Goal: Task Accomplishment & Management: Use online tool/utility

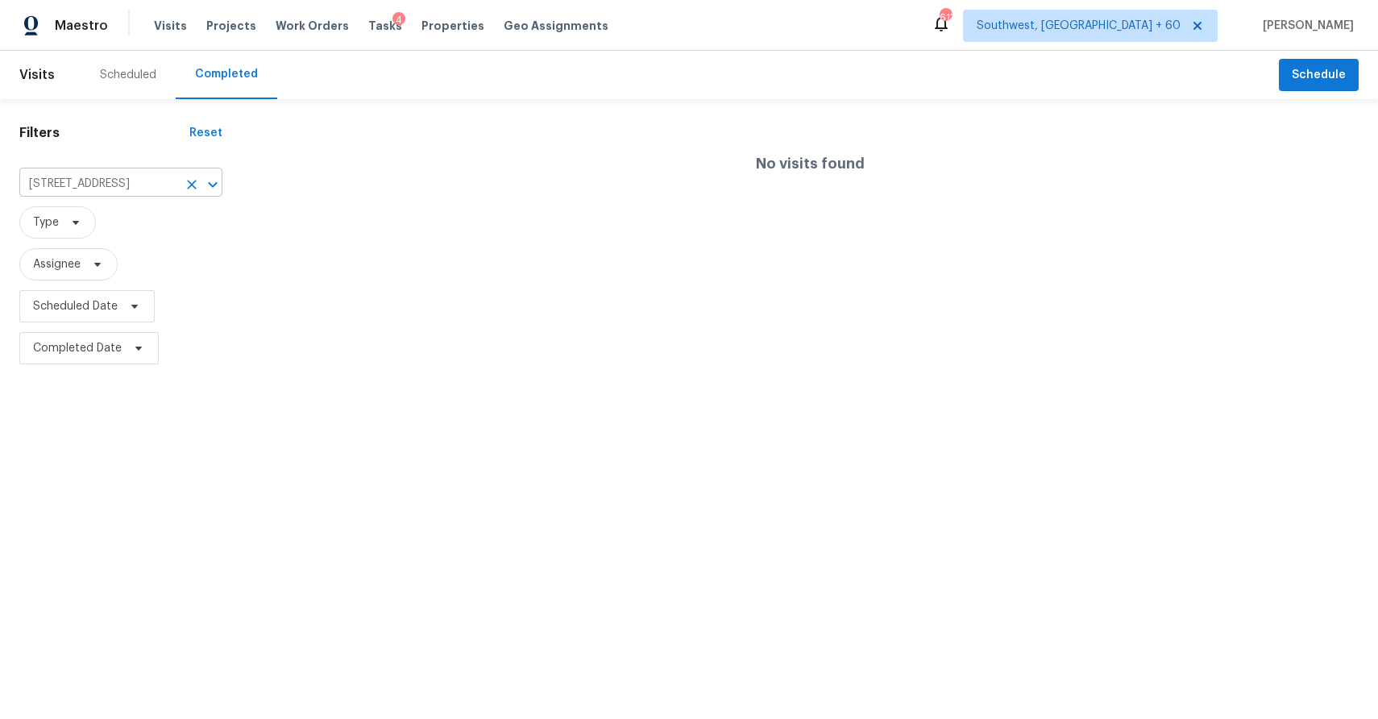
click at [128, 186] on input "944 Silty Dr, Clarksville, TN 37042" at bounding box center [98, 184] width 158 height 25
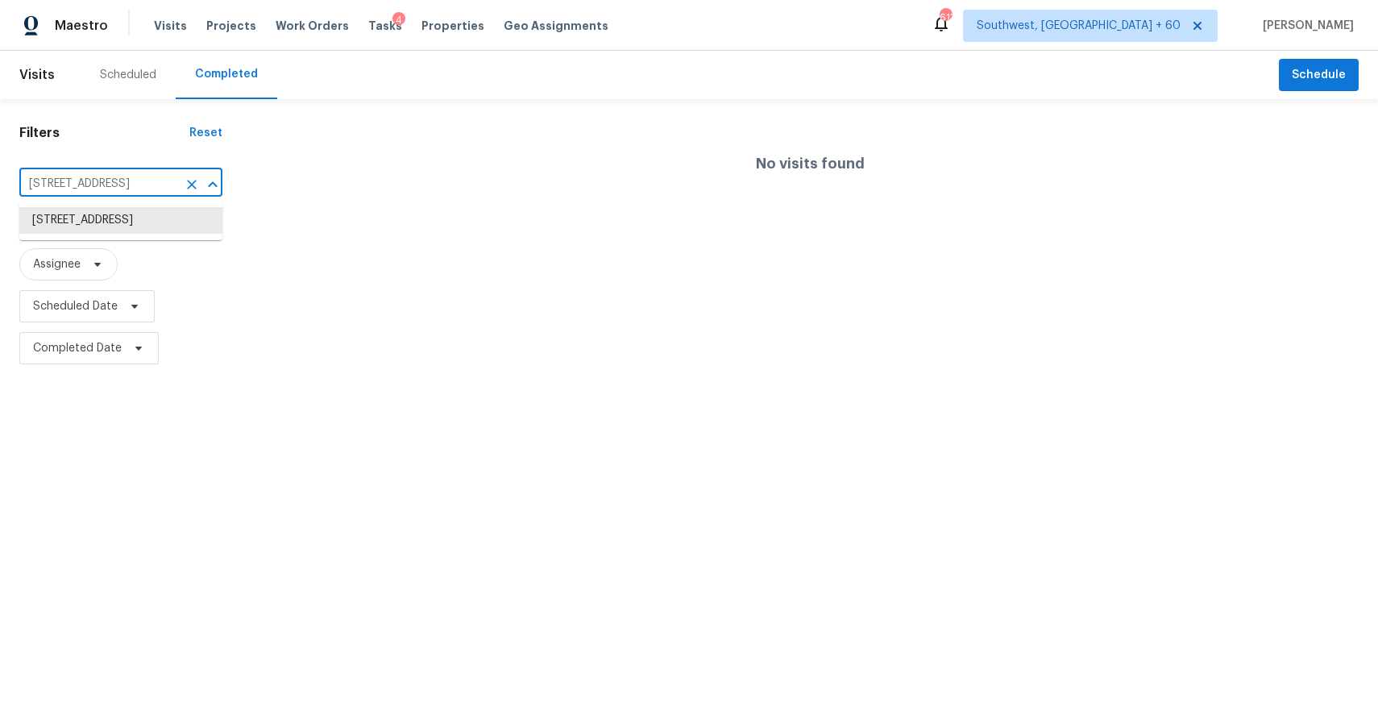
click at [128, 186] on input "944 Silty Dr, Clarksville, TN 37042" at bounding box center [98, 184] width 158 height 25
paste input "3376 Oak Bend Blvd, Canal Winchester, OH 43110"
type input "3376 Oak Bend Blvd, Canal Winchester, OH 43110"
click at [119, 227] on li "3376 Oak Bend Blvd, Canal Winchester, OH 43110" at bounding box center [120, 220] width 203 height 27
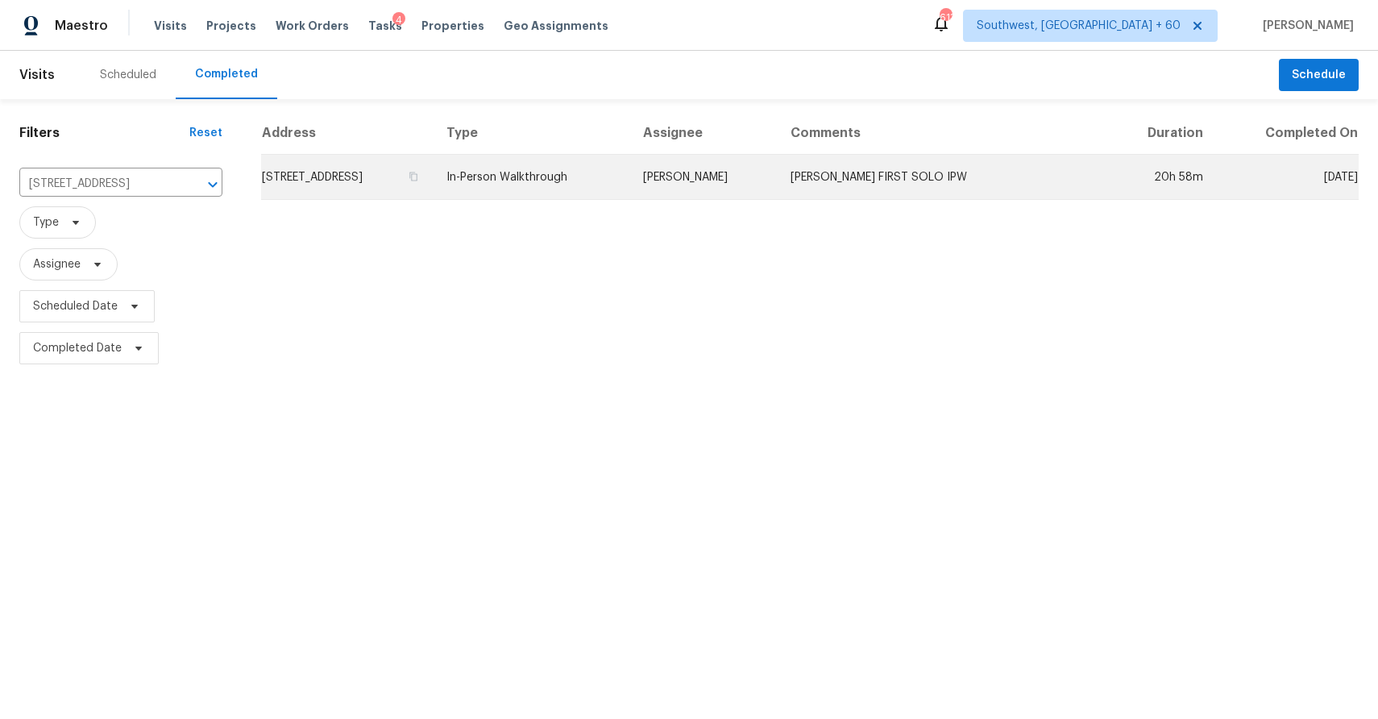
click at [777, 172] on td "Michael Foley" at bounding box center [703, 177] width 147 height 45
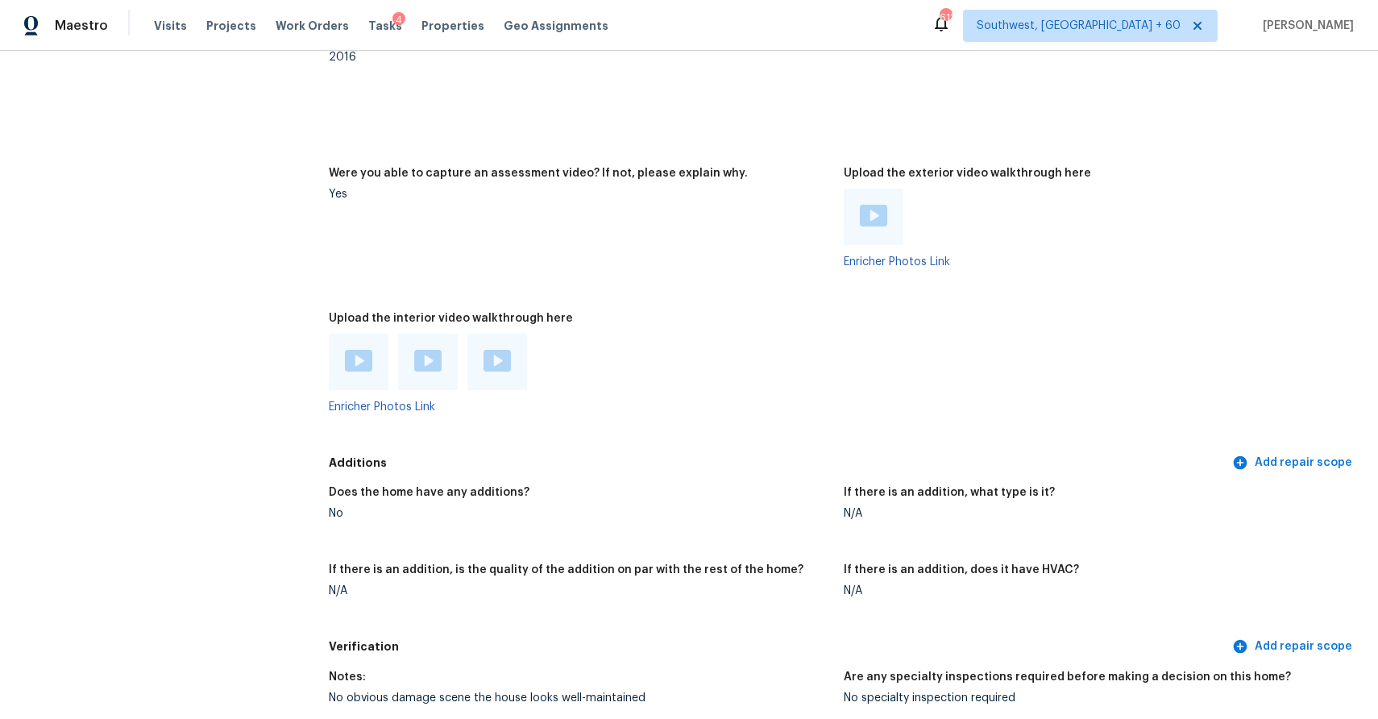
scroll to position [2931, 0]
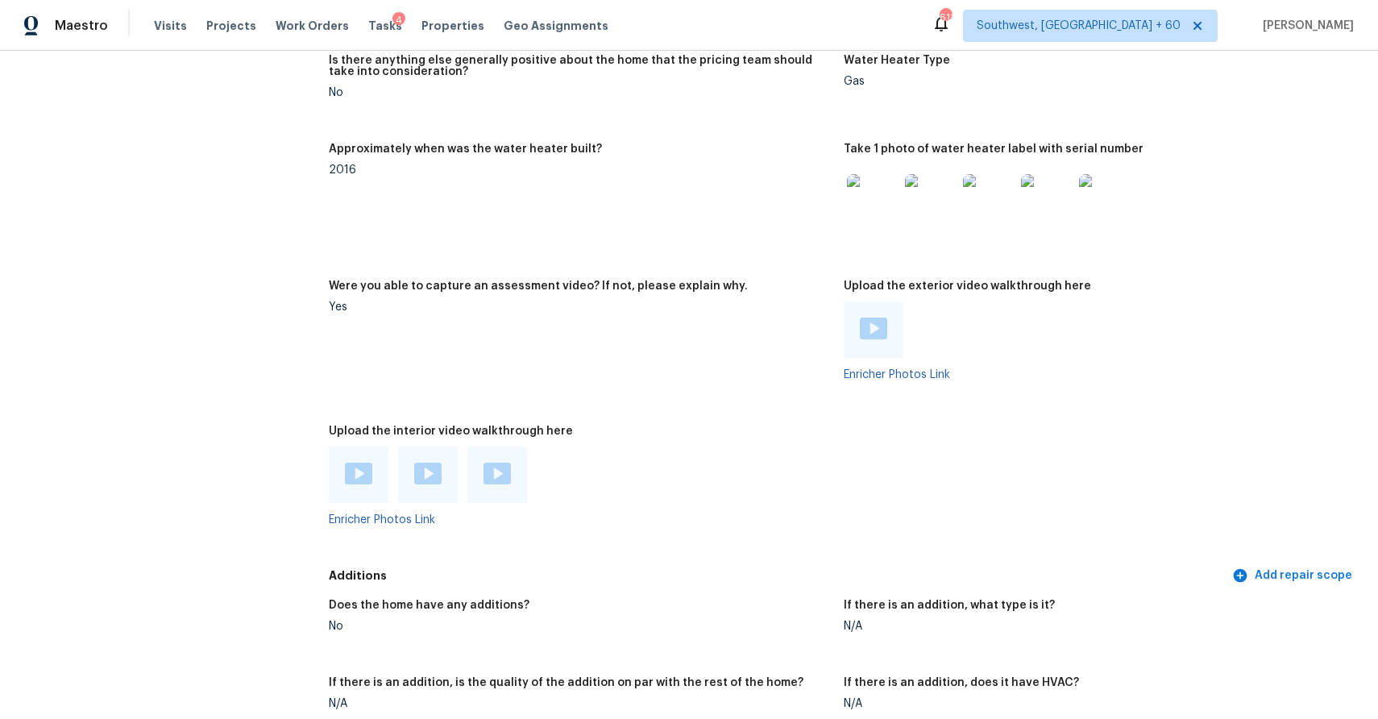
click at [361, 471] on img at bounding box center [358, 473] width 27 height 22
click at [441, 487] on div at bounding box center [428, 474] width 60 height 56
click at [429, 469] on img at bounding box center [427, 473] width 27 height 22
click at [504, 470] on img at bounding box center [496, 473] width 27 height 22
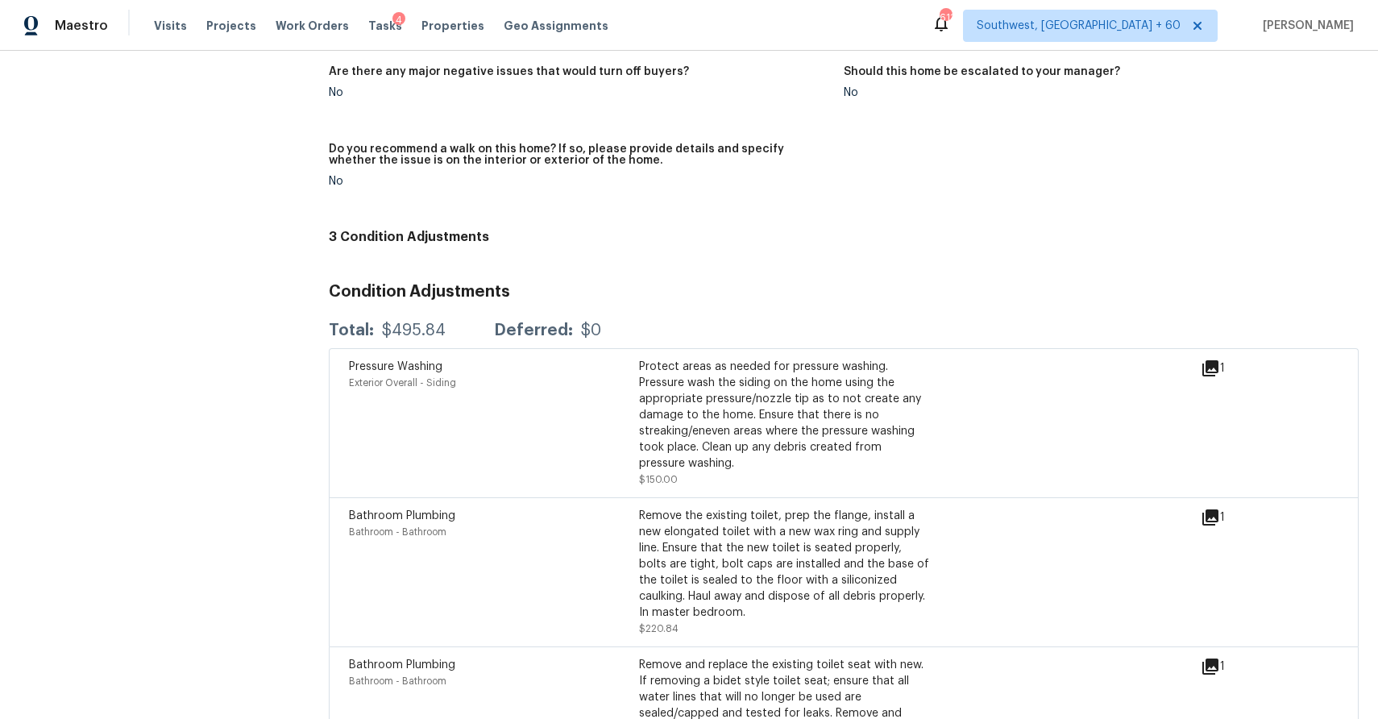
scroll to position [3817, 0]
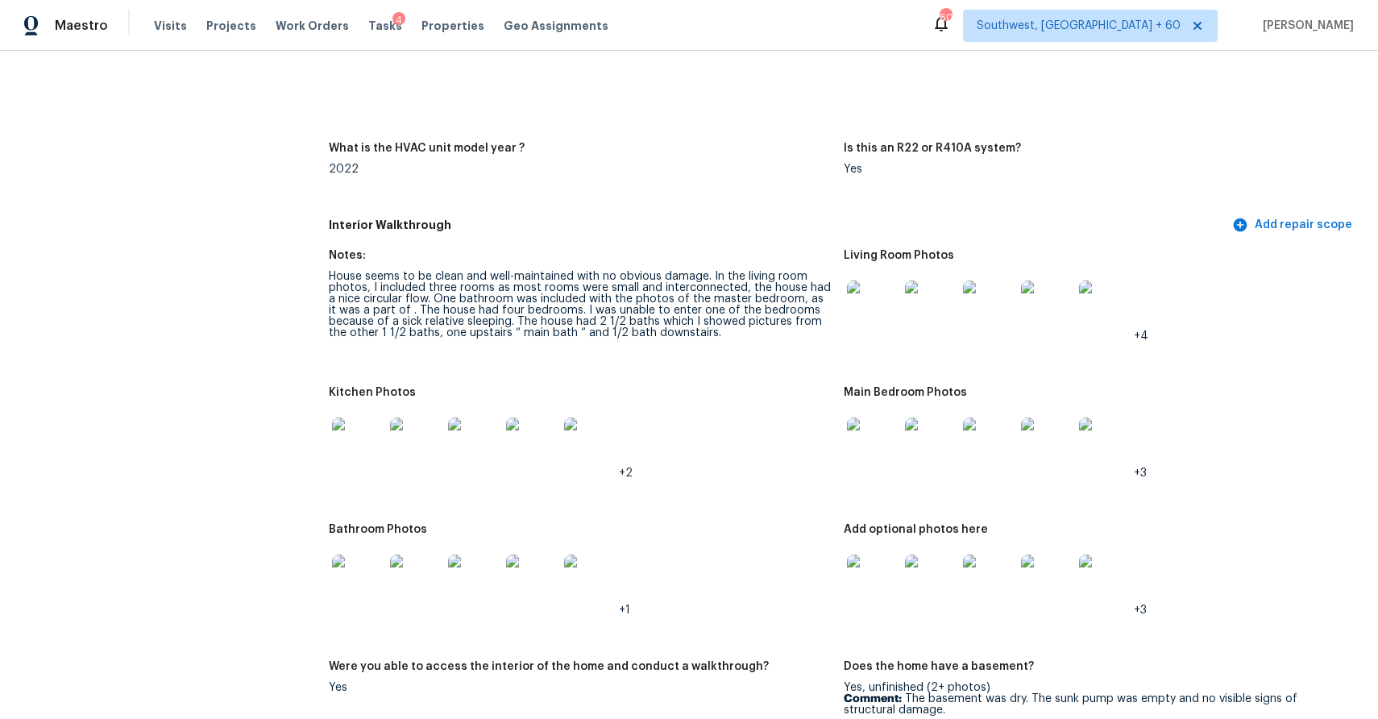
scroll to position [1662, 0]
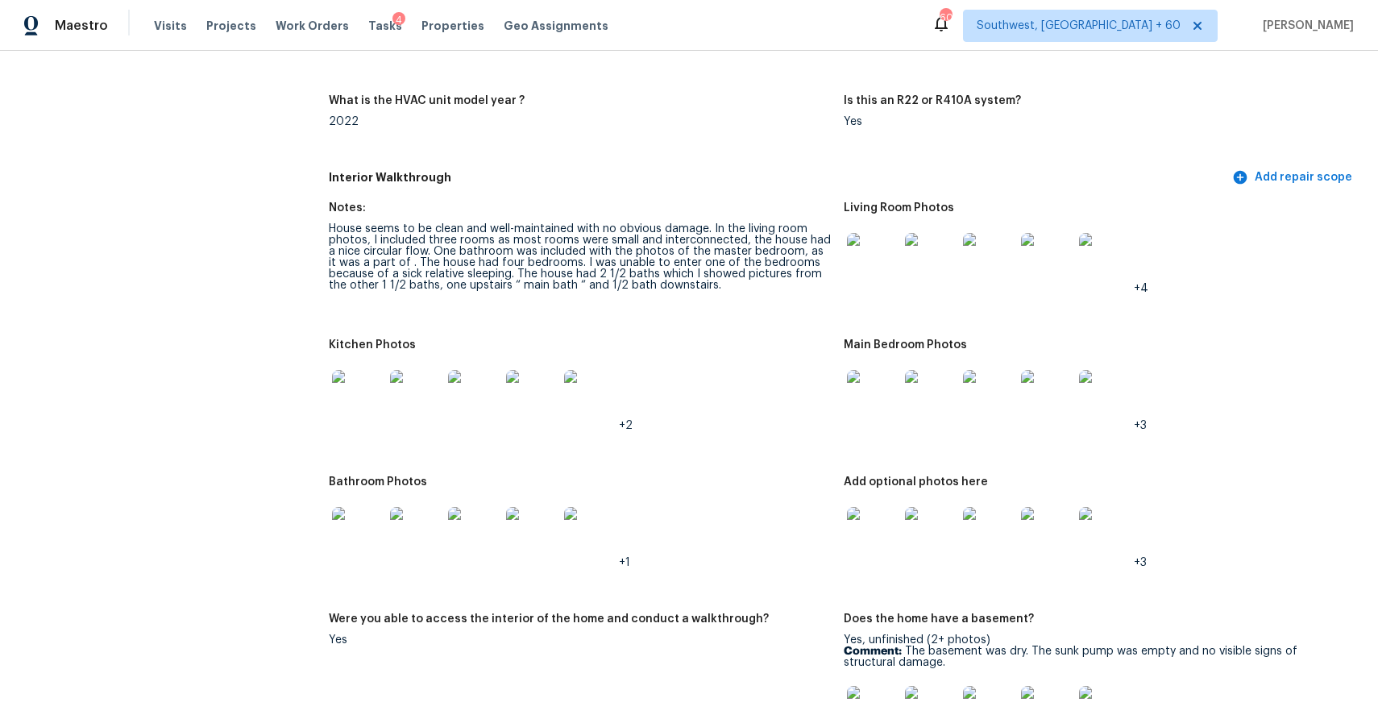
click at [874, 267] on img at bounding box center [873, 259] width 52 height 52
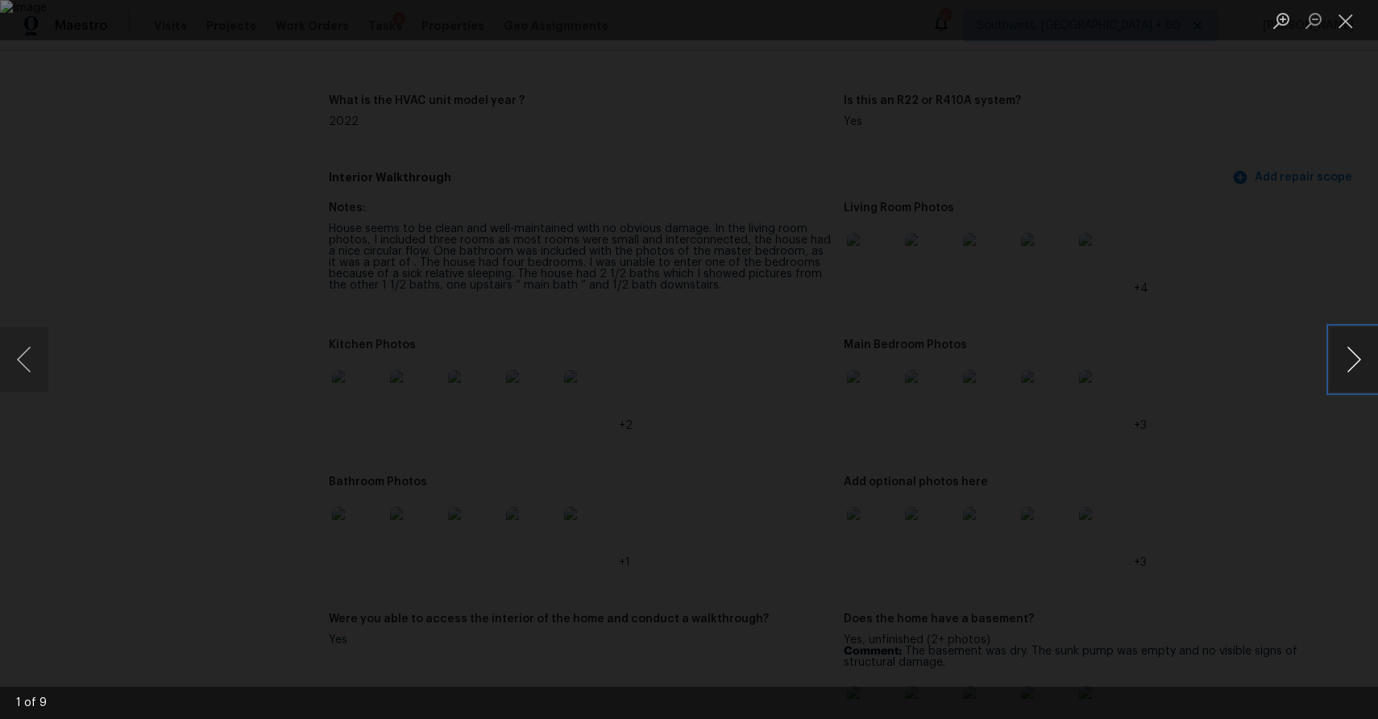
click at [1341, 358] on button "Next image" at bounding box center [1353, 359] width 48 height 64
click at [24, 355] on button "Previous image" at bounding box center [24, 359] width 48 height 64
click at [1197, 371] on div "Lightbox" at bounding box center [689, 359] width 1378 height 719
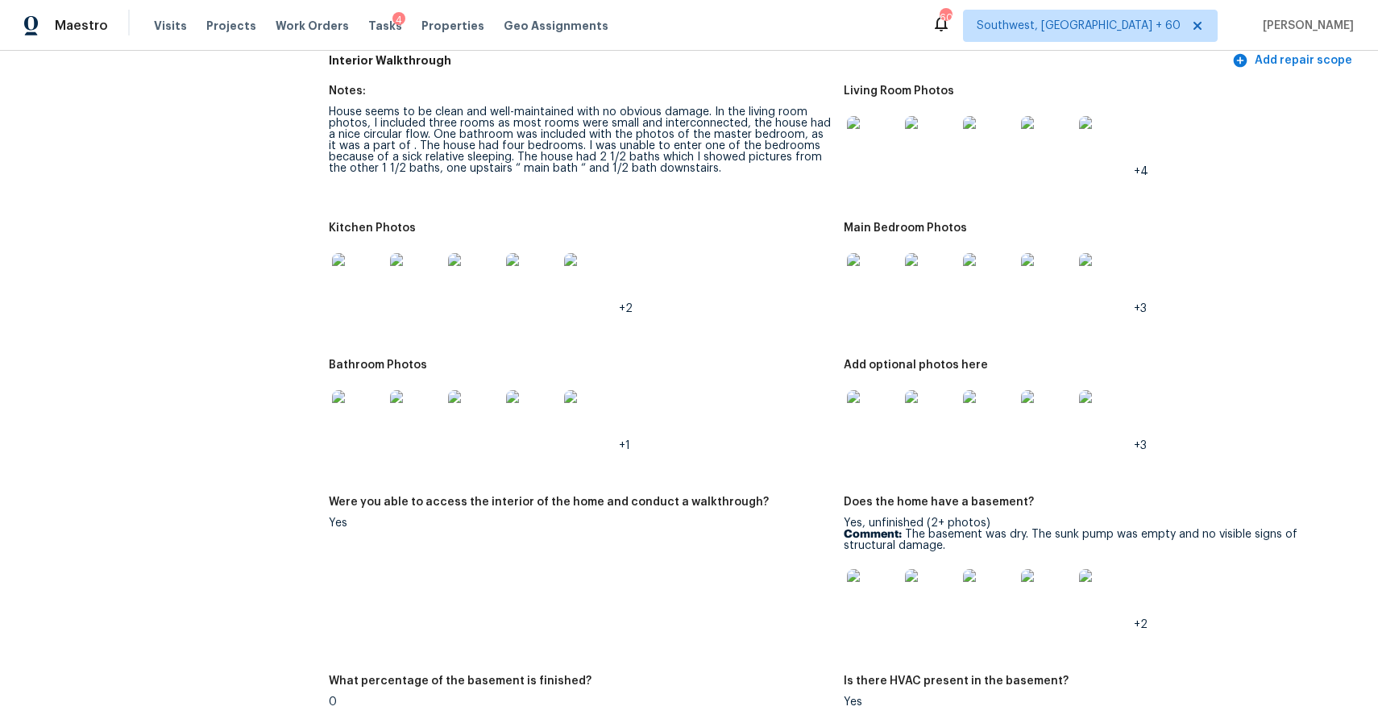
scroll to position [1800, 0]
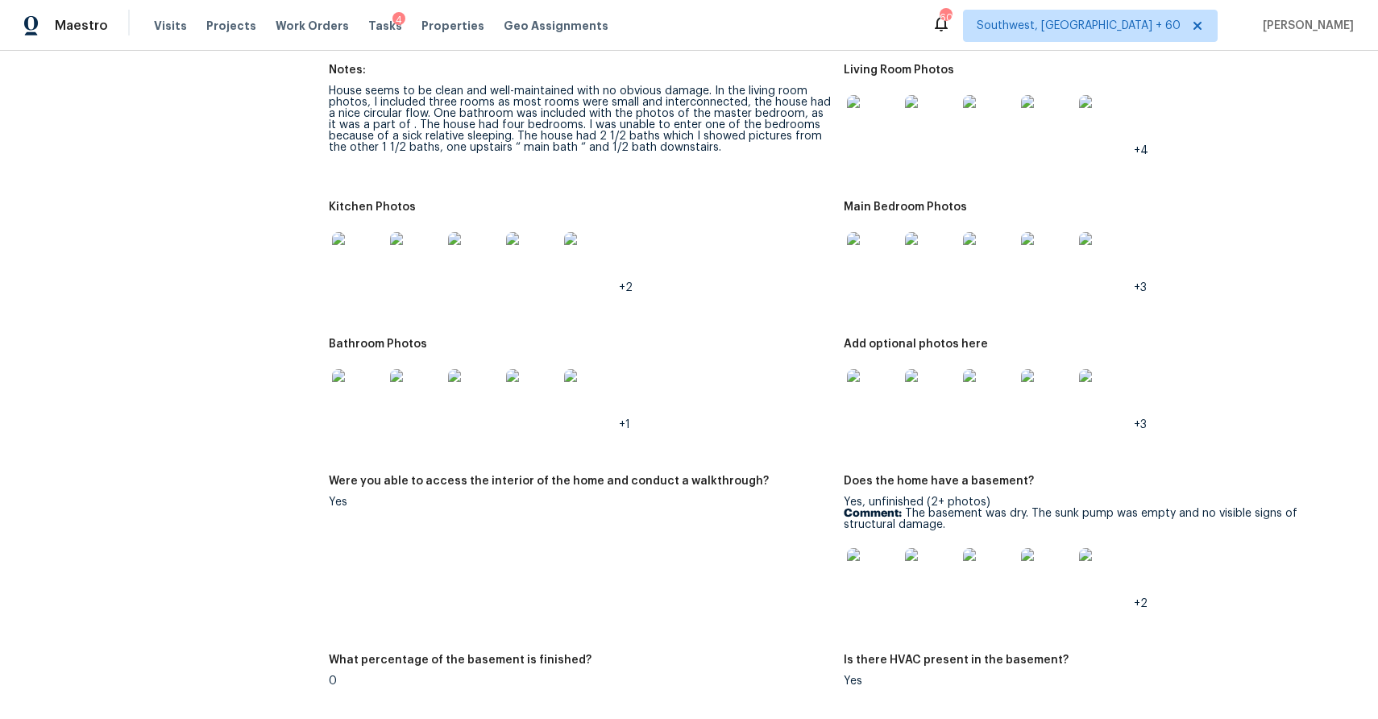
click at [1309, 211] on div "Main Bedroom Photos" at bounding box center [1094, 211] width 502 height 21
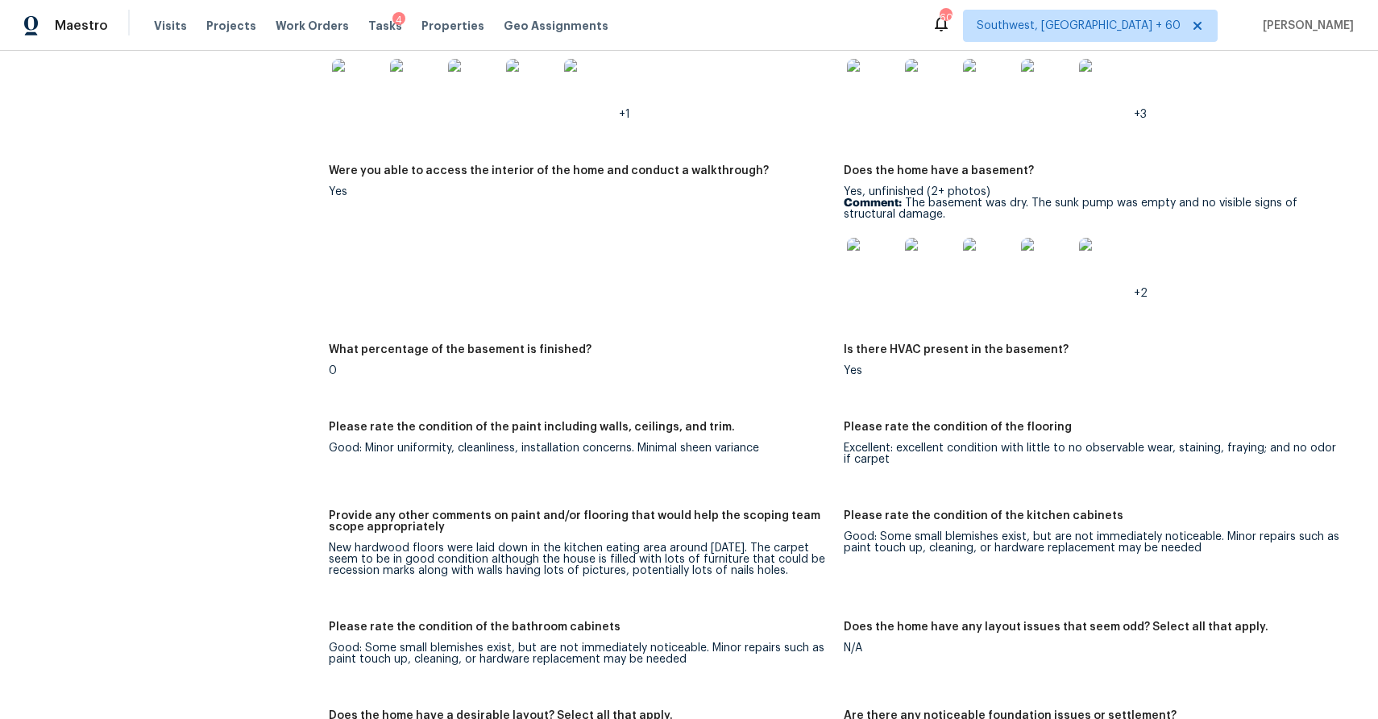
scroll to position [2021, 0]
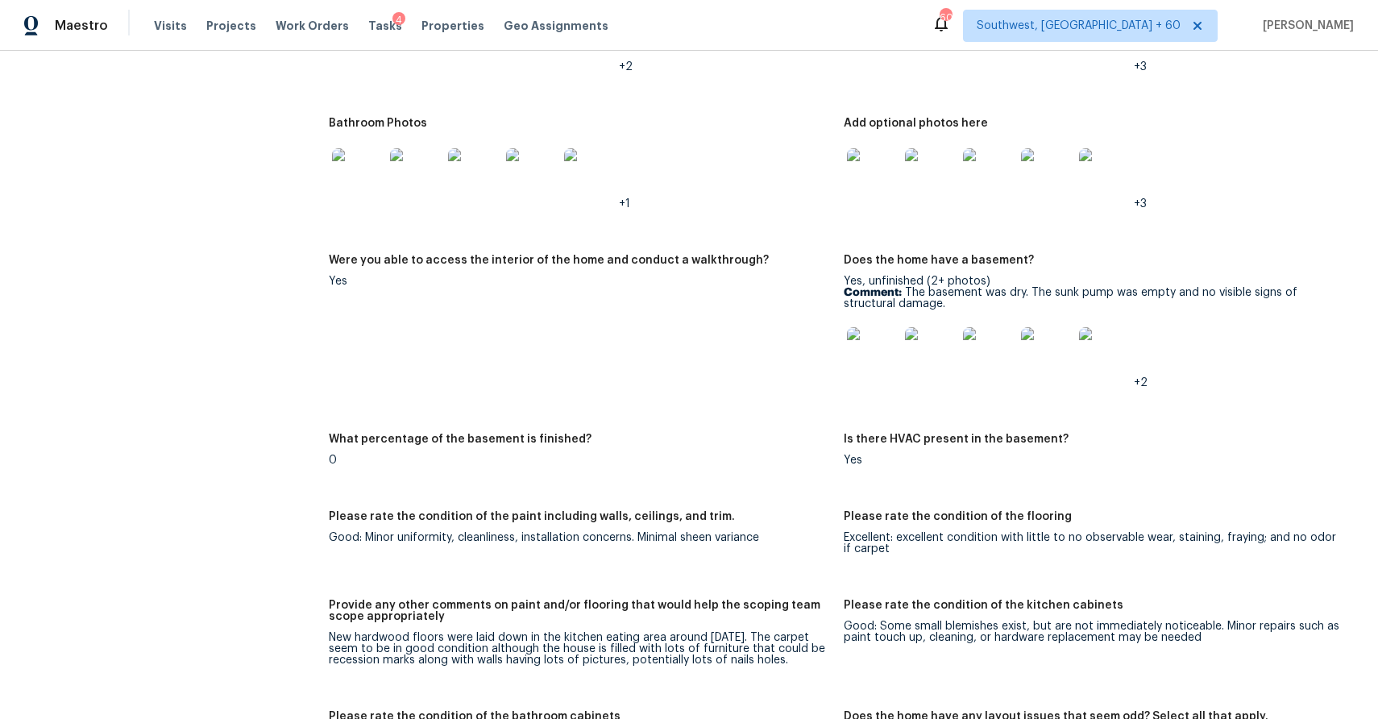
click at [872, 337] on img at bounding box center [873, 353] width 52 height 52
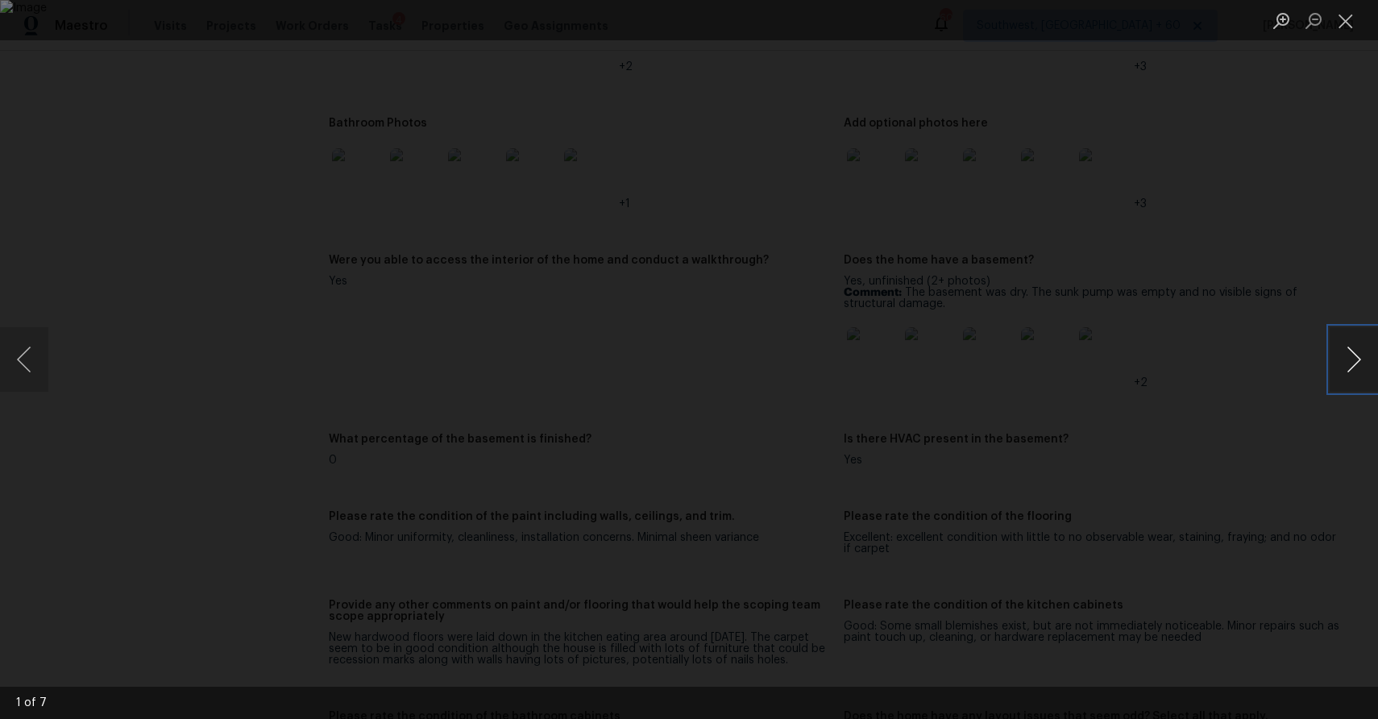
click at [1354, 355] on button "Next image" at bounding box center [1353, 359] width 48 height 64
click at [1266, 315] on div "Lightbox" at bounding box center [689, 359] width 1378 height 719
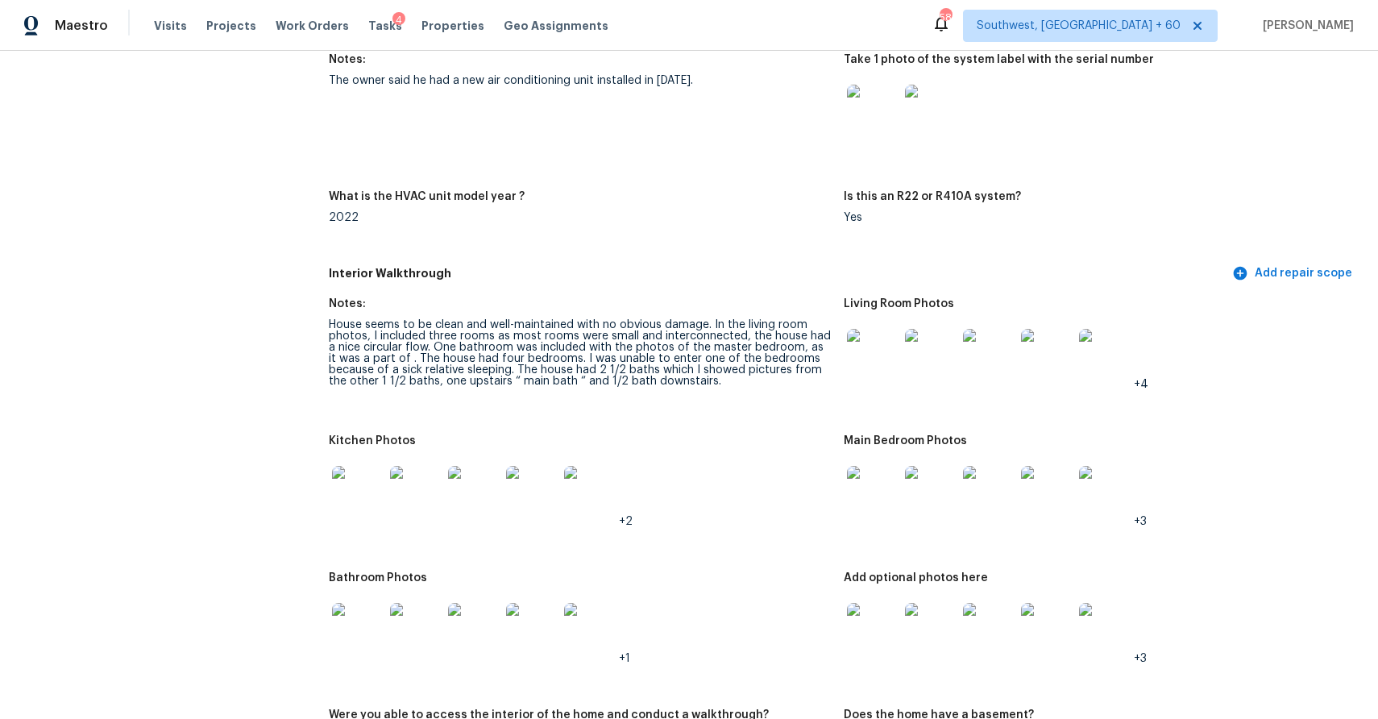
scroll to position [1568, 0]
click at [139, 18] on div "Maestro Visits Projects Work Orders Tasks 4 Properties Geo Assignments" at bounding box center [314, 26] width 628 height 32
click at [169, 35] on div "Visits Projects Work Orders Tasks 4 Properties Geo Assignments" at bounding box center [391, 26] width 474 height 32
click at [154, 10] on div "Visits Projects Work Orders Tasks 4 Properties Geo Assignments" at bounding box center [391, 26] width 474 height 32
click at [168, 21] on span "Visits" at bounding box center [170, 26] width 33 height 16
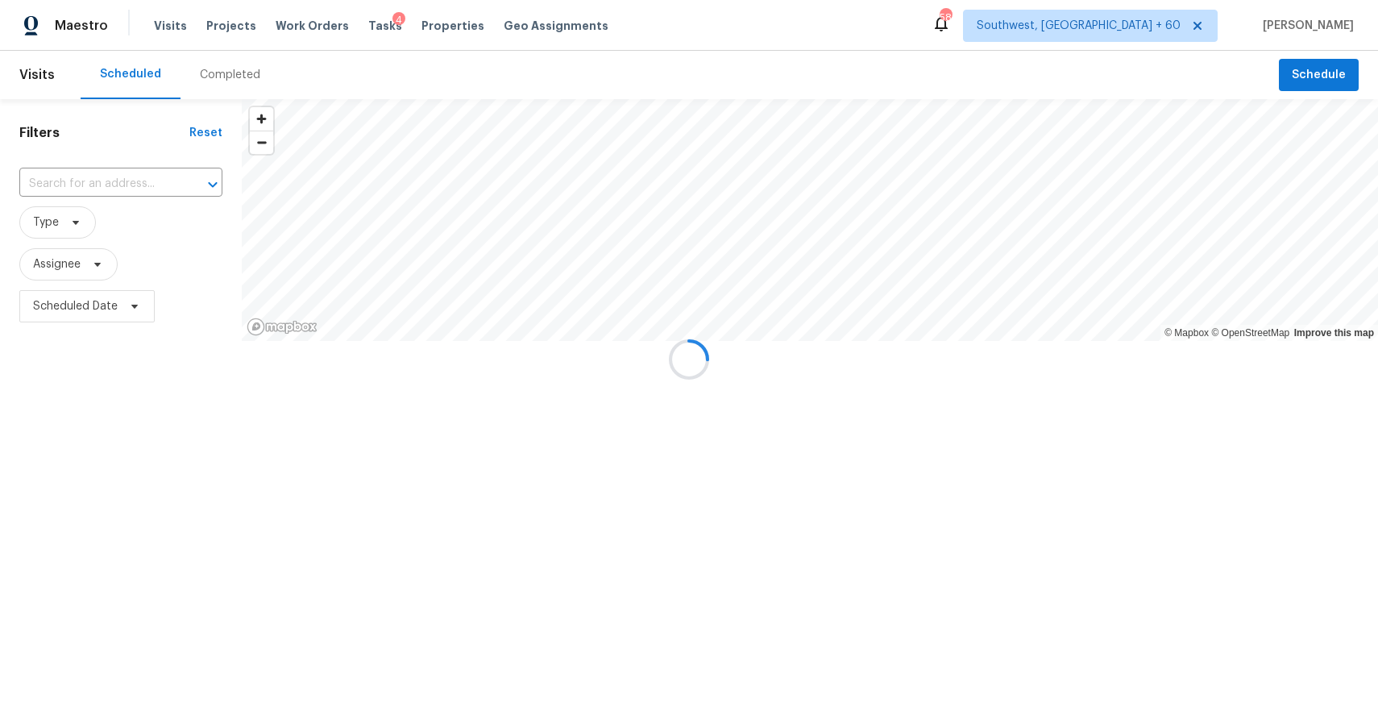
click at [225, 70] on div at bounding box center [689, 359] width 1378 height 719
click at [225, 70] on div "Completed" at bounding box center [230, 75] width 60 height 16
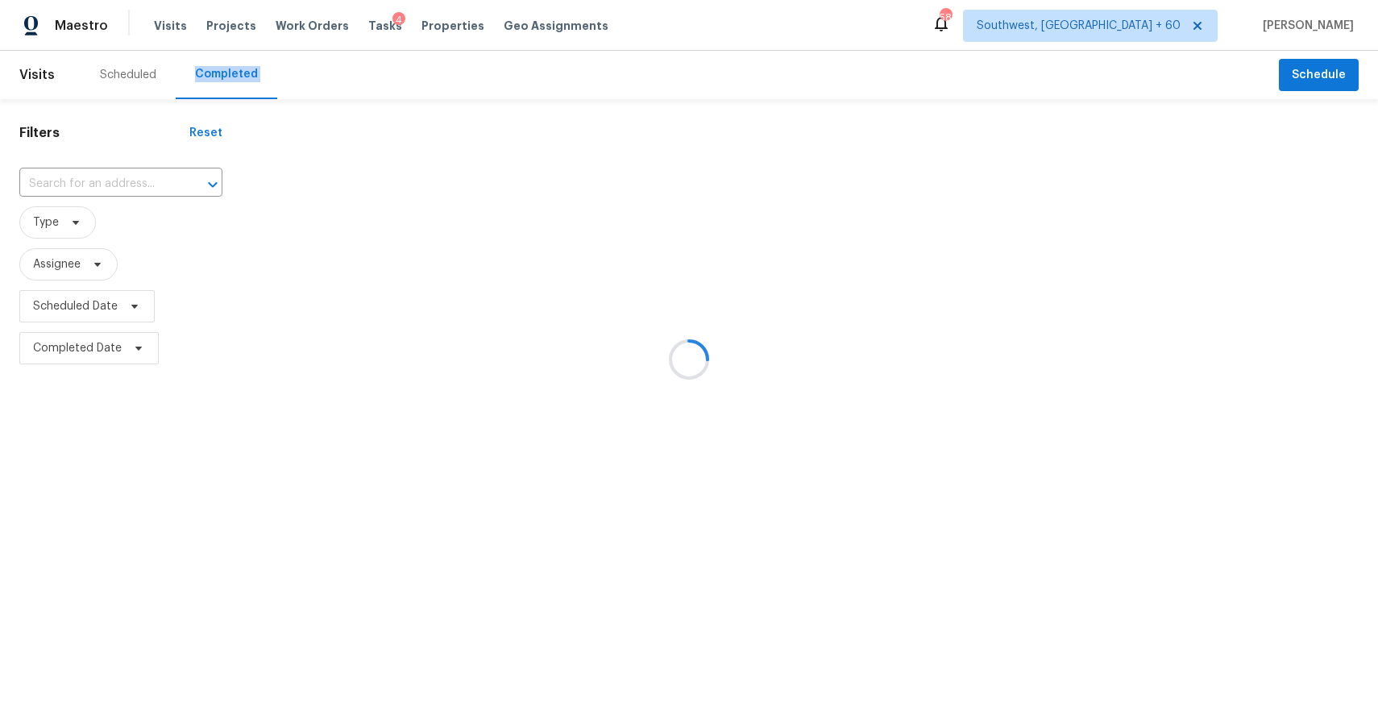
click at [225, 70] on div at bounding box center [689, 359] width 1378 height 719
click at [98, 179] on input "text" at bounding box center [98, 184] width 158 height 25
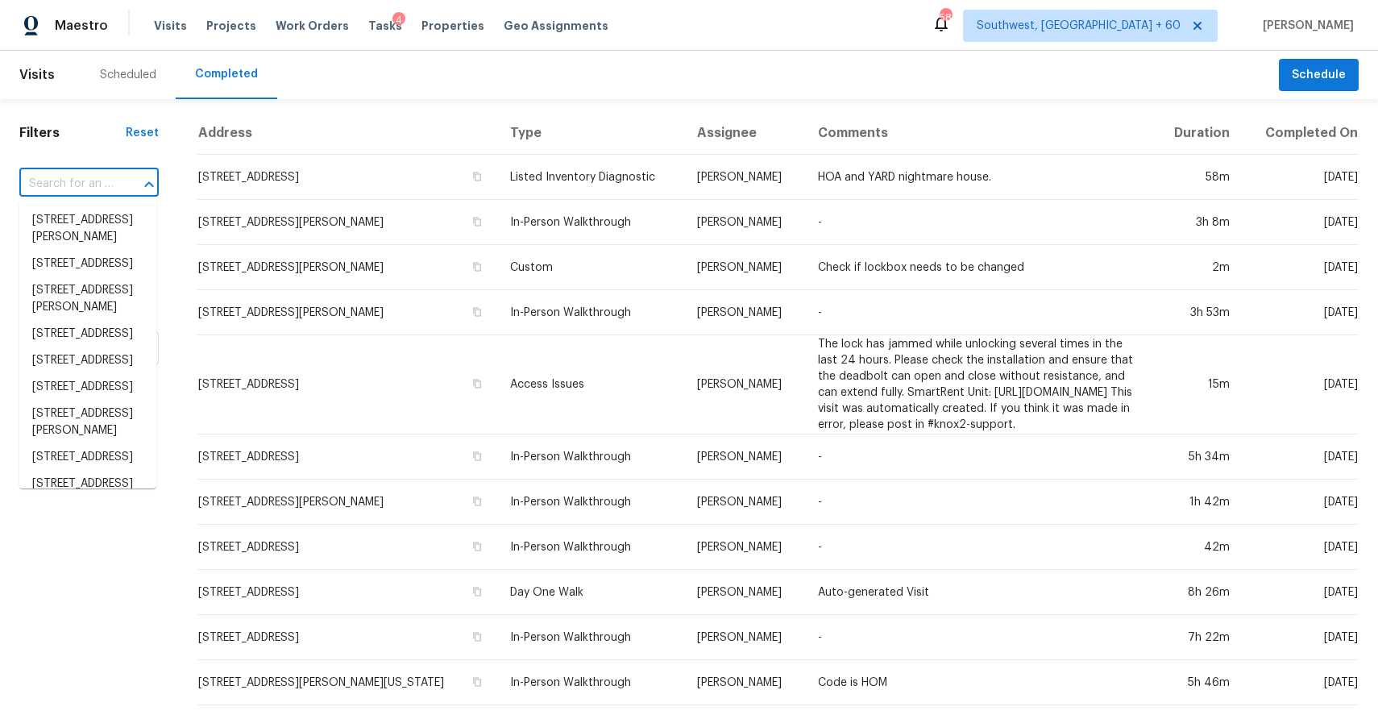
click at [98, 179] on input "text" at bounding box center [66, 184] width 94 height 25
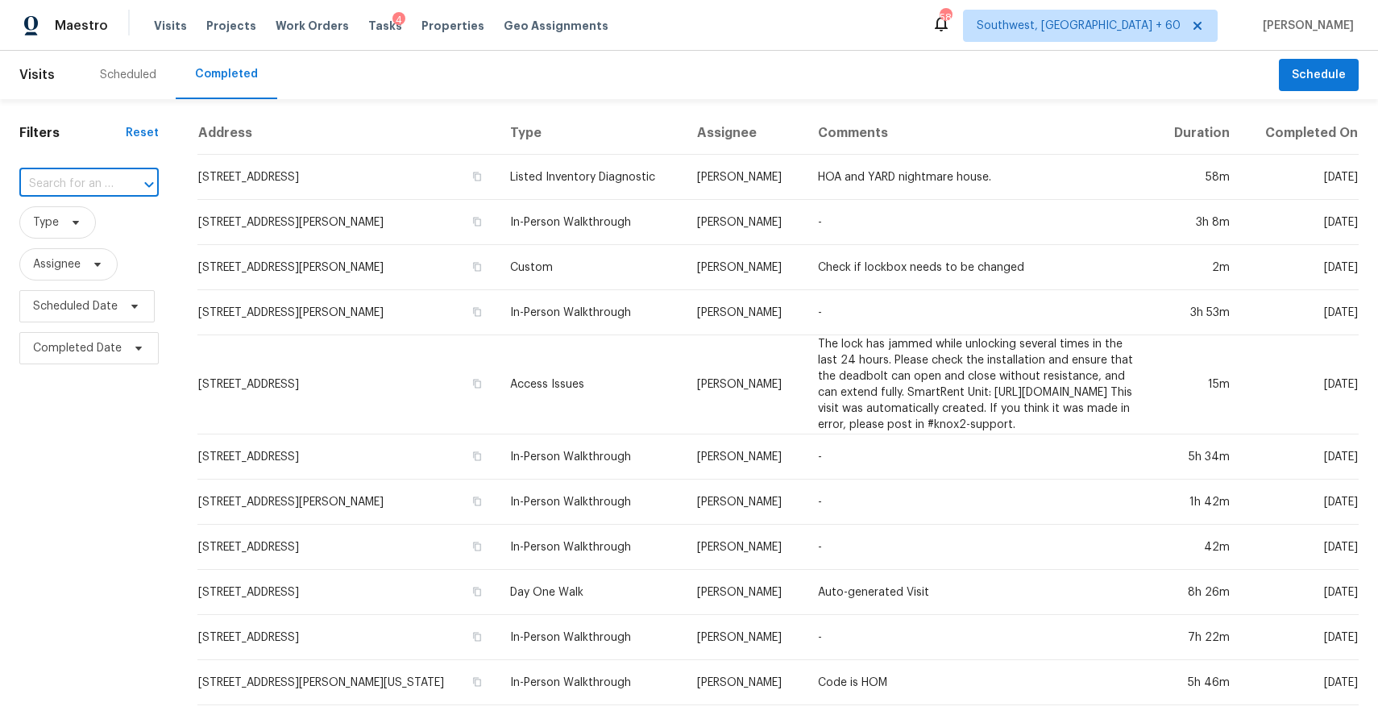
paste input "5692 E Moira Rd, Florence, AZ 85132"
type input "5692 E Moira Rd, Florence, AZ 85132"
click at [99, 234] on li "5692 E Moira Rd, Florence, AZ 85132" at bounding box center [87, 229] width 137 height 44
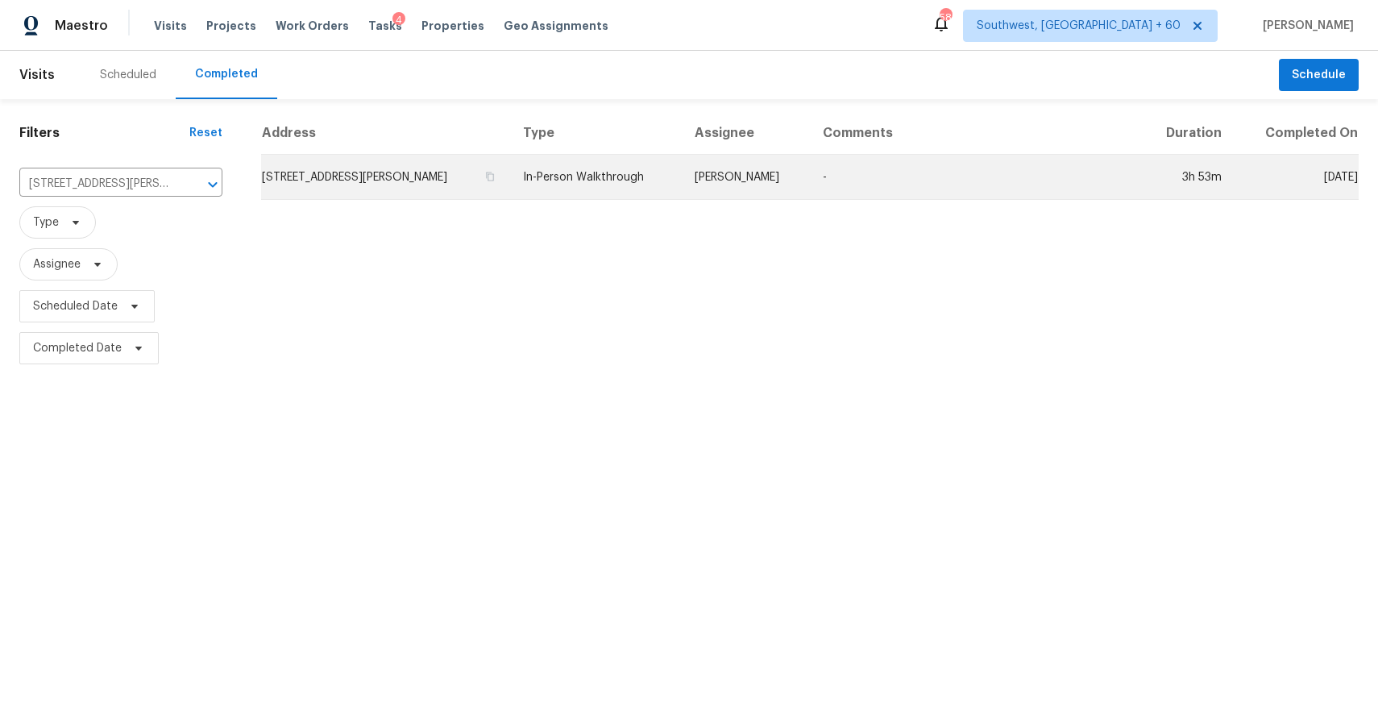
click at [878, 175] on td "-" at bounding box center [975, 177] width 330 height 45
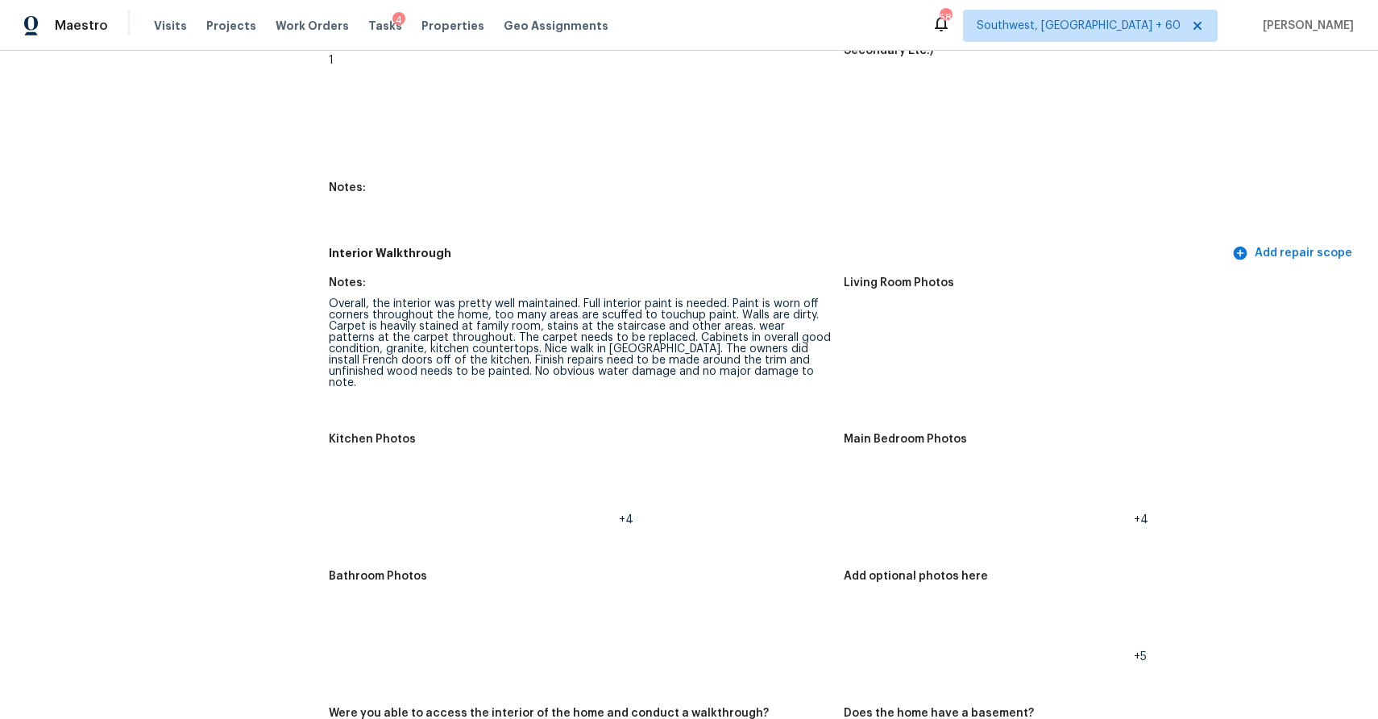
scroll to position [1693, 0]
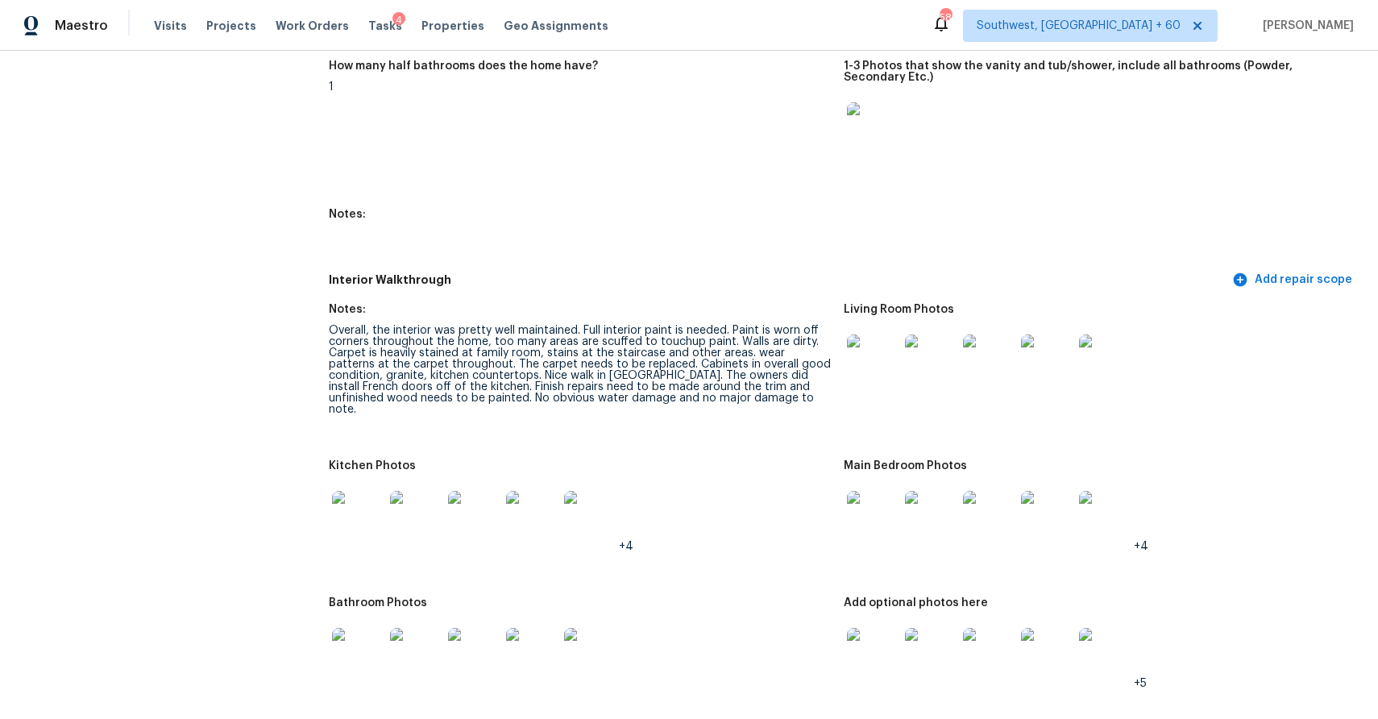
click at [870, 359] on img at bounding box center [873, 360] width 52 height 52
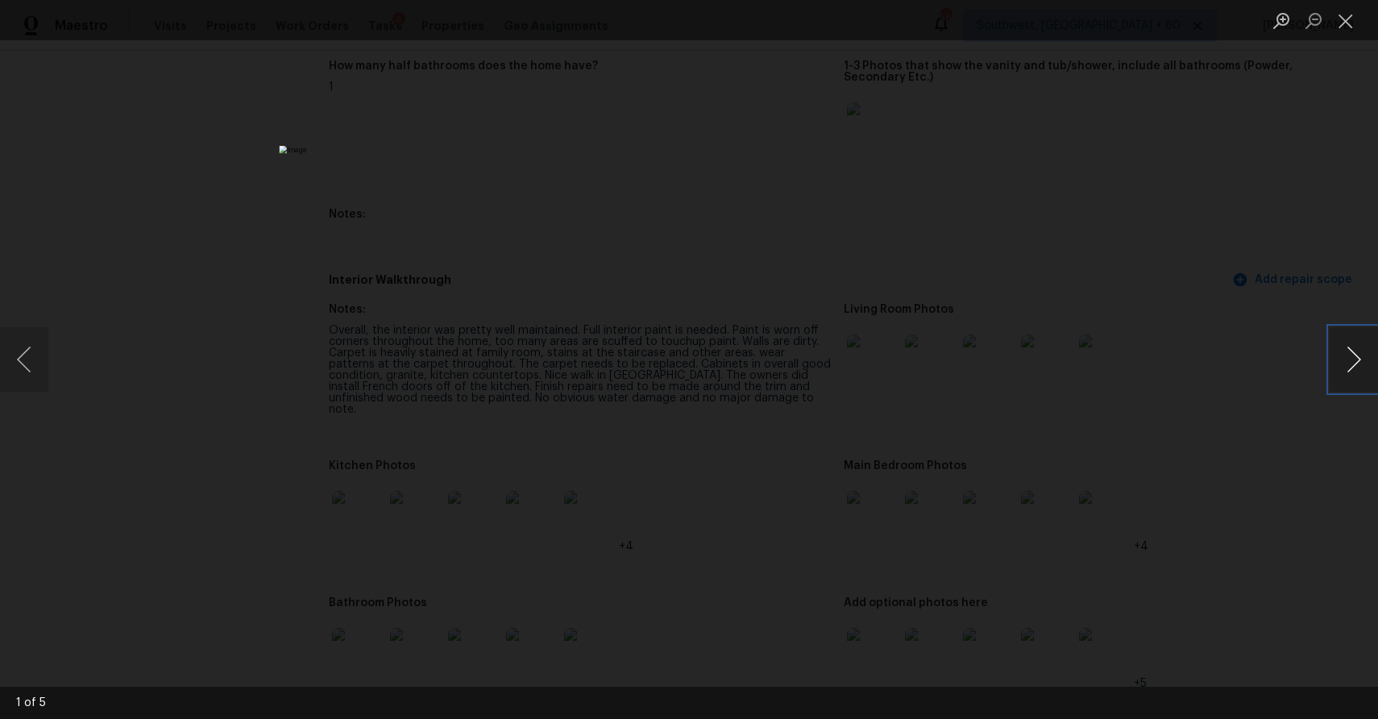
click at [1345, 357] on button "Next image" at bounding box center [1353, 359] width 48 height 64
click at [1258, 380] on div "Lightbox" at bounding box center [689, 359] width 1378 height 719
click at [1129, 299] on div "Lightbox" at bounding box center [689, 359] width 1378 height 719
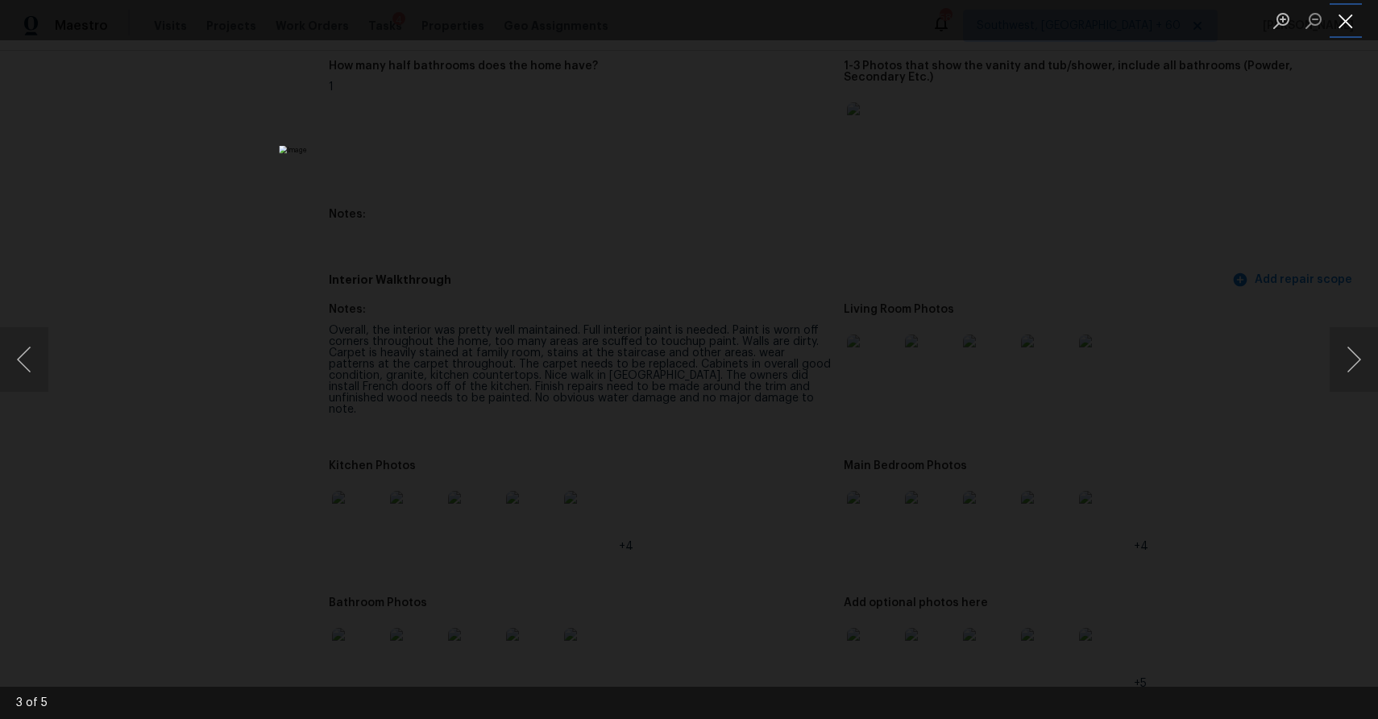
click at [1341, 16] on button "Close lightbox" at bounding box center [1345, 20] width 32 height 28
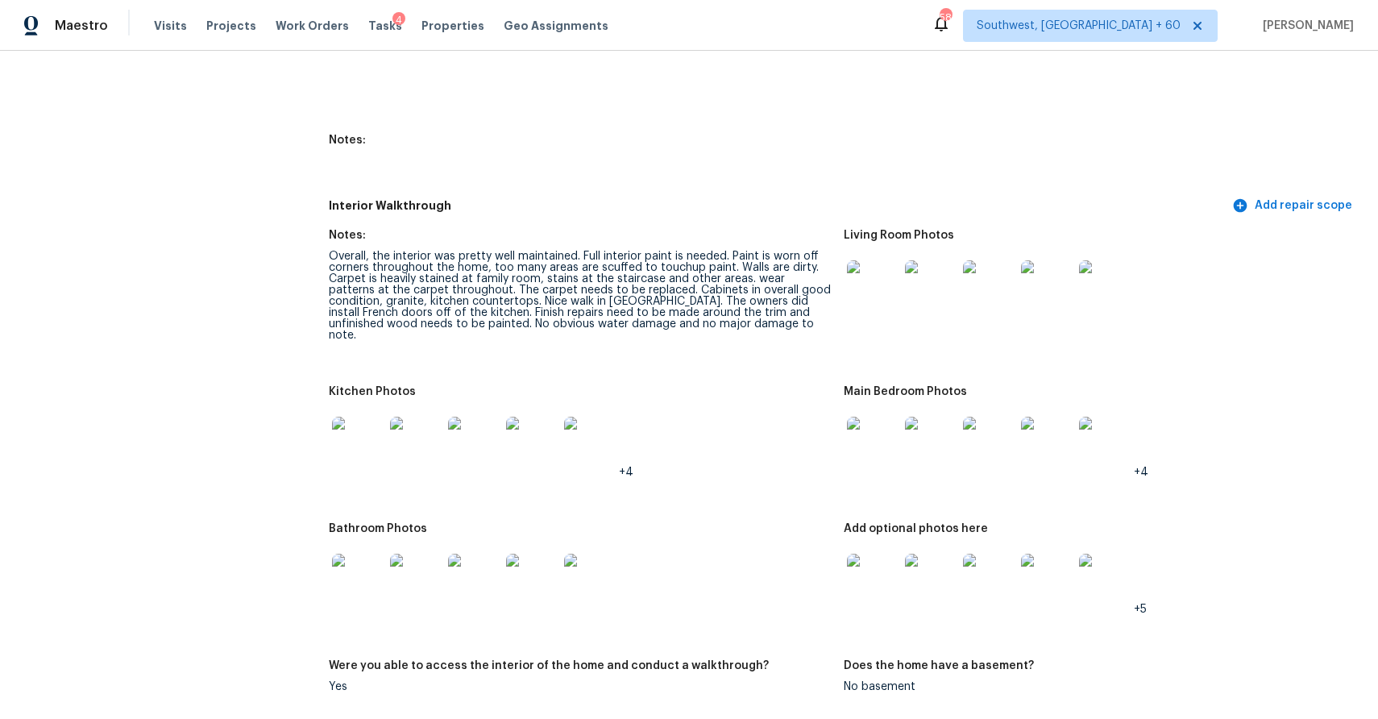
scroll to position [1731, 0]
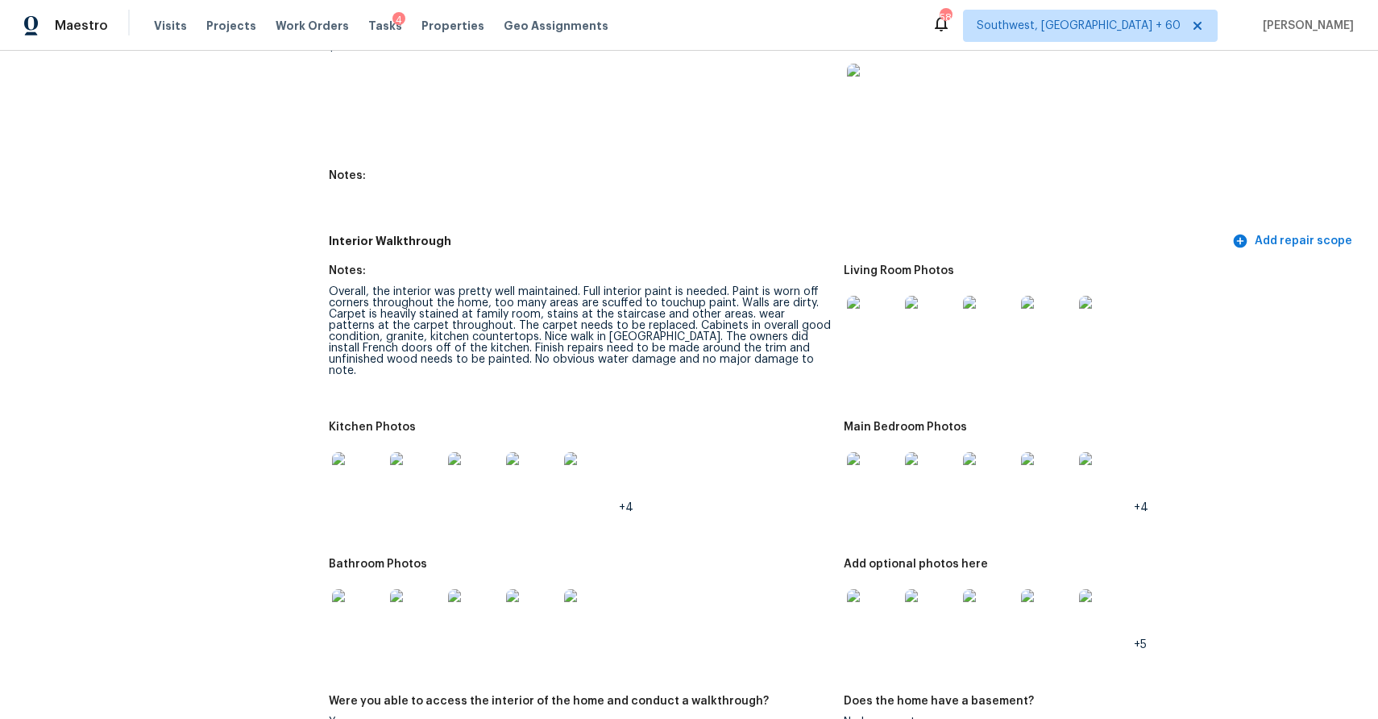
click at [850, 292] on div at bounding box center [872, 321] width 58 height 71
click at [864, 311] on img at bounding box center [873, 322] width 52 height 52
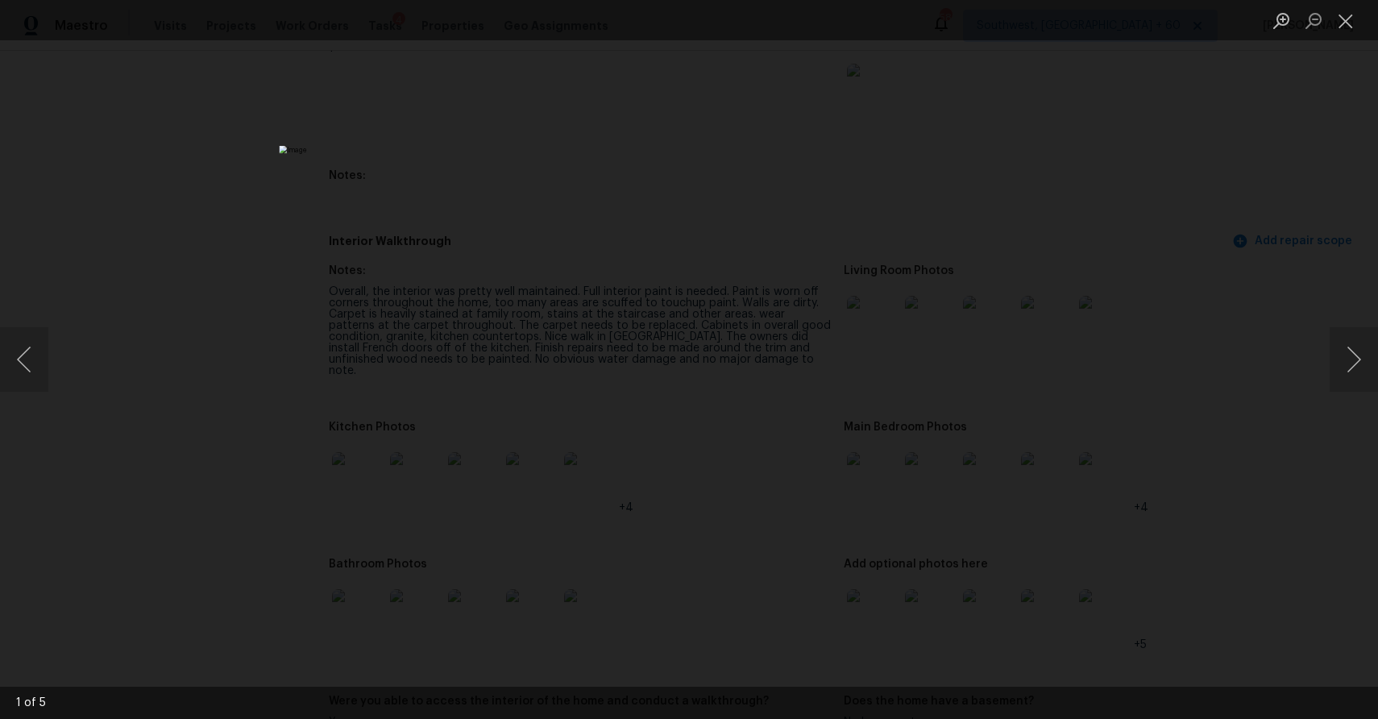
click at [1022, 322] on div "Lightbox" at bounding box center [689, 359] width 1378 height 719
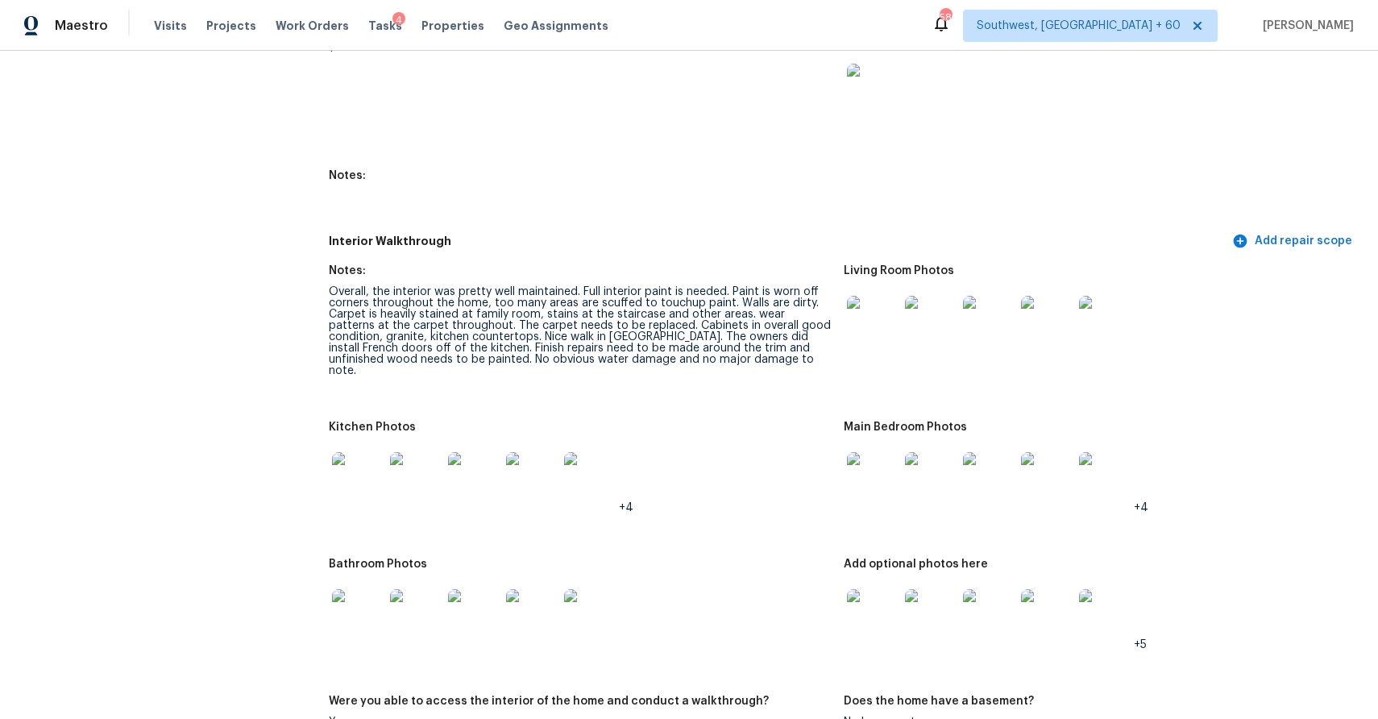
click at [863, 474] on img at bounding box center [873, 478] width 52 height 52
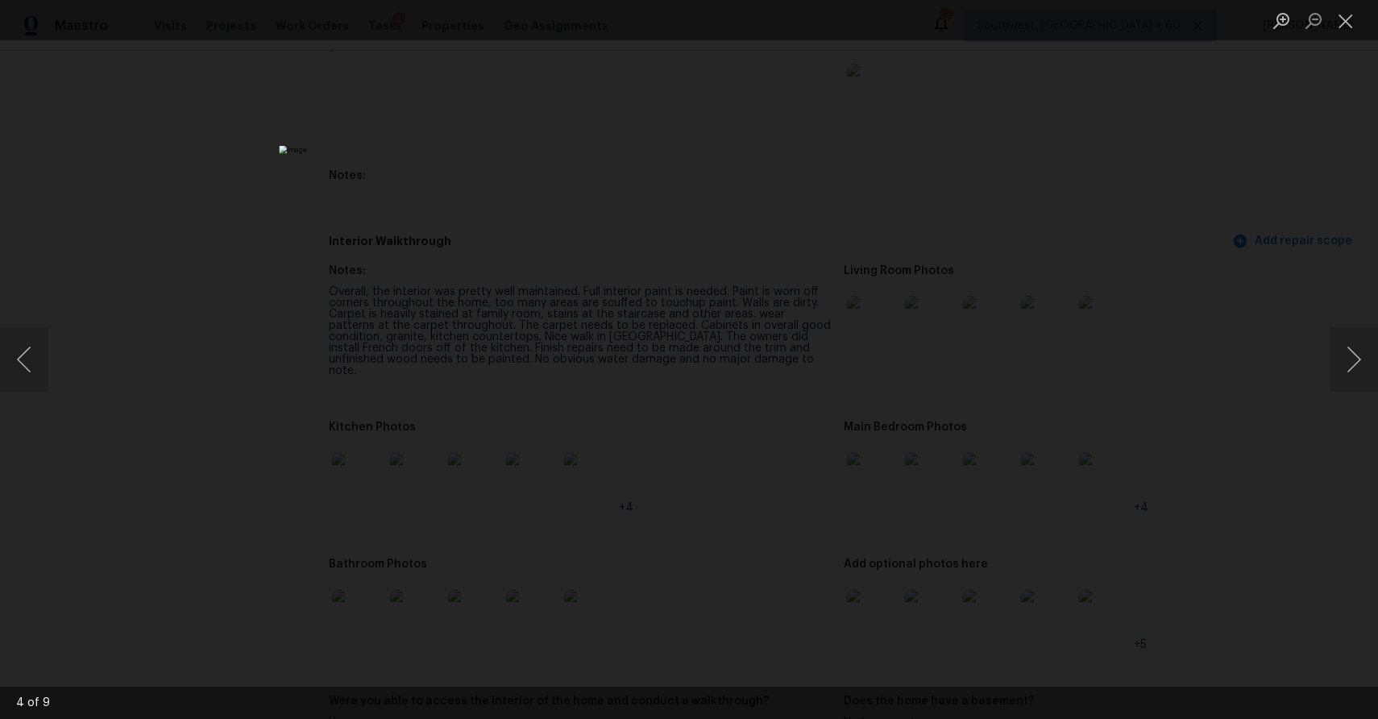
click at [1138, 421] on div "Lightbox" at bounding box center [689, 359] width 1378 height 719
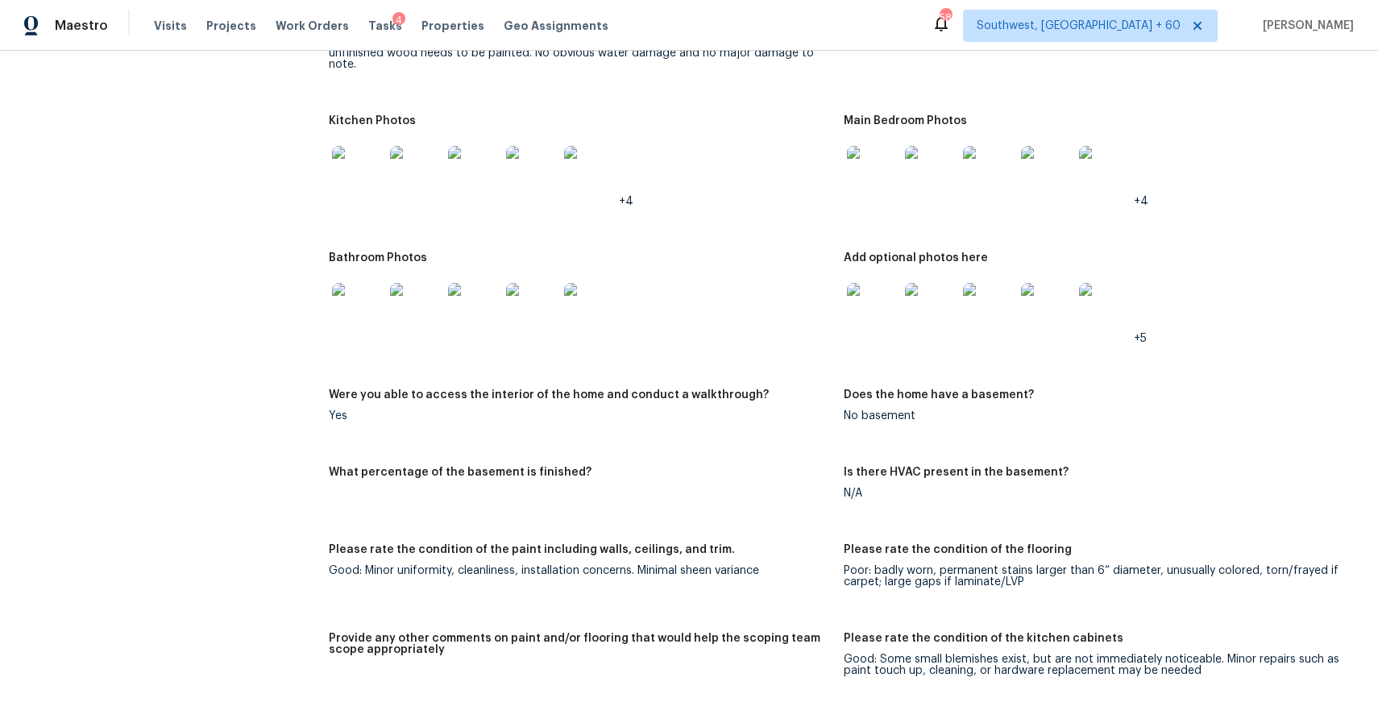
scroll to position [1987, 0]
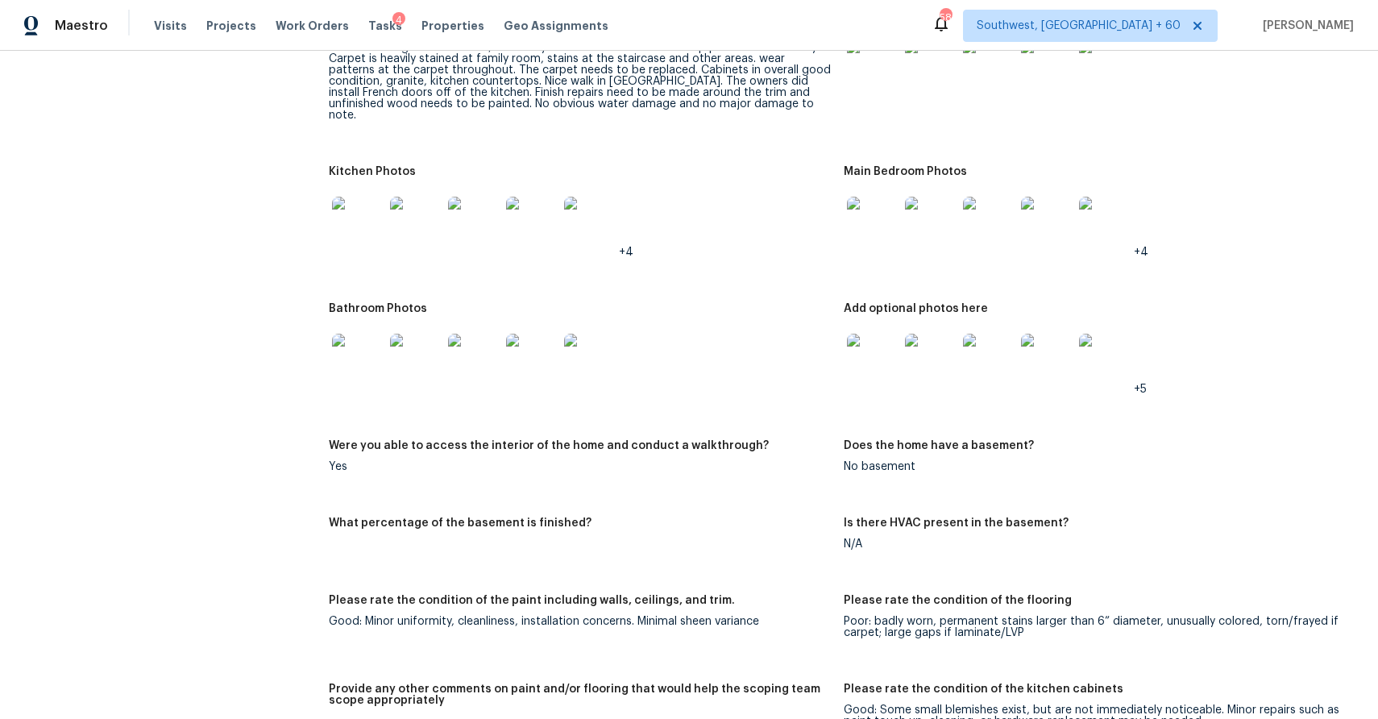
click at [349, 334] on img at bounding box center [358, 360] width 52 height 52
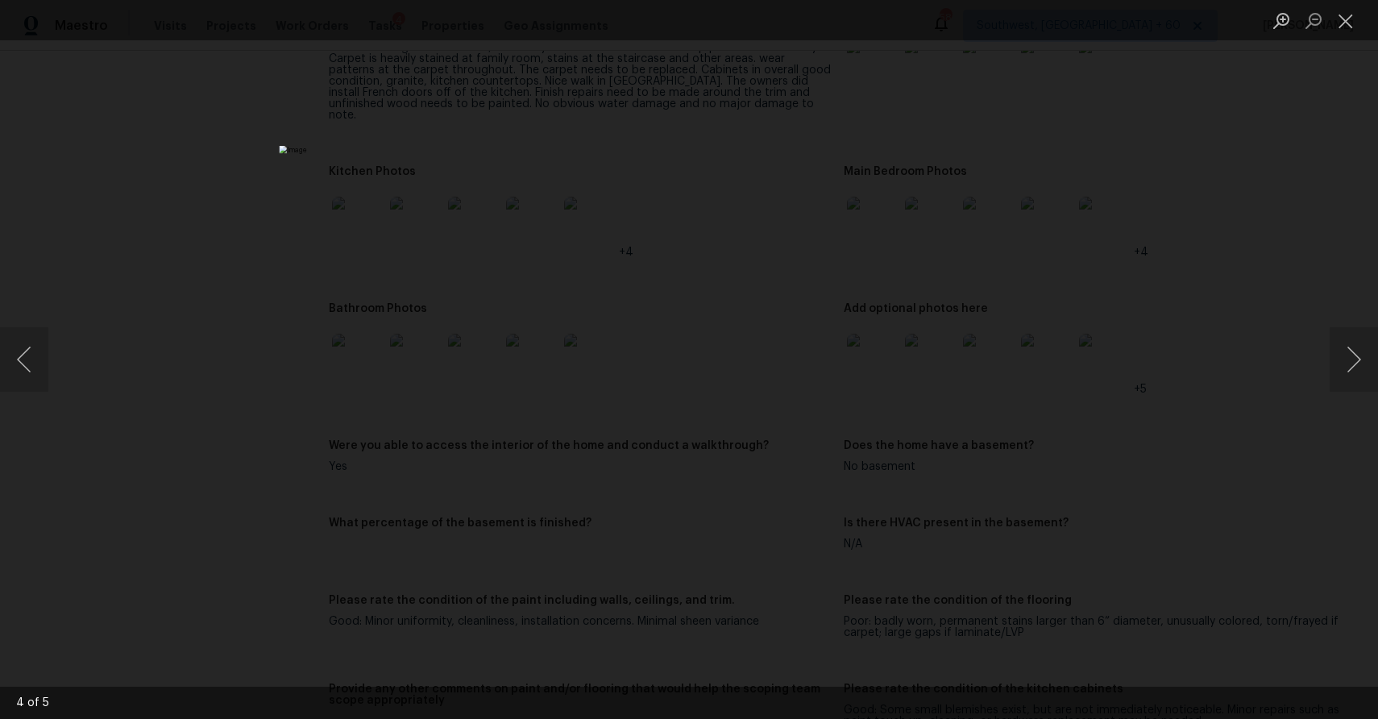
click at [1180, 318] on div "Lightbox" at bounding box center [689, 359] width 1378 height 719
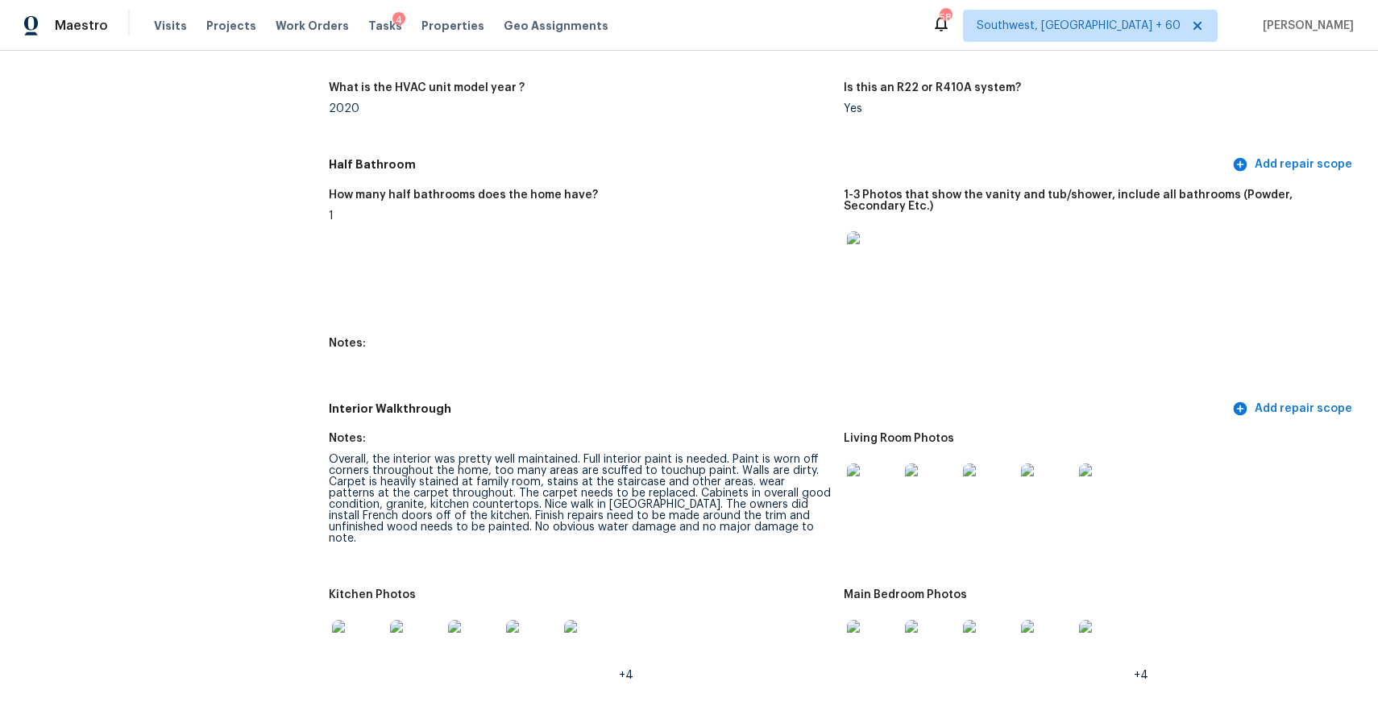
scroll to position [1398, 0]
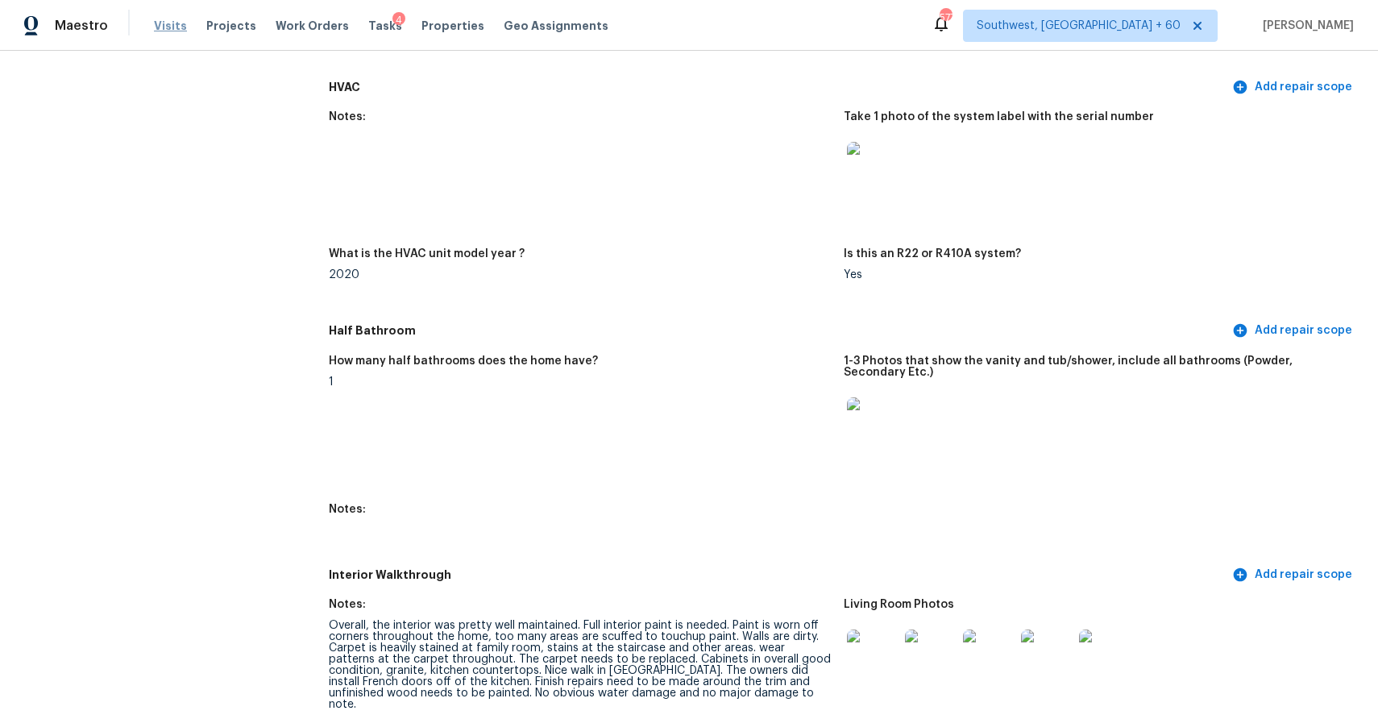
click at [155, 32] on span "Visits" at bounding box center [170, 26] width 33 height 16
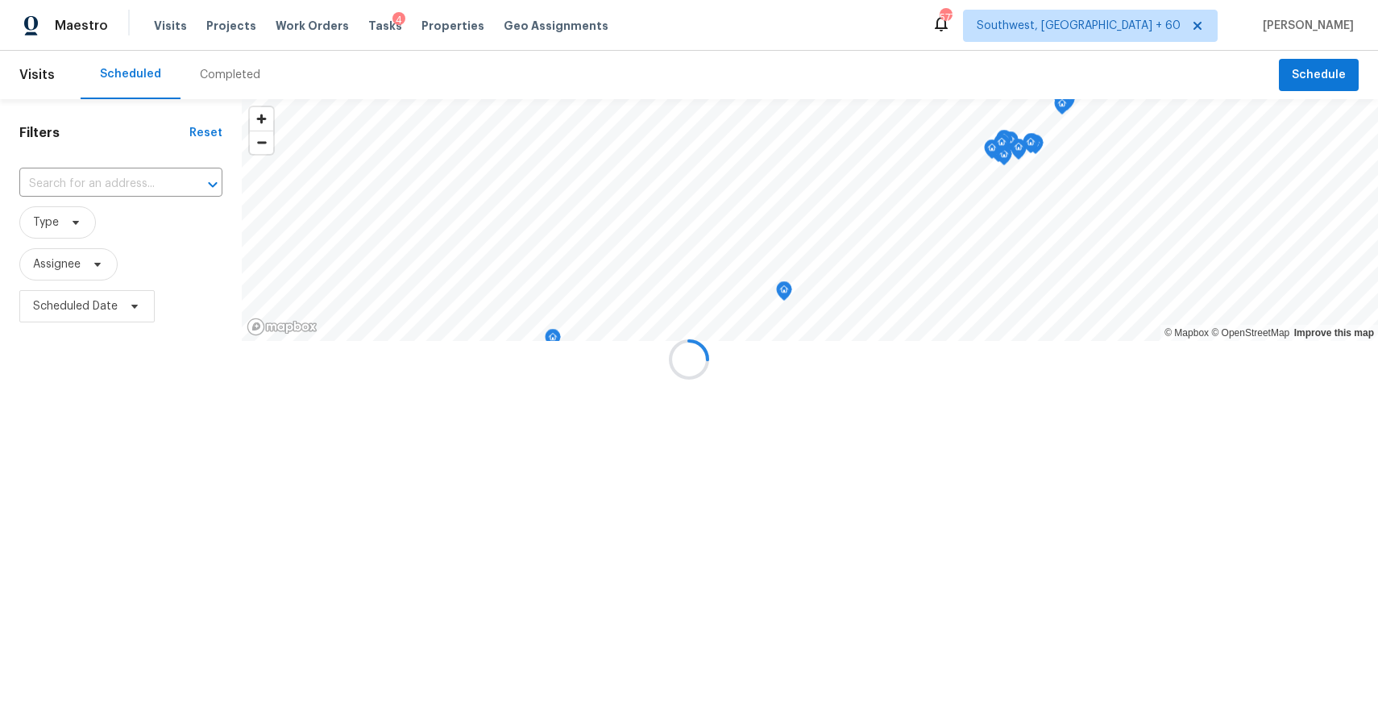
drag, startPoint x: 296, startPoint y: 115, endPoint x: 276, endPoint y: 106, distance: 21.3
click at [288, 114] on div at bounding box center [689, 359] width 1378 height 719
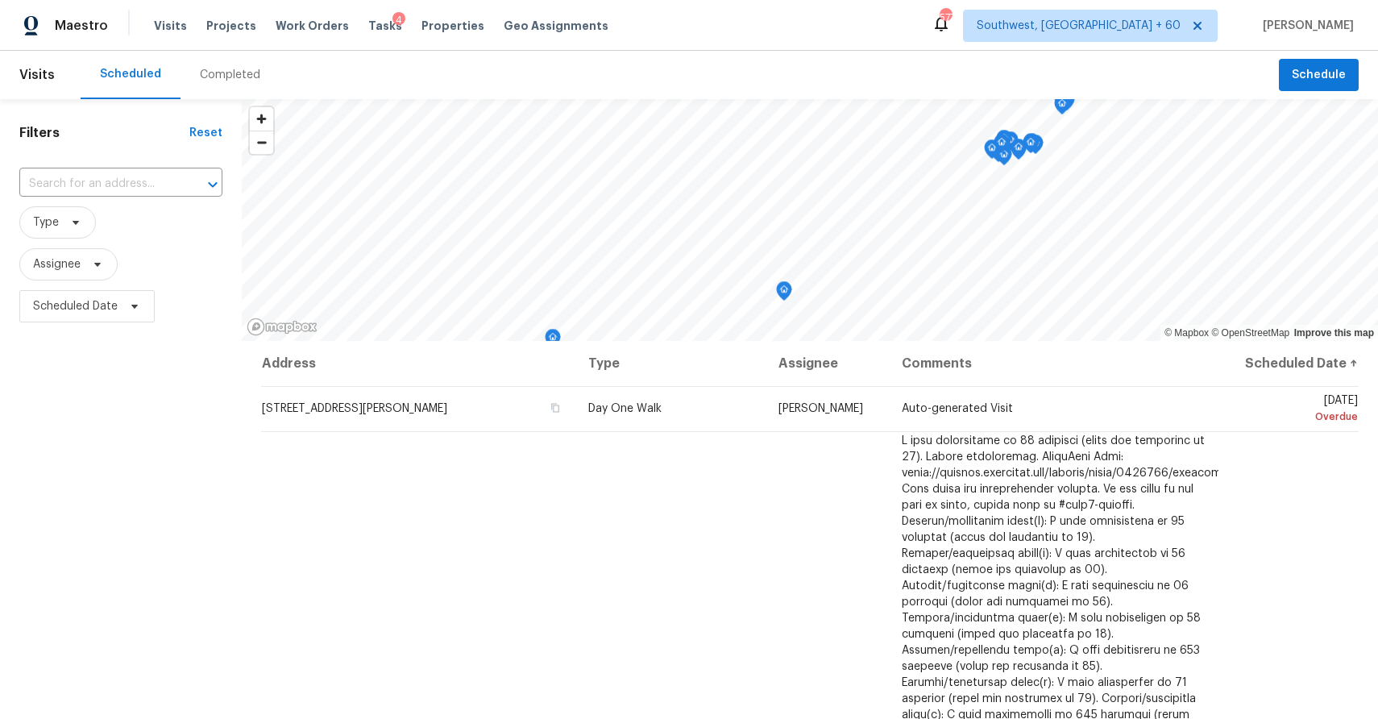
click at [236, 78] on div "Completed" at bounding box center [230, 75] width 60 height 16
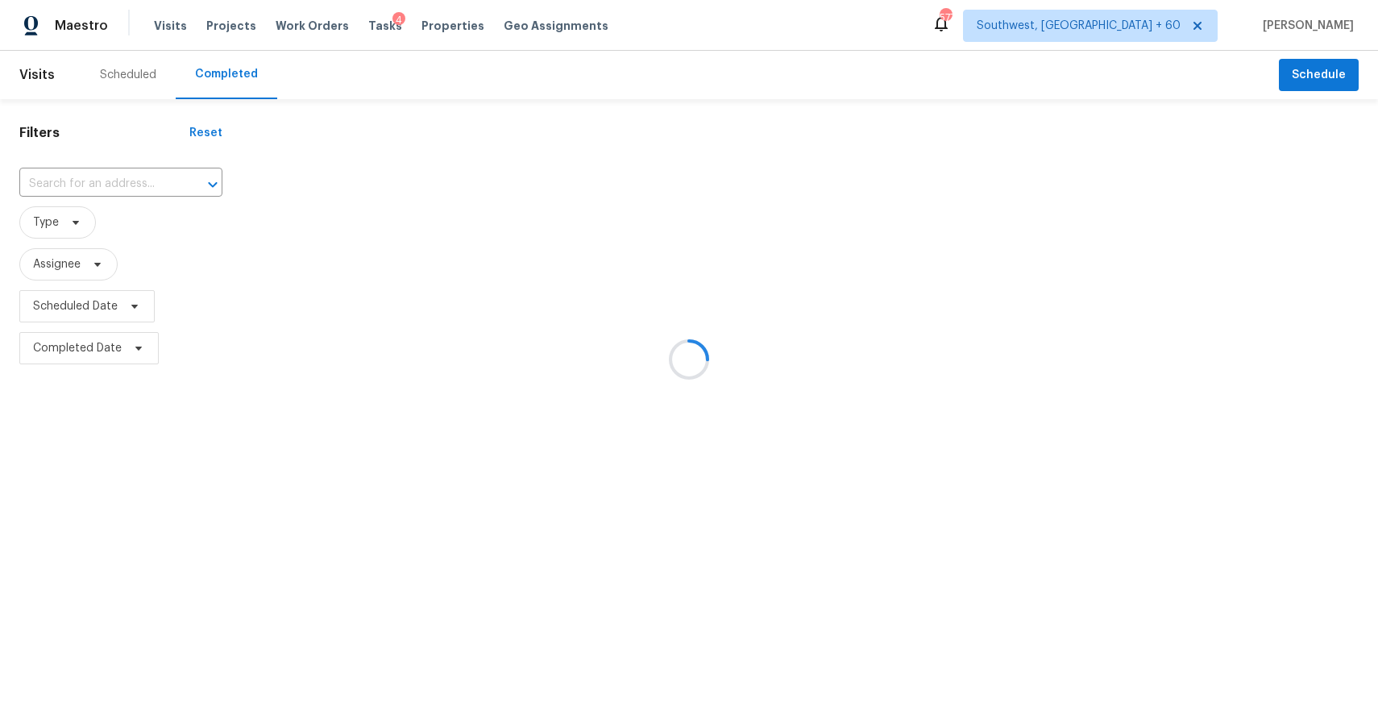
click at [236, 78] on div at bounding box center [689, 359] width 1378 height 719
click at [99, 180] on div at bounding box center [689, 359] width 1378 height 719
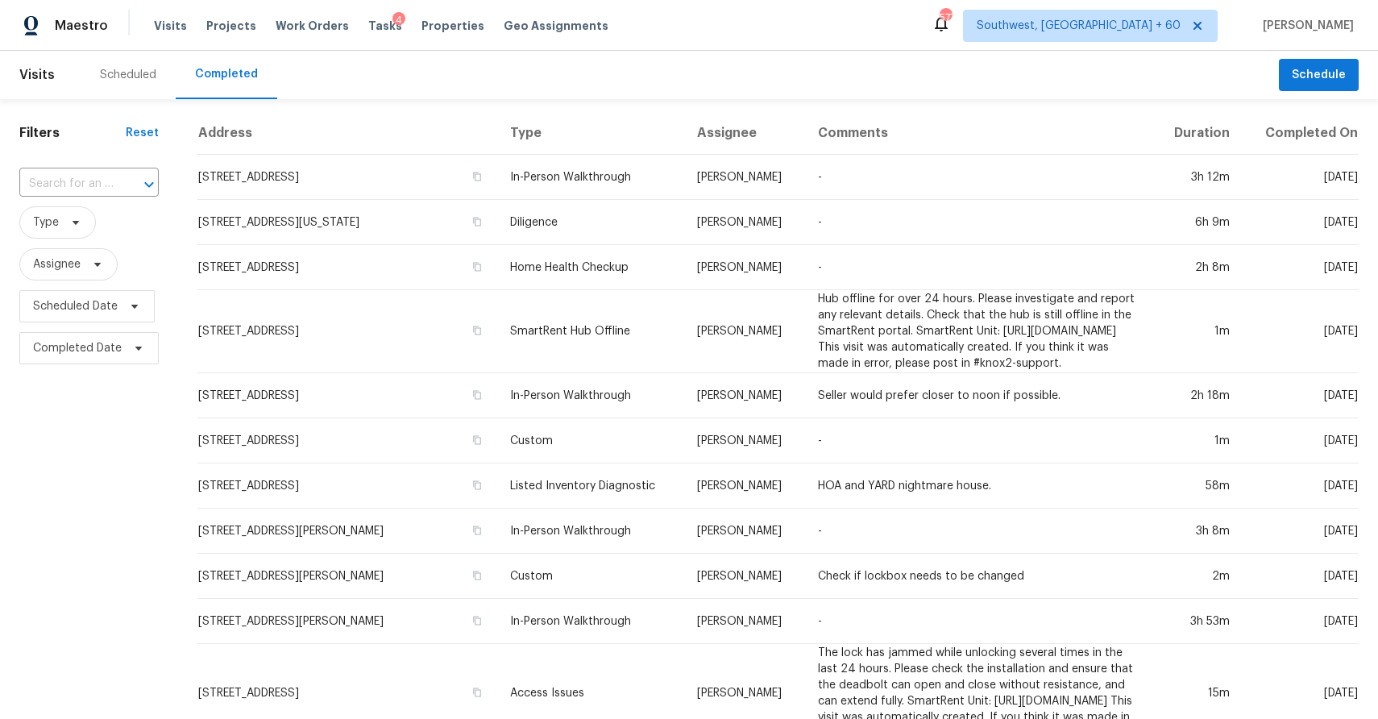
click at [99, 176] on input "text" at bounding box center [66, 184] width 94 height 25
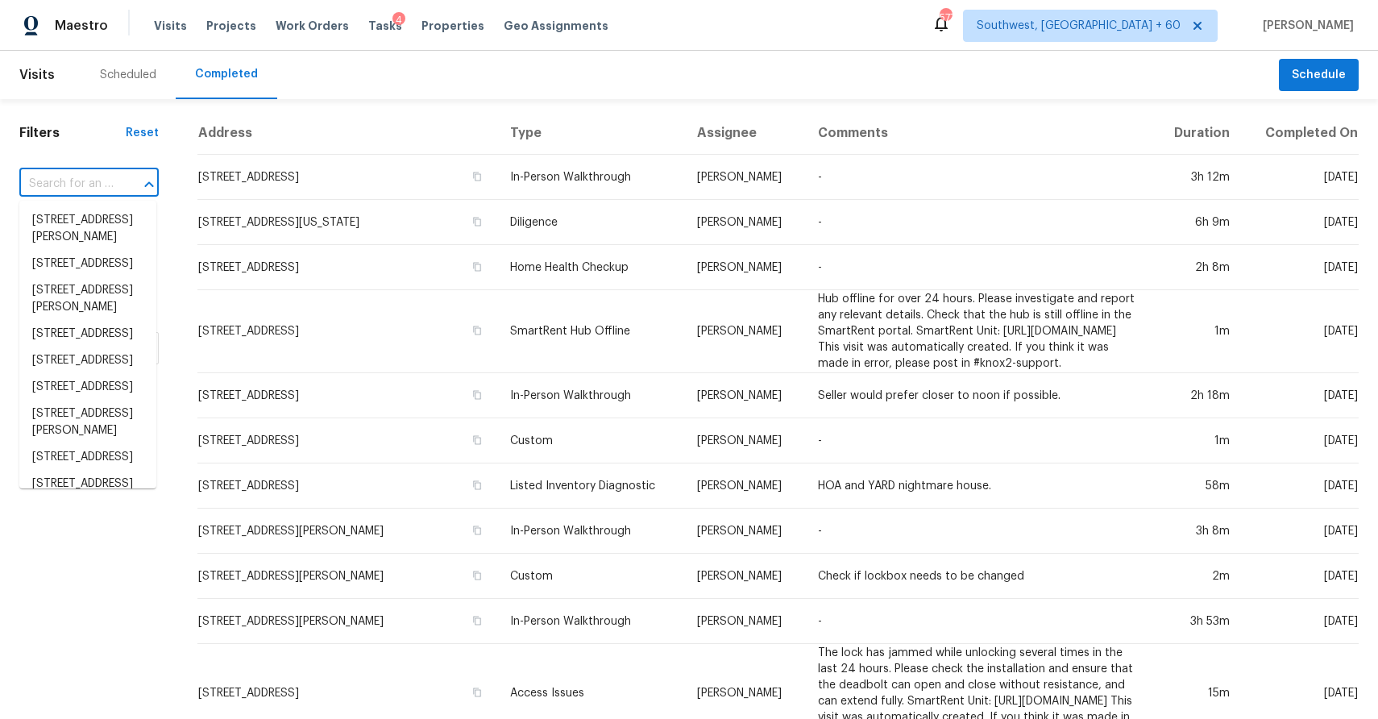
paste input "6212 Trevor Ct, Raleigh, NC 27613"
type input "6212 Trevor Ct, Raleigh, NC 27613"
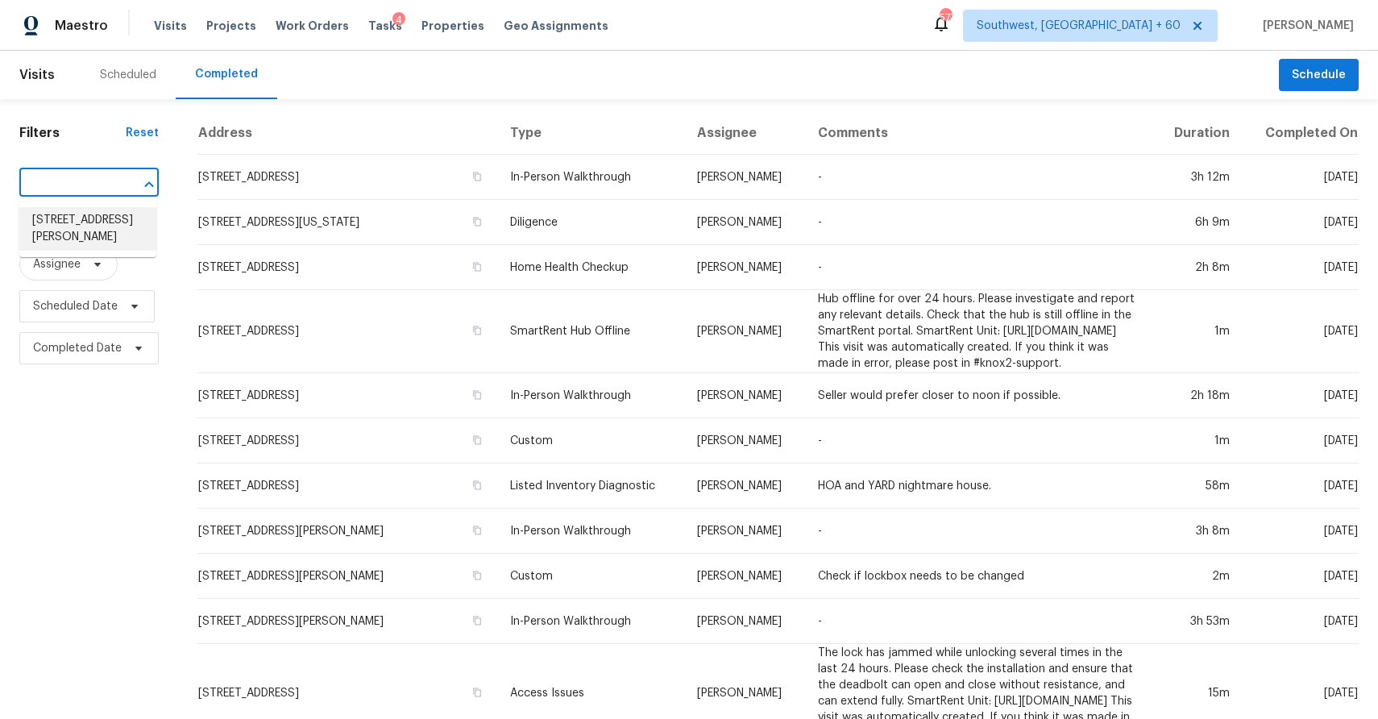
click at [111, 236] on li "6212 Trevor Ct, Raleigh, NC 27613" at bounding box center [87, 229] width 137 height 44
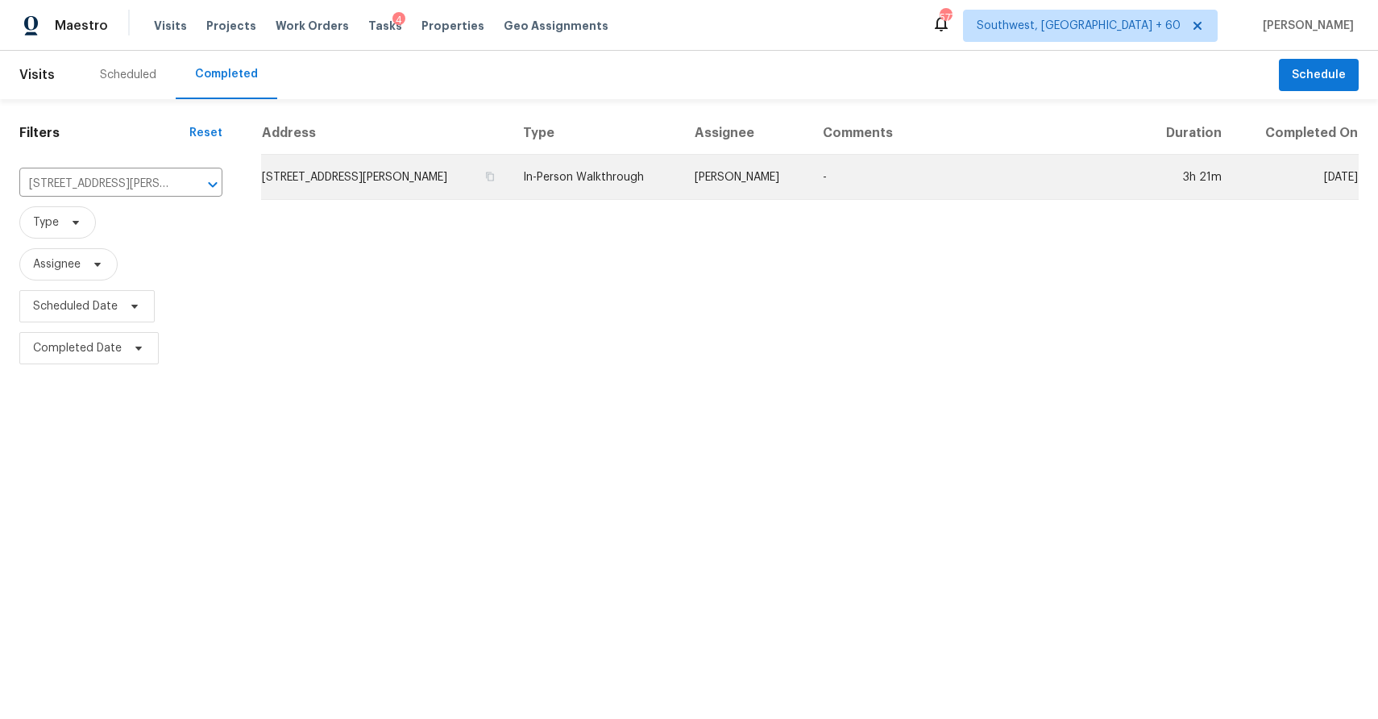
click at [634, 173] on td "In-Person Walkthrough" at bounding box center [595, 177] width 171 height 45
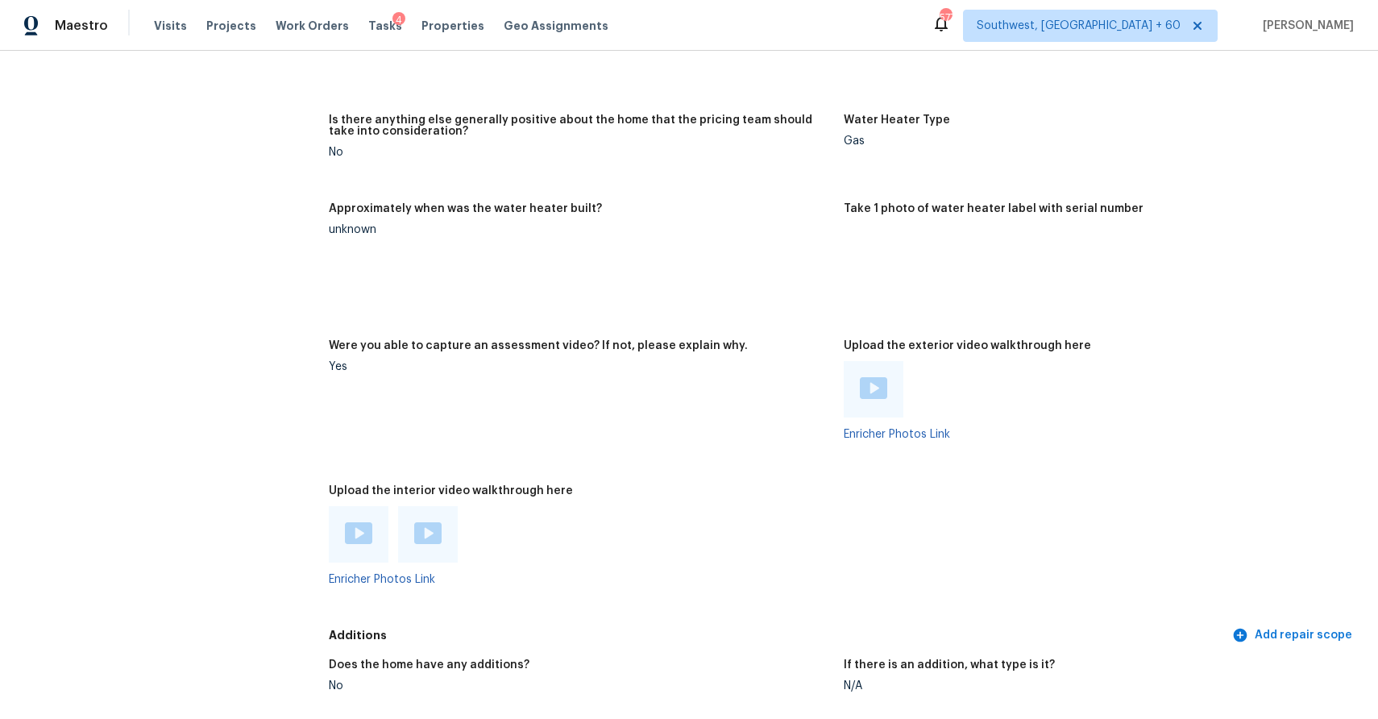
scroll to position [3674, 0]
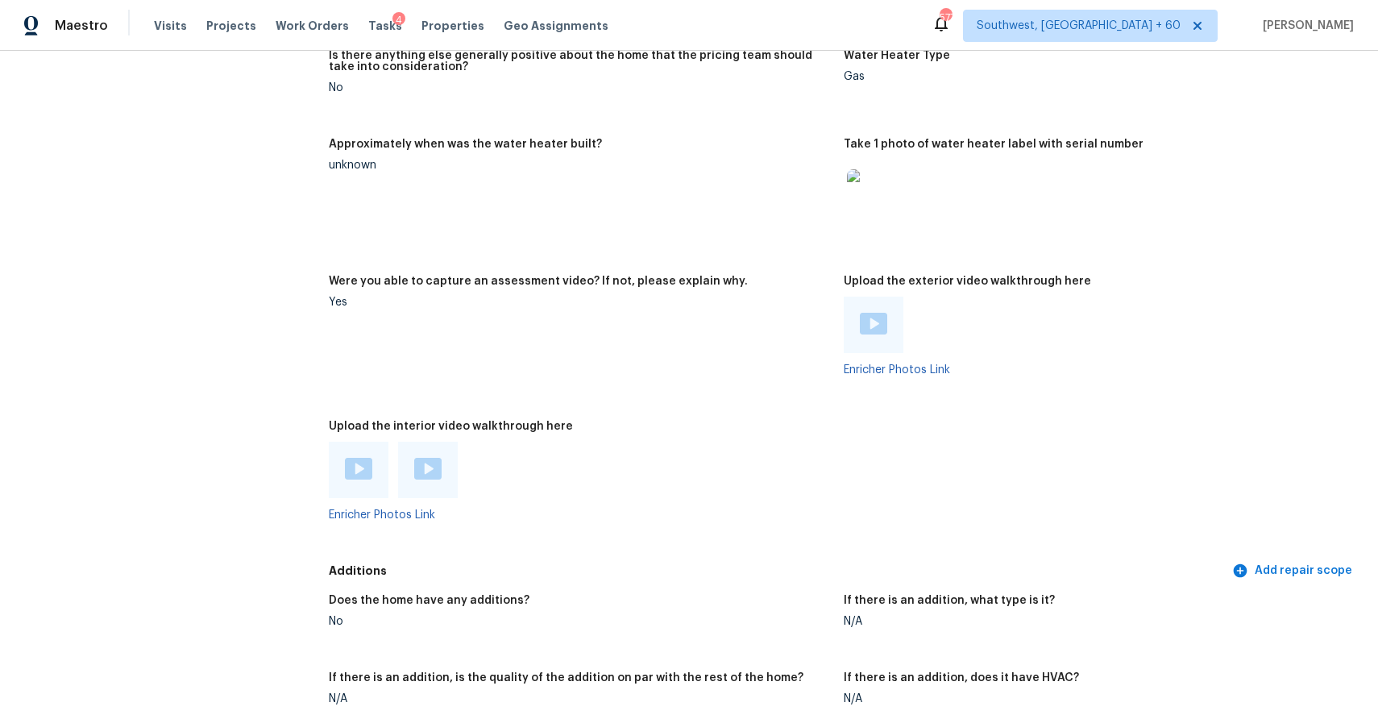
click at [154, 16] on div "Visits Projects Work Orders Tasks 4 Properties Geo Assignments" at bounding box center [391, 26] width 474 height 32
click at [172, 24] on span "Visits" at bounding box center [170, 26] width 33 height 16
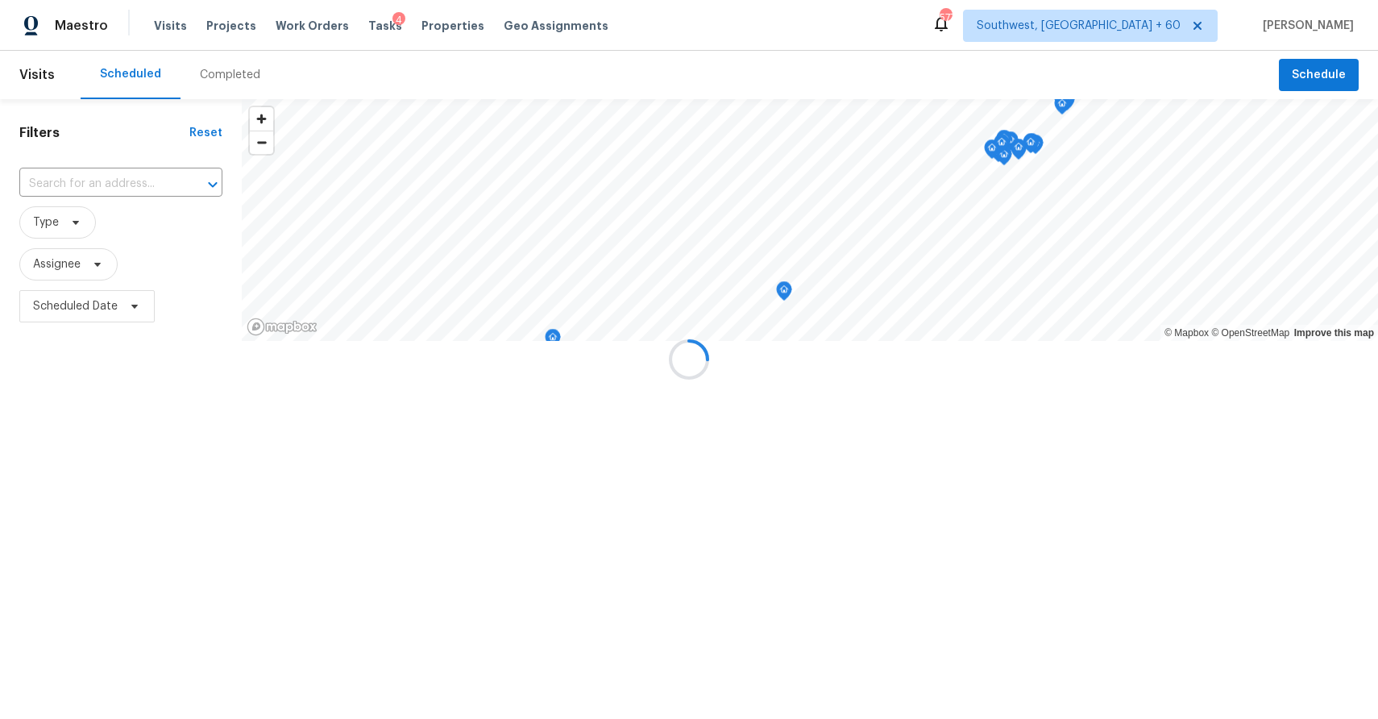
click at [209, 64] on div at bounding box center [689, 359] width 1378 height 719
click at [227, 72] on div at bounding box center [689, 359] width 1378 height 719
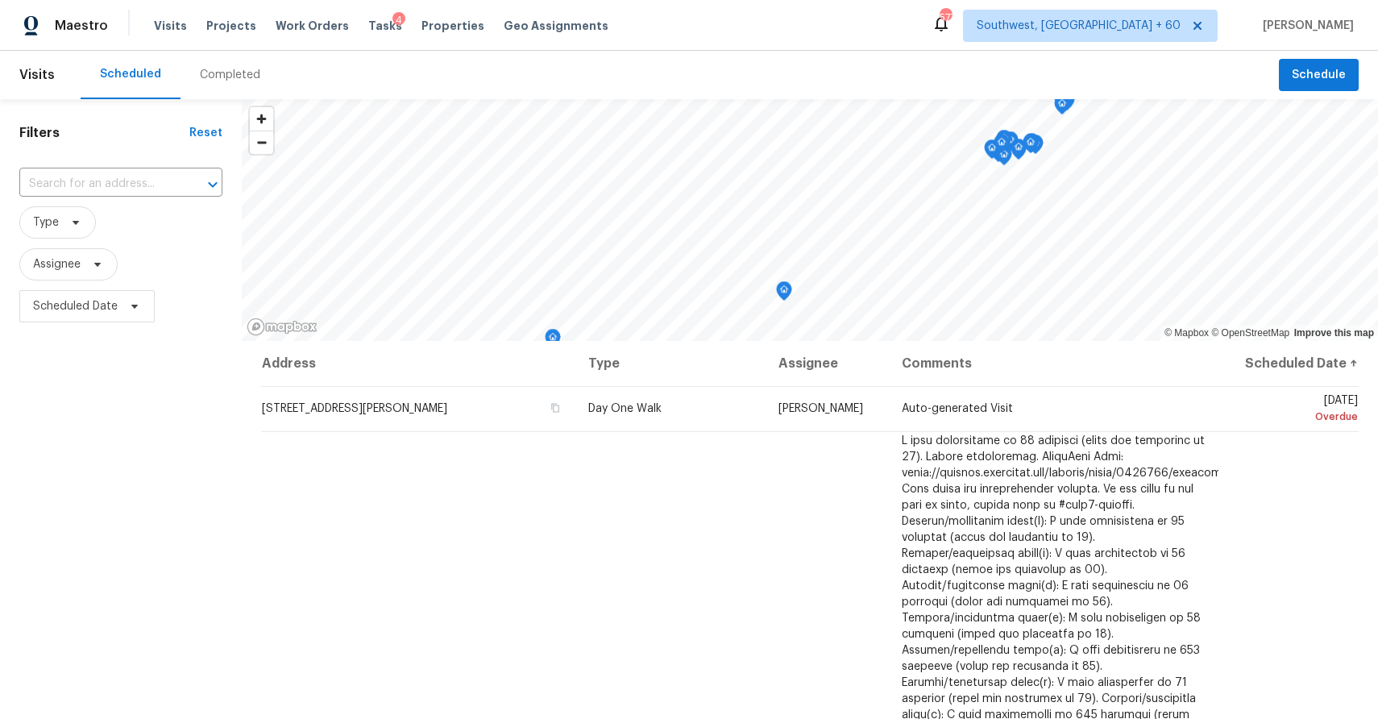
click at [254, 85] on div "Completed" at bounding box center [229, 75] width 99 height 48
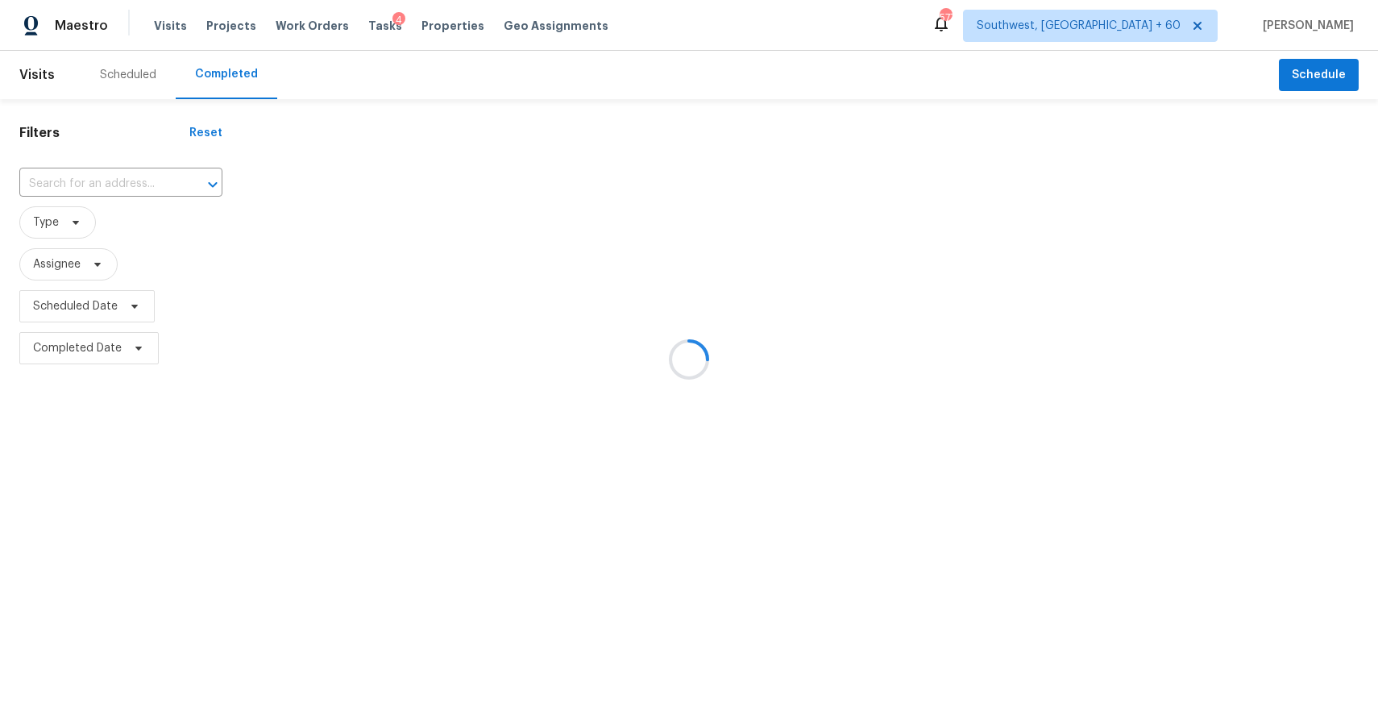
click at [301, 199] on div at bounding box center [689, 359] width 1378 height 719
click at [123, 217] on div at bounding box center [689, 359] width 1378 height 719
click at [137, 182] on div at bounding box center [689, 359] width 1378 height 719
click at [203, 182] on icon "Open" at bounding box center [212, 184] width 19 height 19
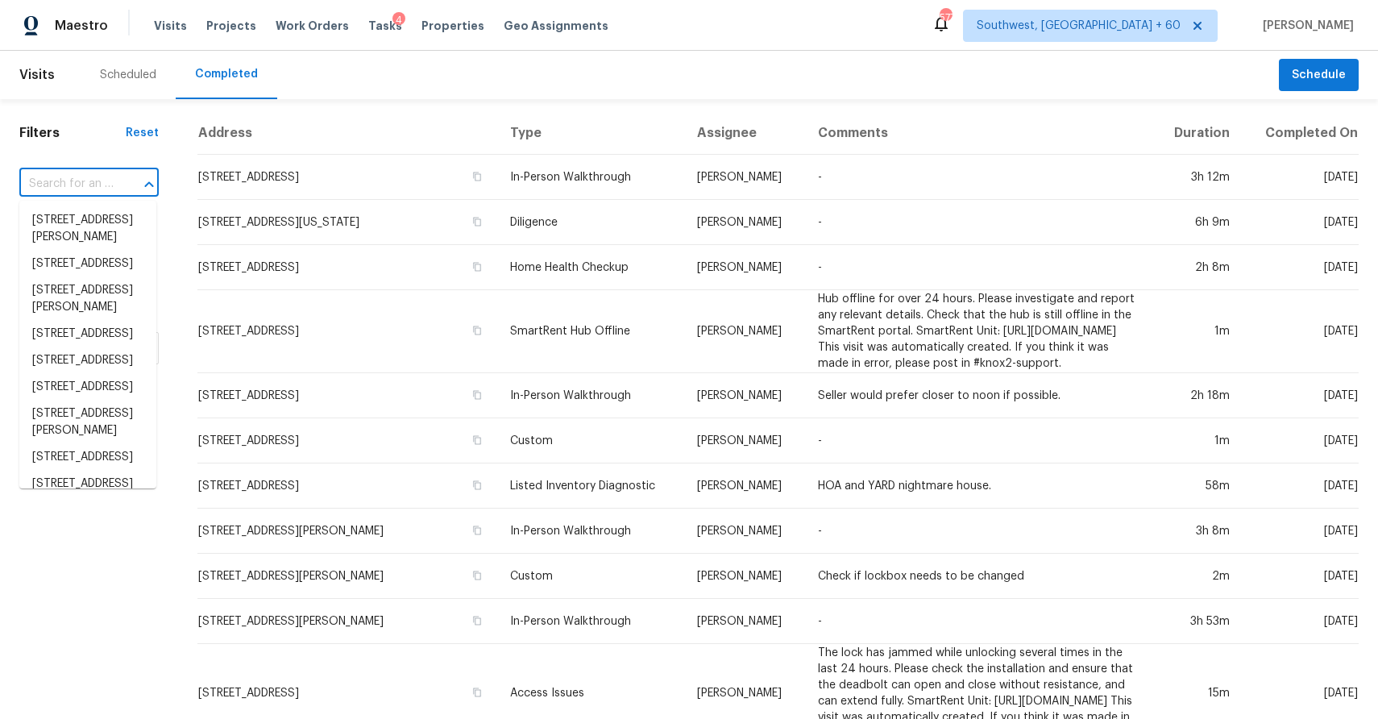
click at [94, 176] on input "text" at bounding box center [66, 184] width 94 height 25
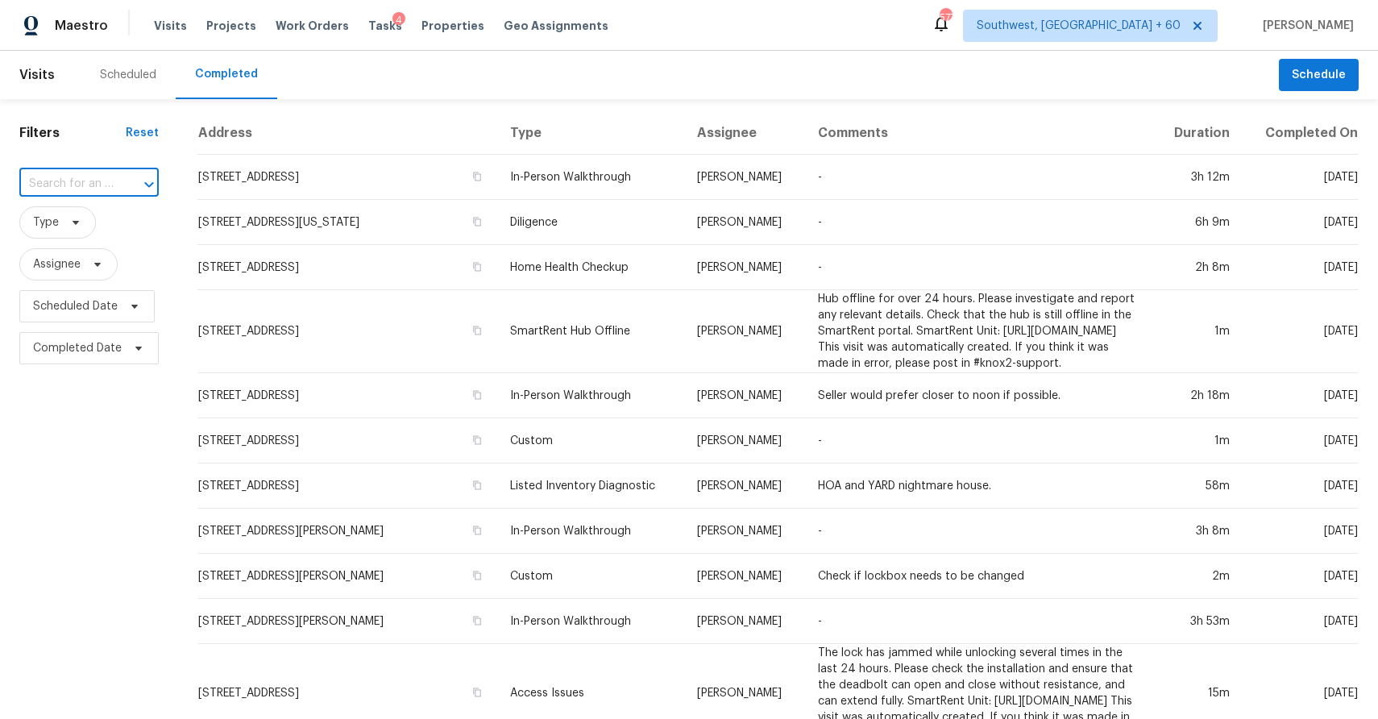
paste input "7318 James A Reed Rd, Kansas City, MO 64133"
type input "7318 James A Reed Rd, Kansas City, MO 64133"
click at [89, 226] on li "7318 James A Reed Rd, Kansas City, MO 64133" at bounding box center [87, 237] width 137 height 60
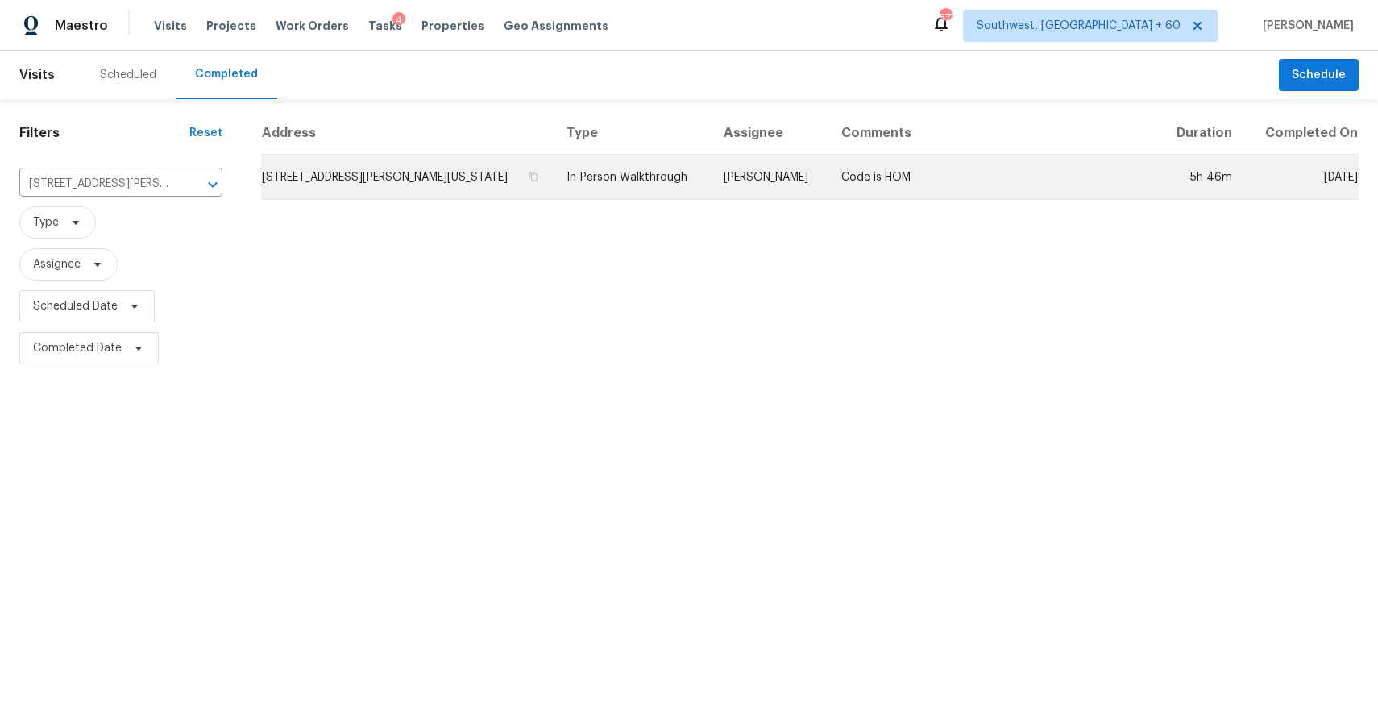
click at [697, 188] on td "In-Person Walkthrough" at bounding box center [631, 177] width 157 height 45
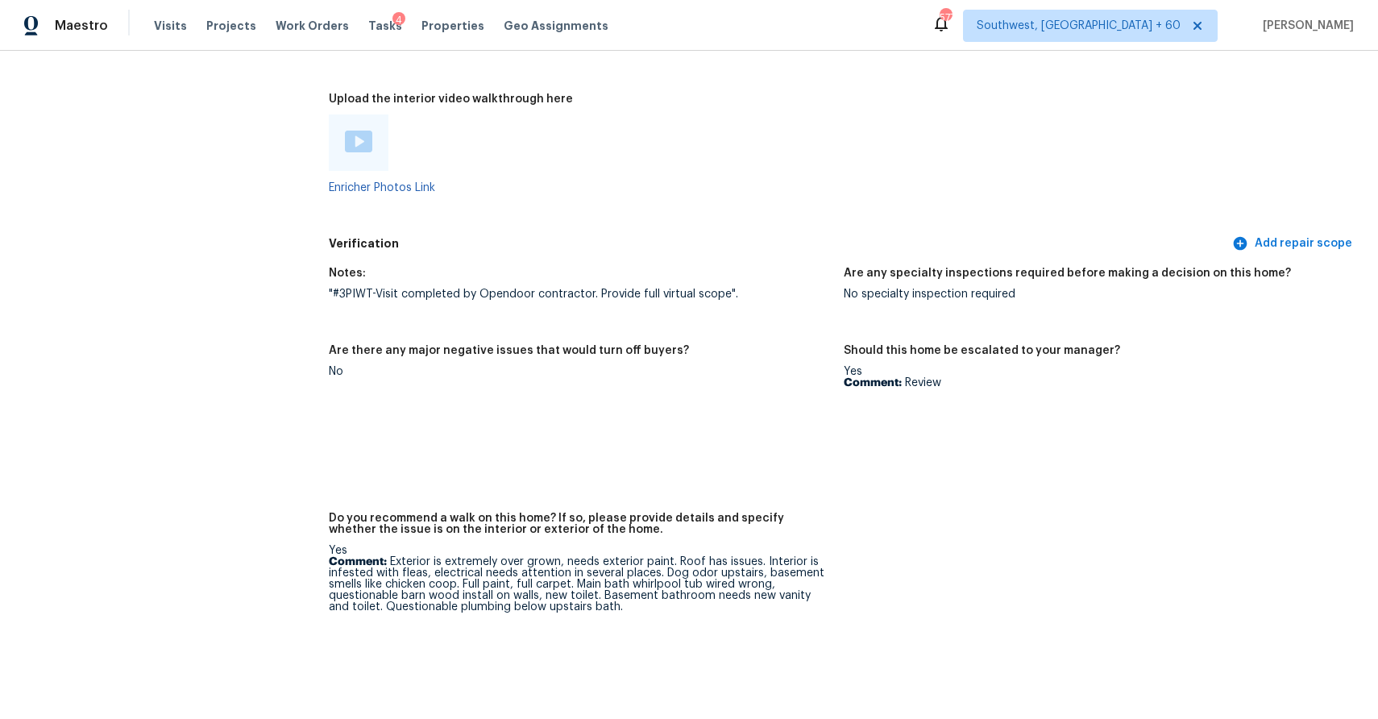
scroll to position [3939, 0]
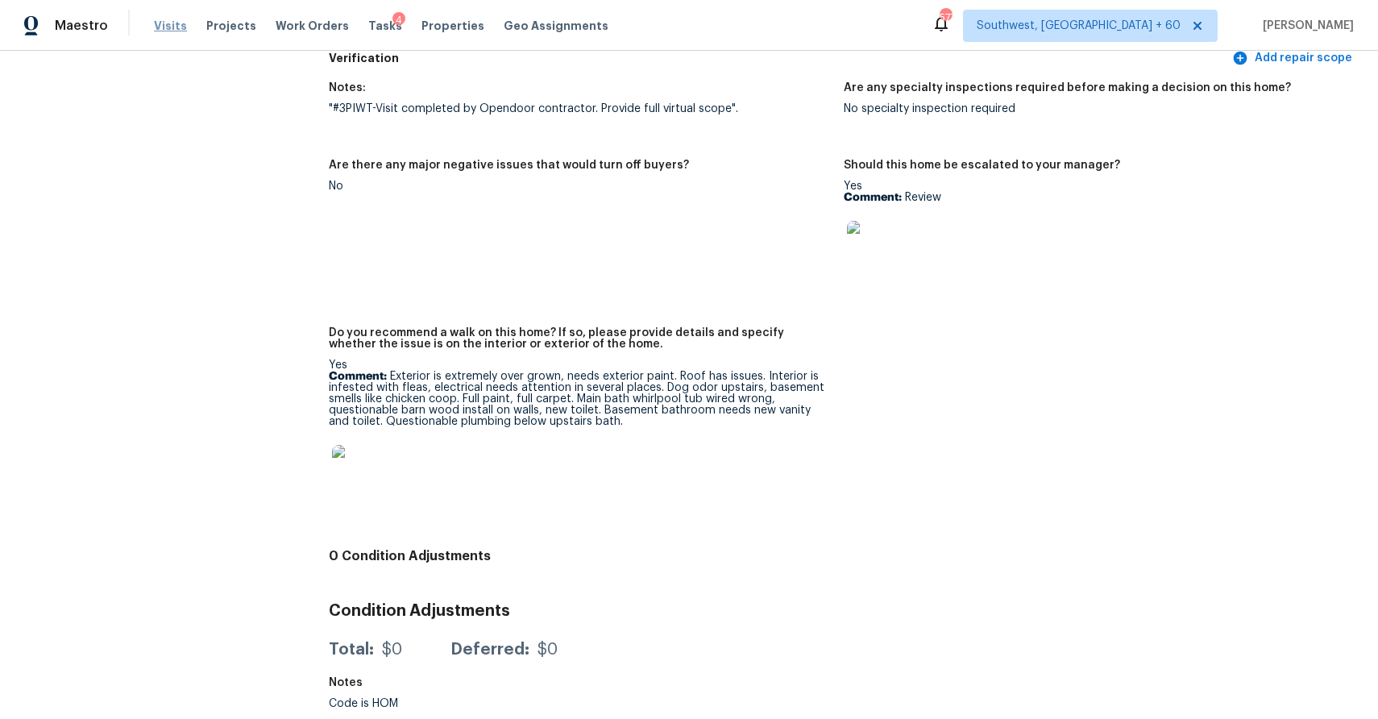
click at [174, 21] on span "Visits" at bounding box center [170, 26] width 33 height 16
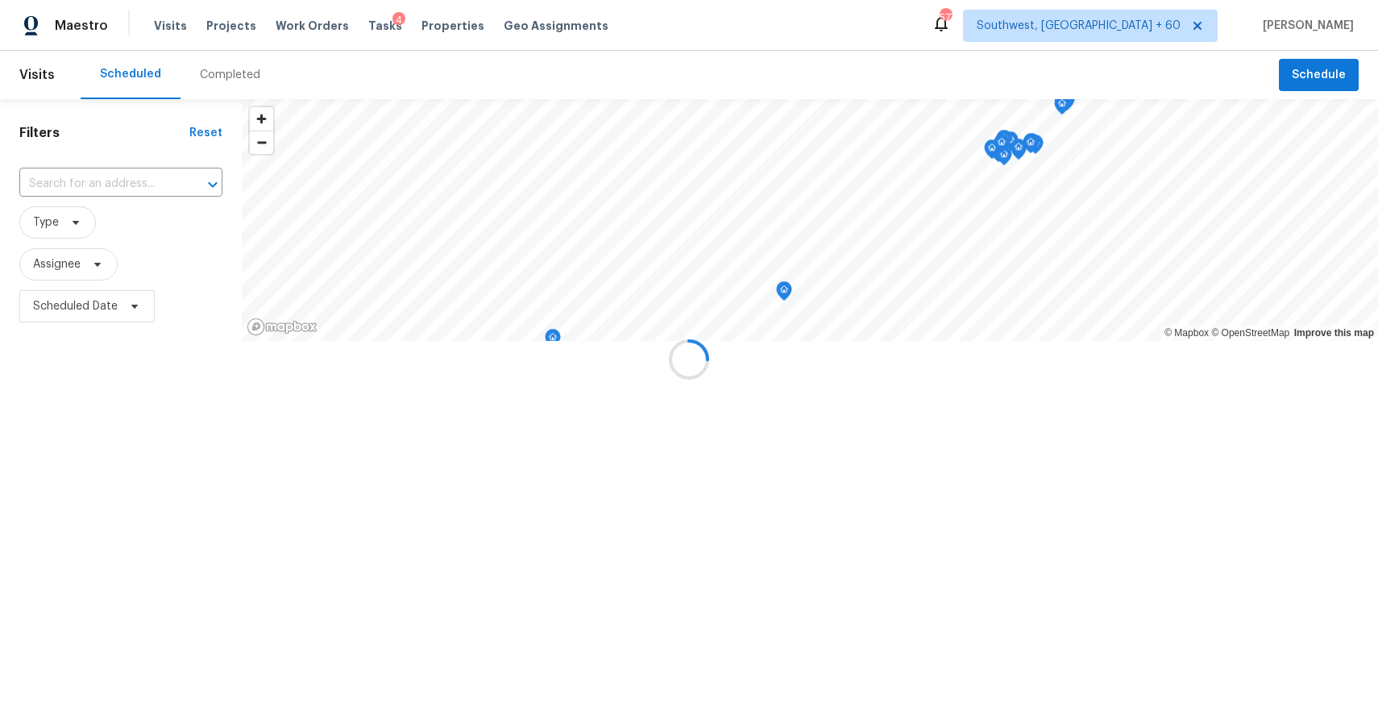
click at [219, 67] on div at bounding box center [689, 359] width 1378 height 719
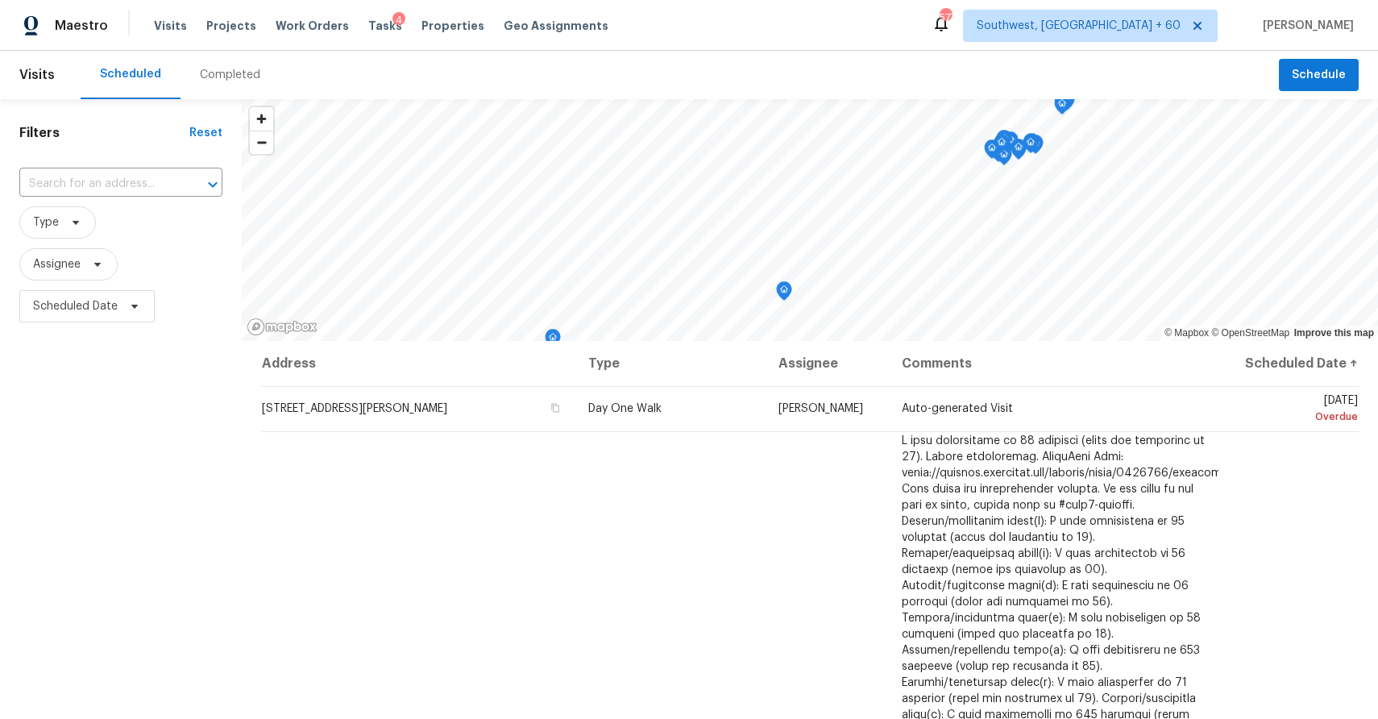
click at [246, 83] on div "Completed" at bounding box center [229, 75] width 99 height 48
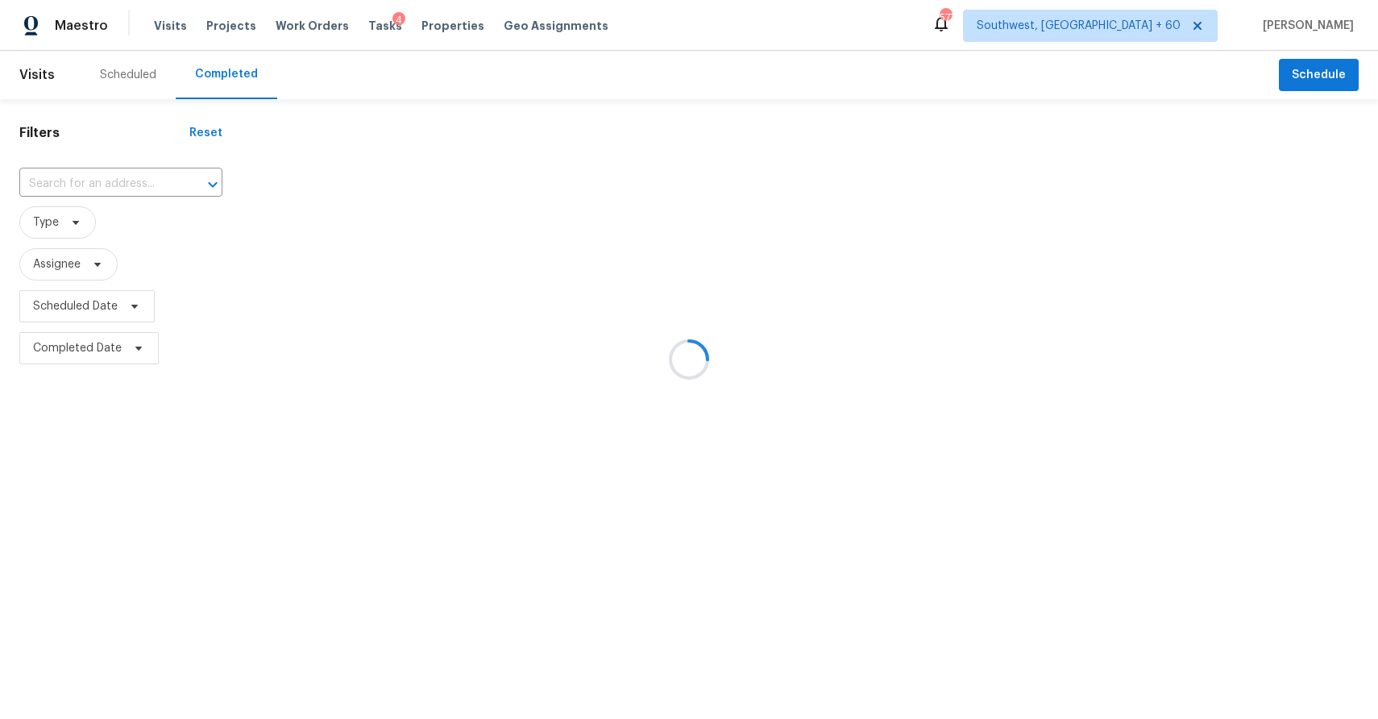
click at [314, 187] on div at bounding box center [689, 359] width 1378 height 719
click at [151, 185] on div at bounding box center [689, 359] width 1378 height 719
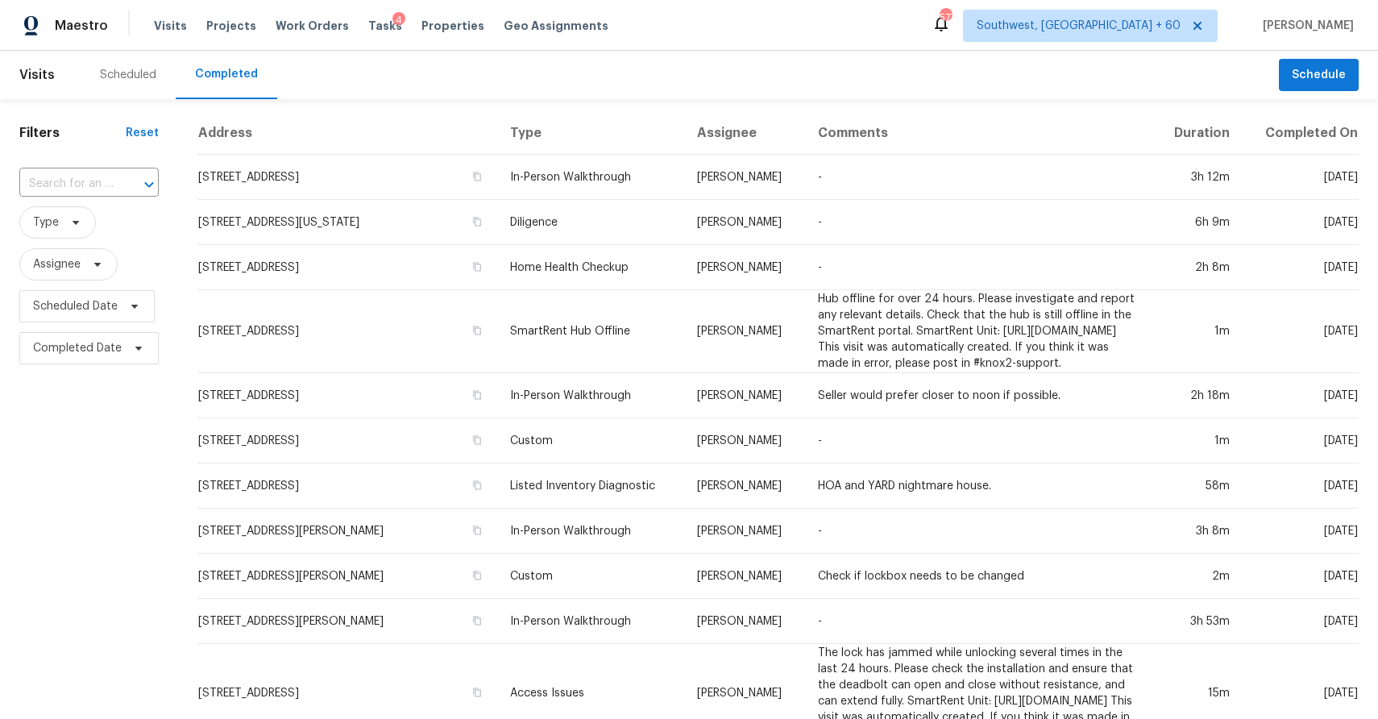
click at [98, 182] on input "text" at bounding box center [66, 184] width 94 height 25
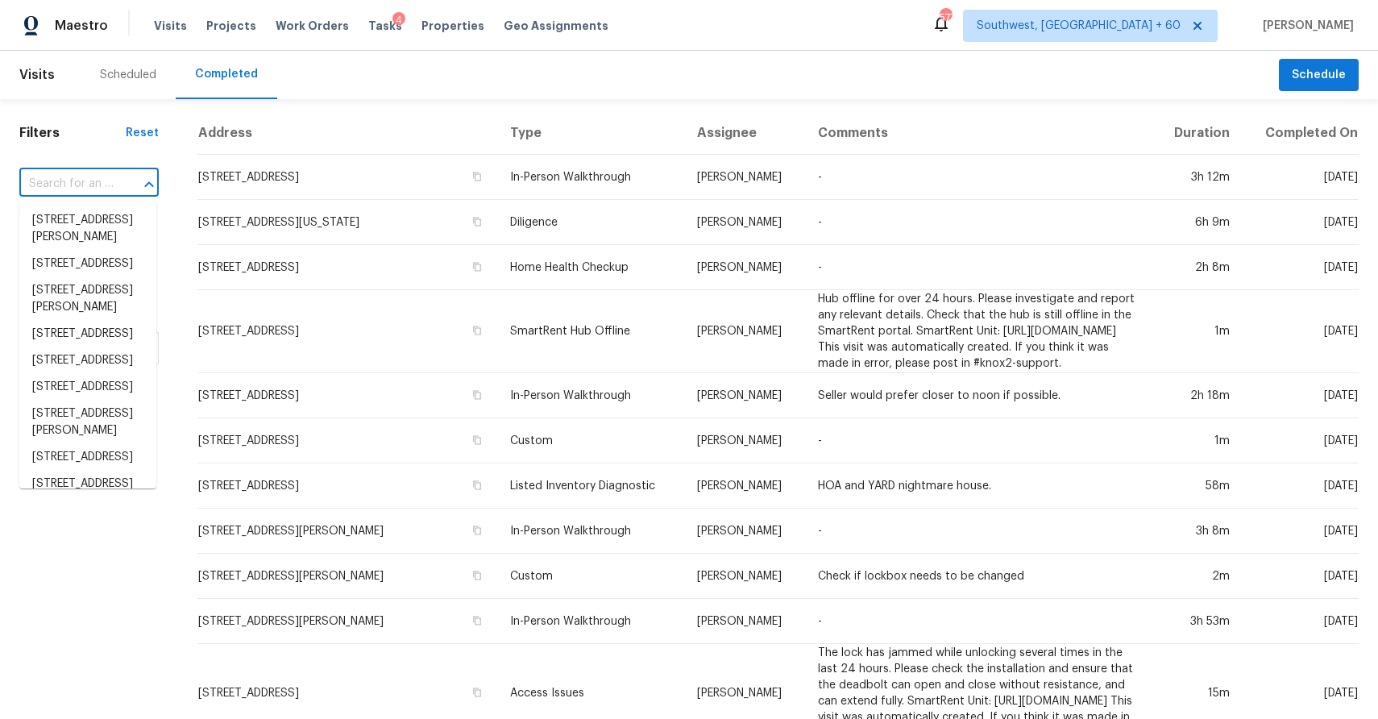
click at [98, 182] on input "text" at bounding box center [66, 184] width 94 height 25
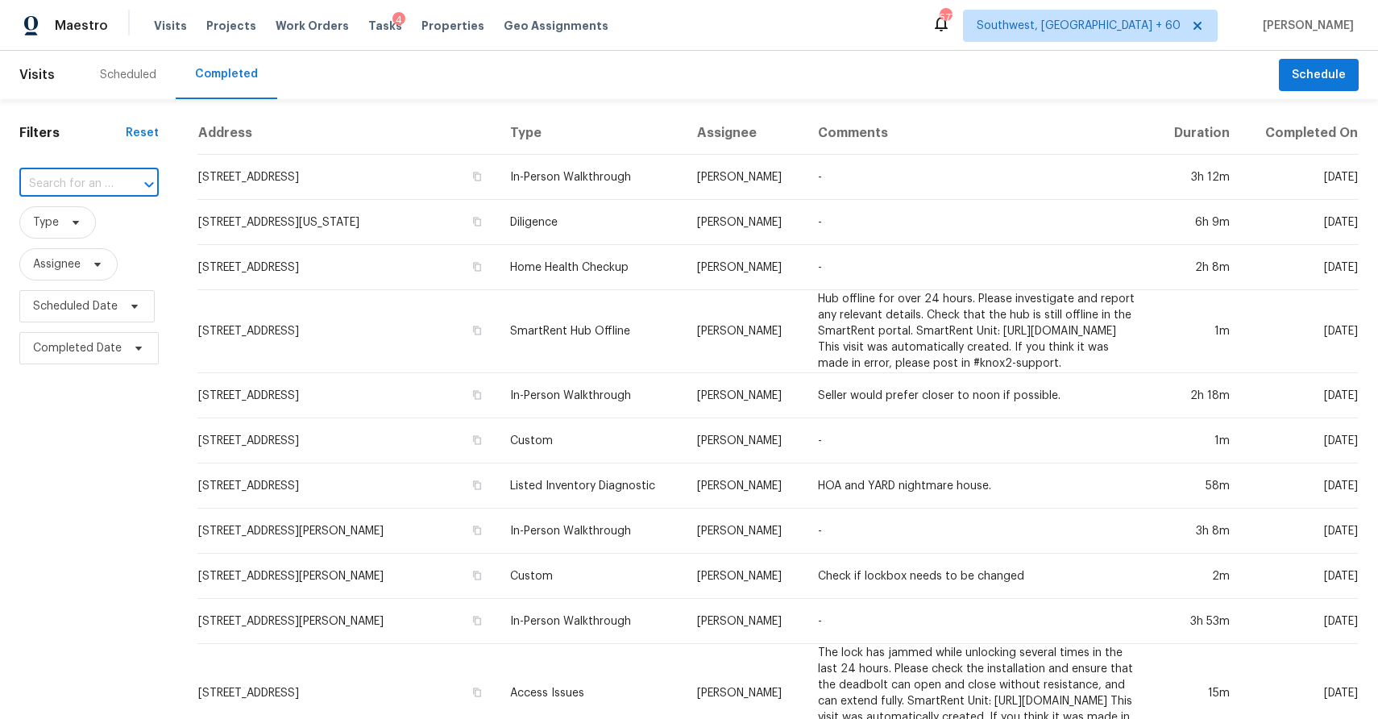
paste input "1909 Vallejo Way, Sacramento, CA 95818"
type input "1909 Vallejo Way, Sacramento, CA 95818"
click at [106, 234] on li "1909 Vallejo Way, Sacramento, CA 95818" at bounding box center [87, 220] width 137 height 27
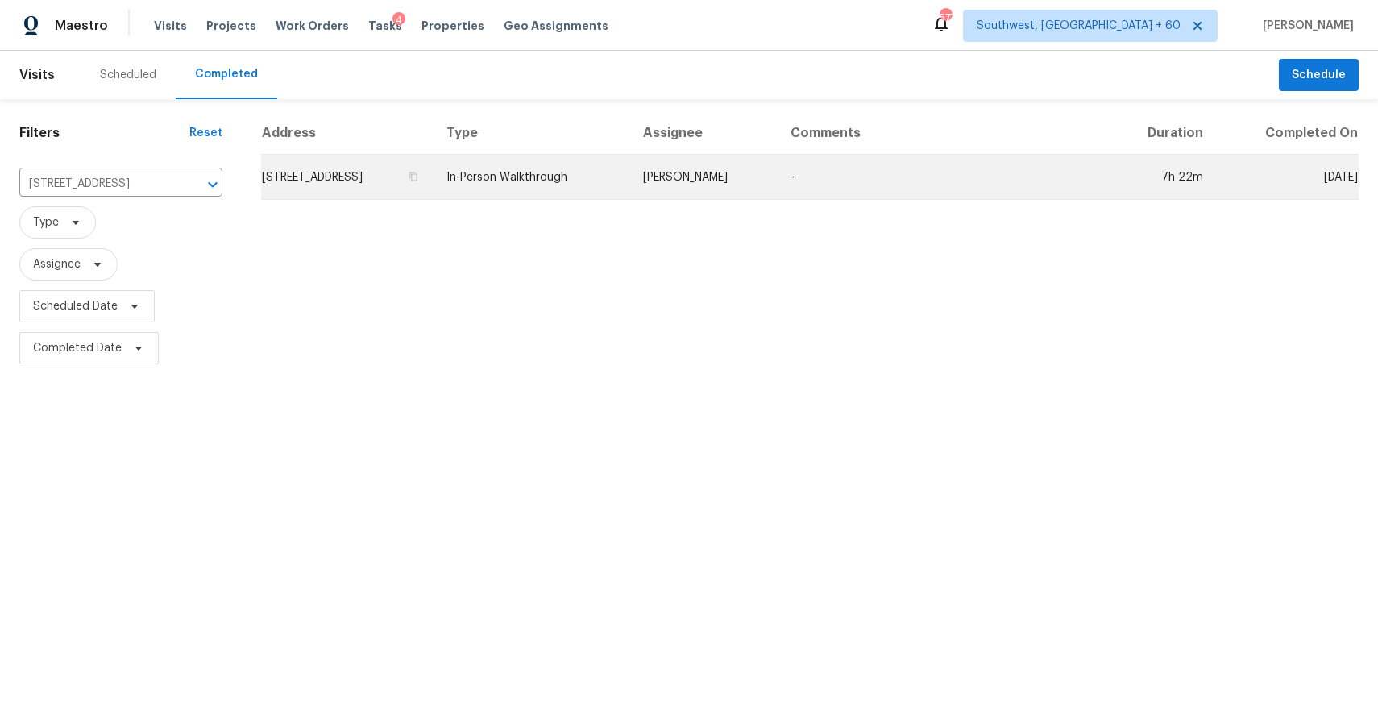
click at [831, 184] on td "-" at bounding box center [942, 177] width 330 height 45
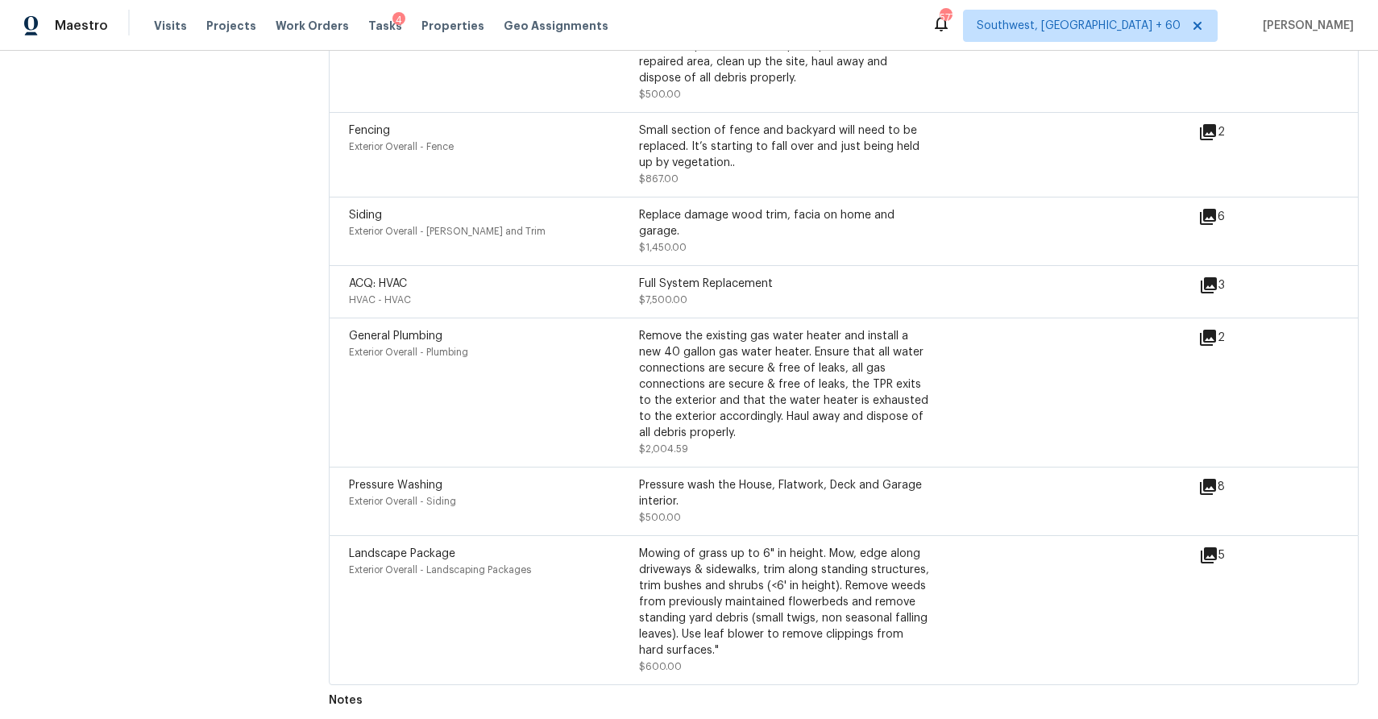
scroll to position [2899, 0]
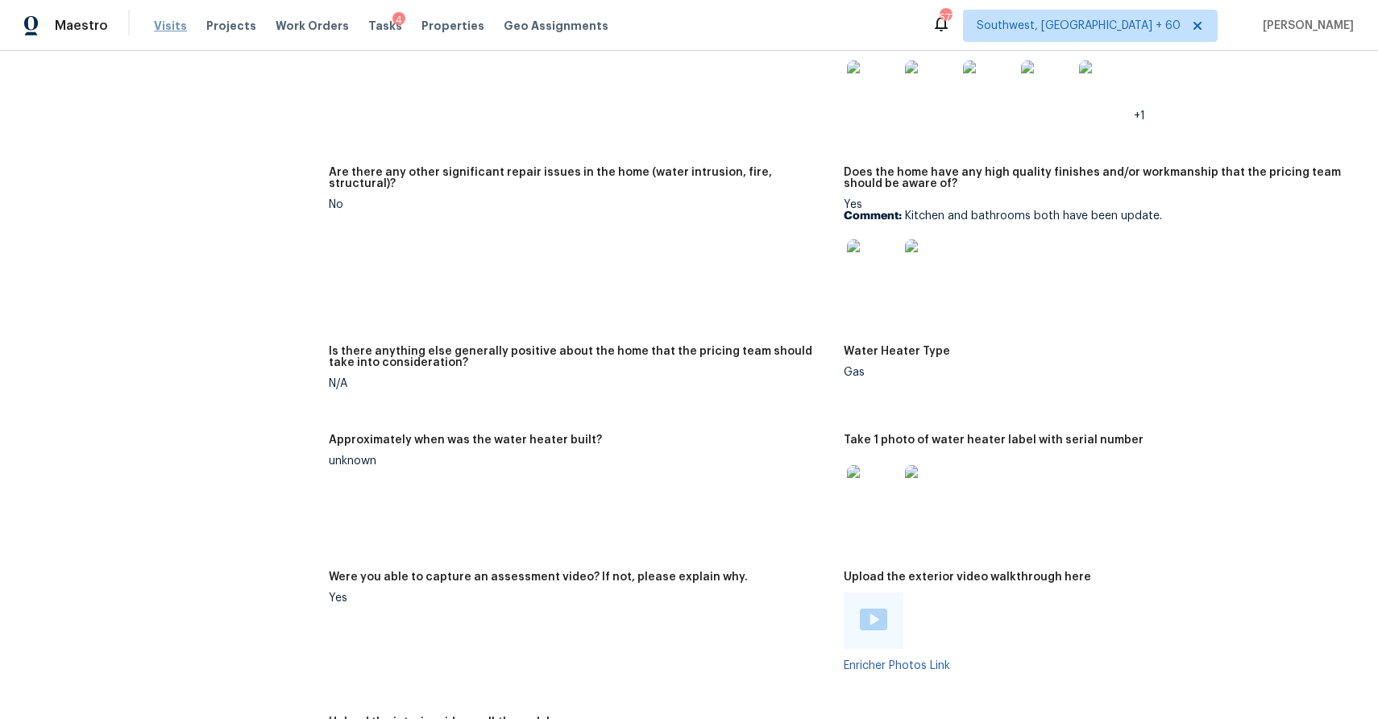
click at [175, 28] on span "Visits" at bounding box center [170, 26] width 33 height 16
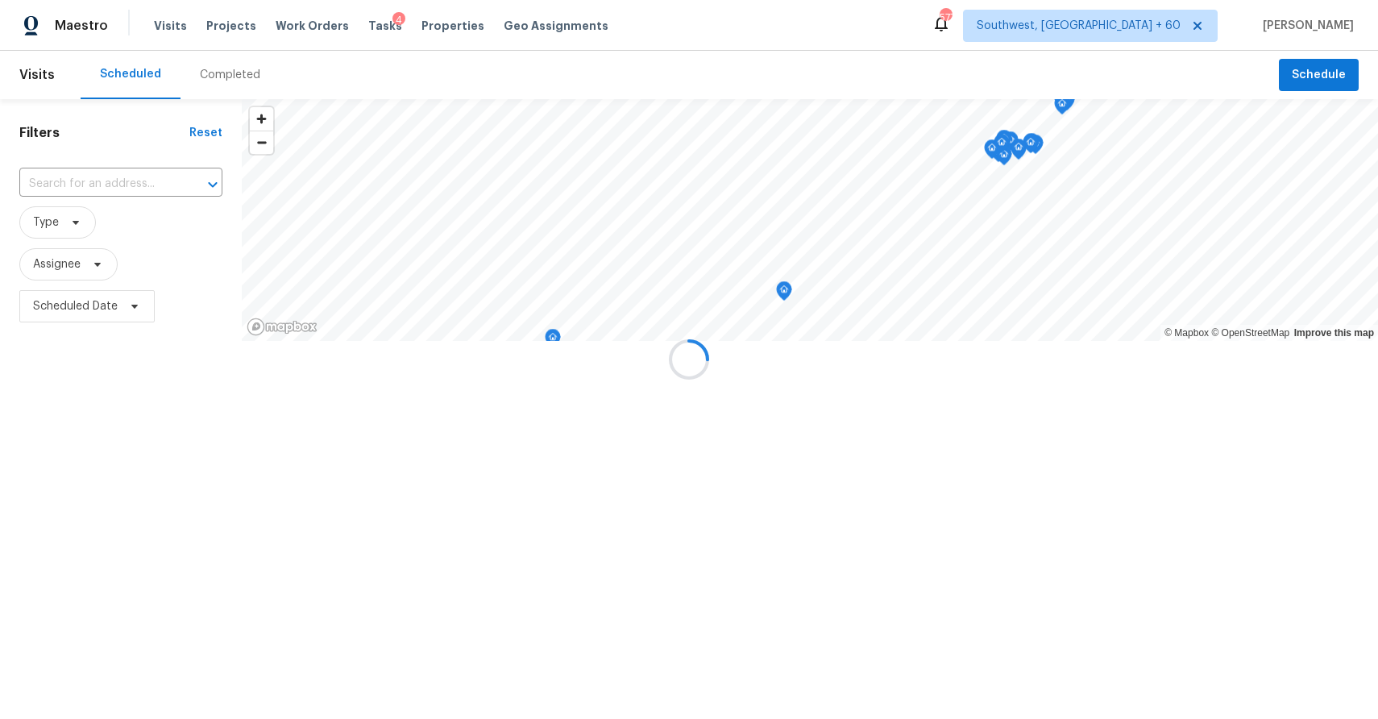
click at [241, 85] on div at bounding box center [689, 359] width 1378 height 719
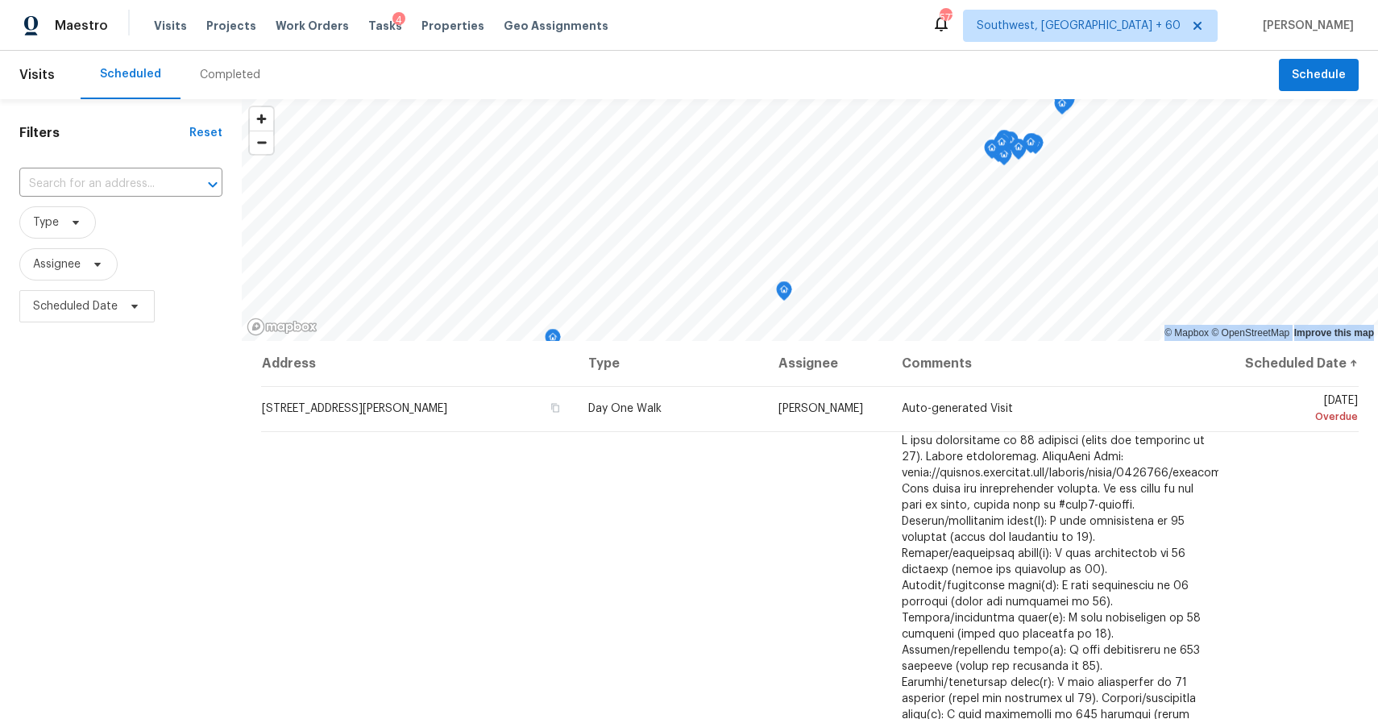
click at [230, 73] on div "Completed" at bounding box center [230, 75] width 60 height 16
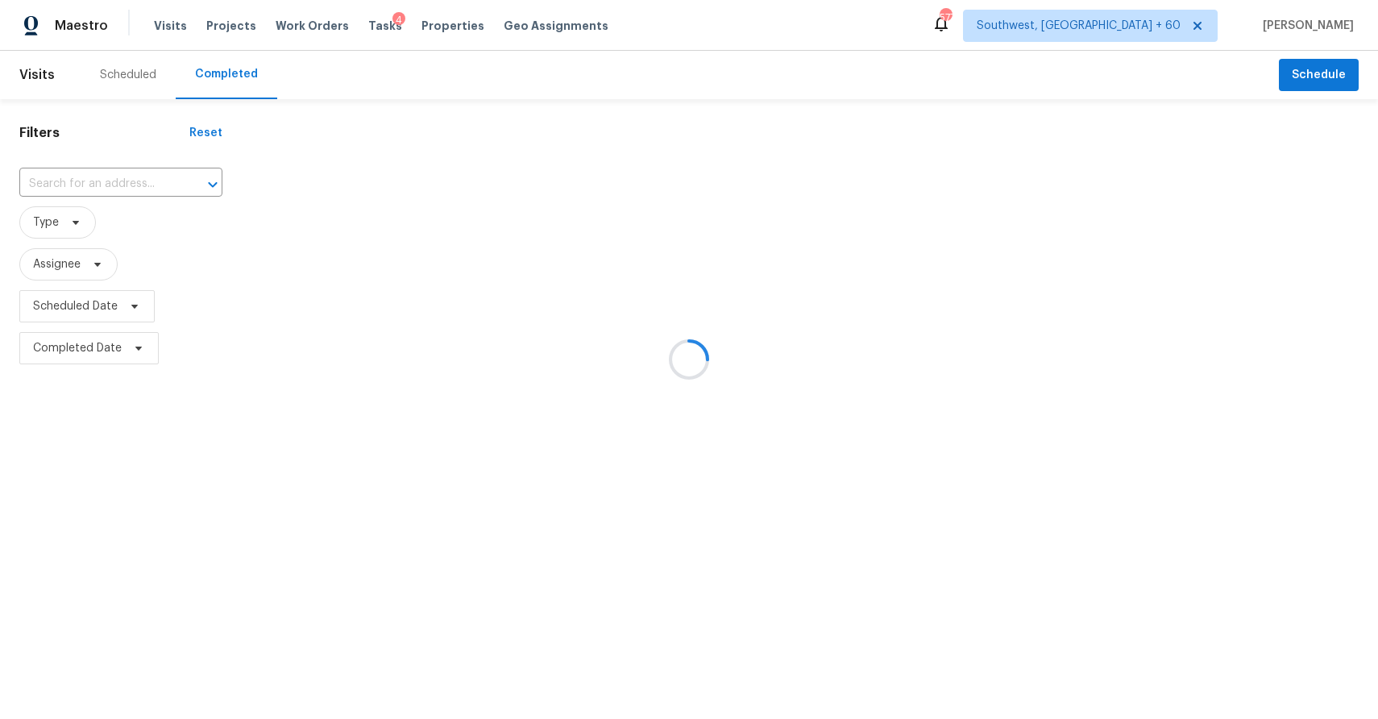
click at [309, 122] on div at bounding box center [689, 359] width 1378 height 719
click at [122, 170] on div "​" at bounding box center [120, 184] width 203 height 35
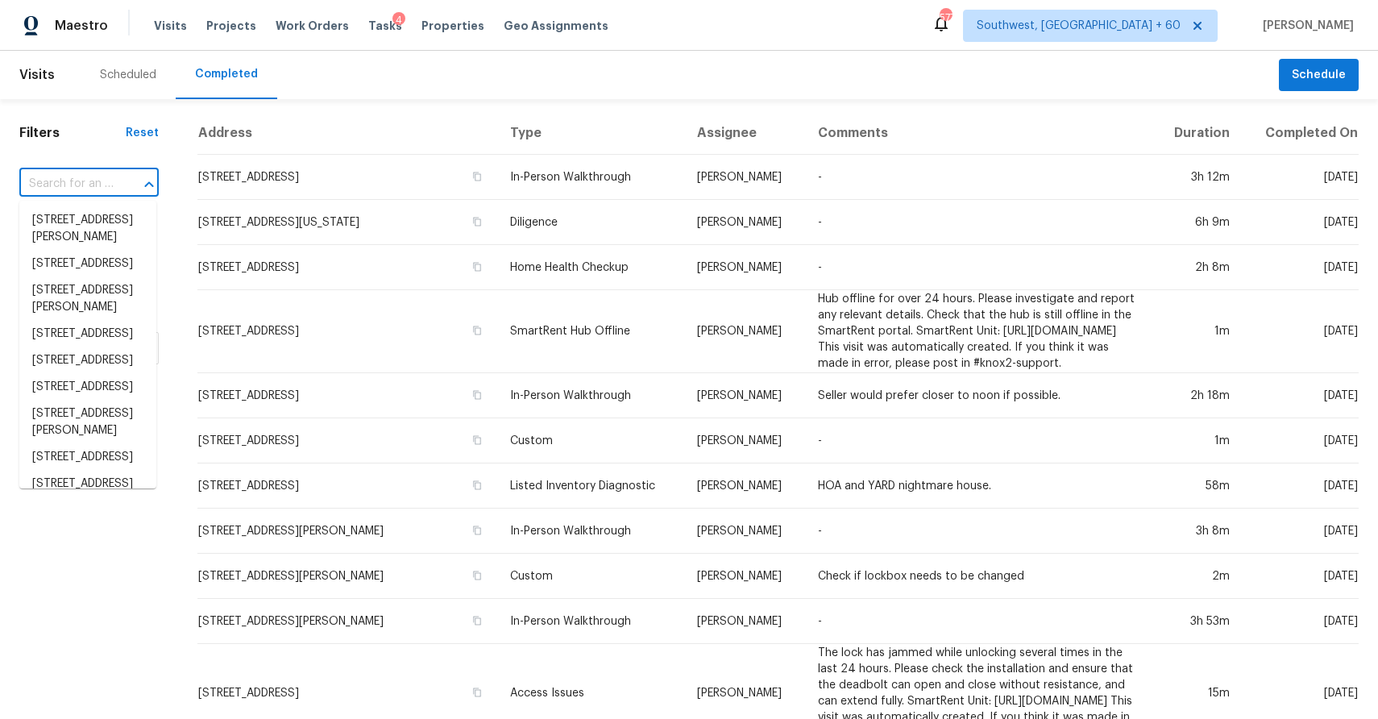
paste input "1806 Sapling Dr, O Fallon, MO 63366"
type input "1806 Sapling Dr, O Fallon, MO 63366"
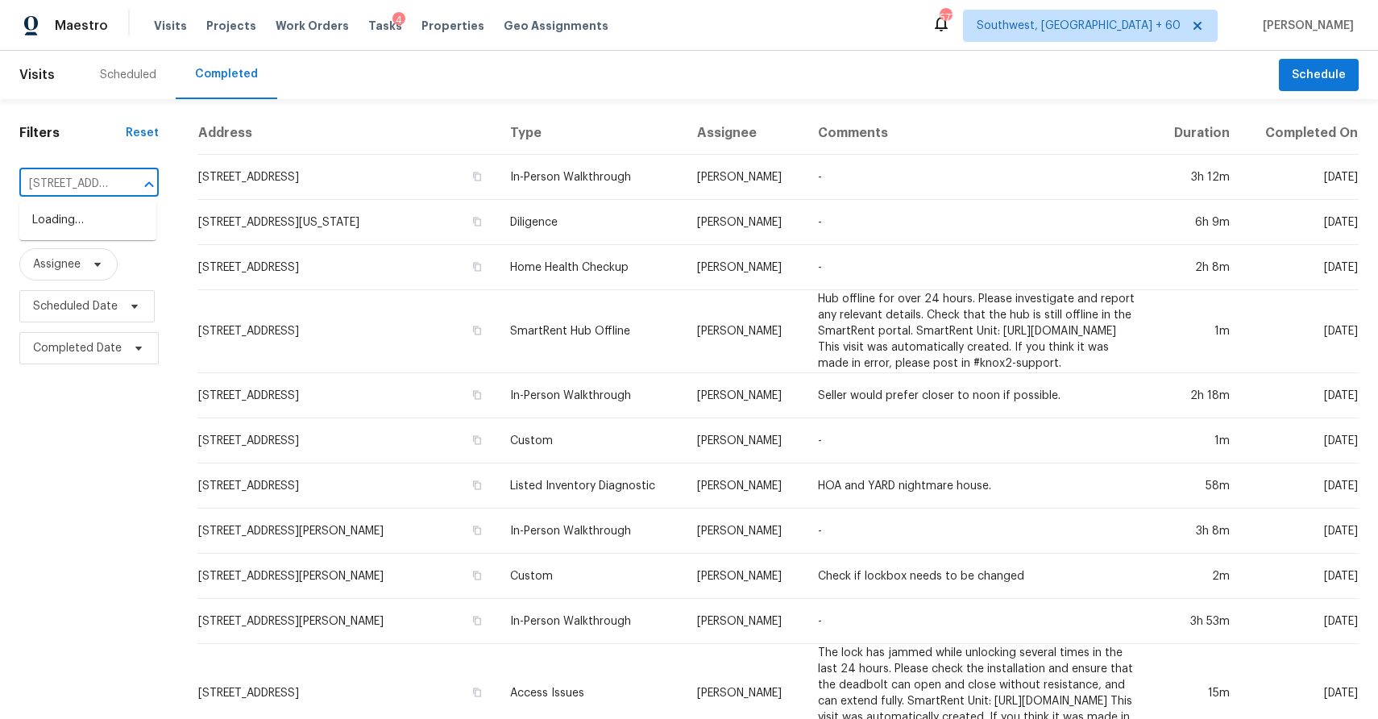
scroll to position [0, 112]
click at [83, 222] on li "1806 Sapling Dr, O Fallon, MO 63366" at bounding box center [87, 220] width 137 height 27
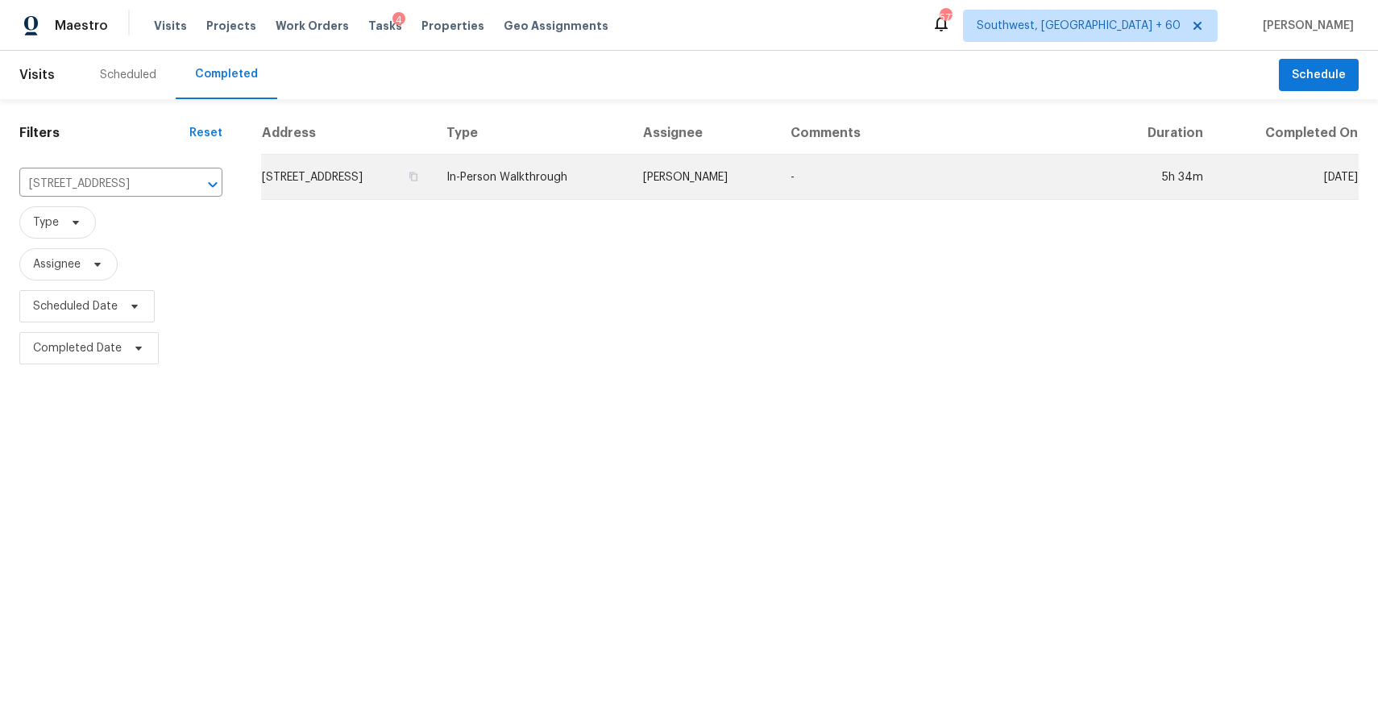
click at [630, 179] on td "In-Person Walkthrough" at bounding box center [531, 177] width 197 height 45
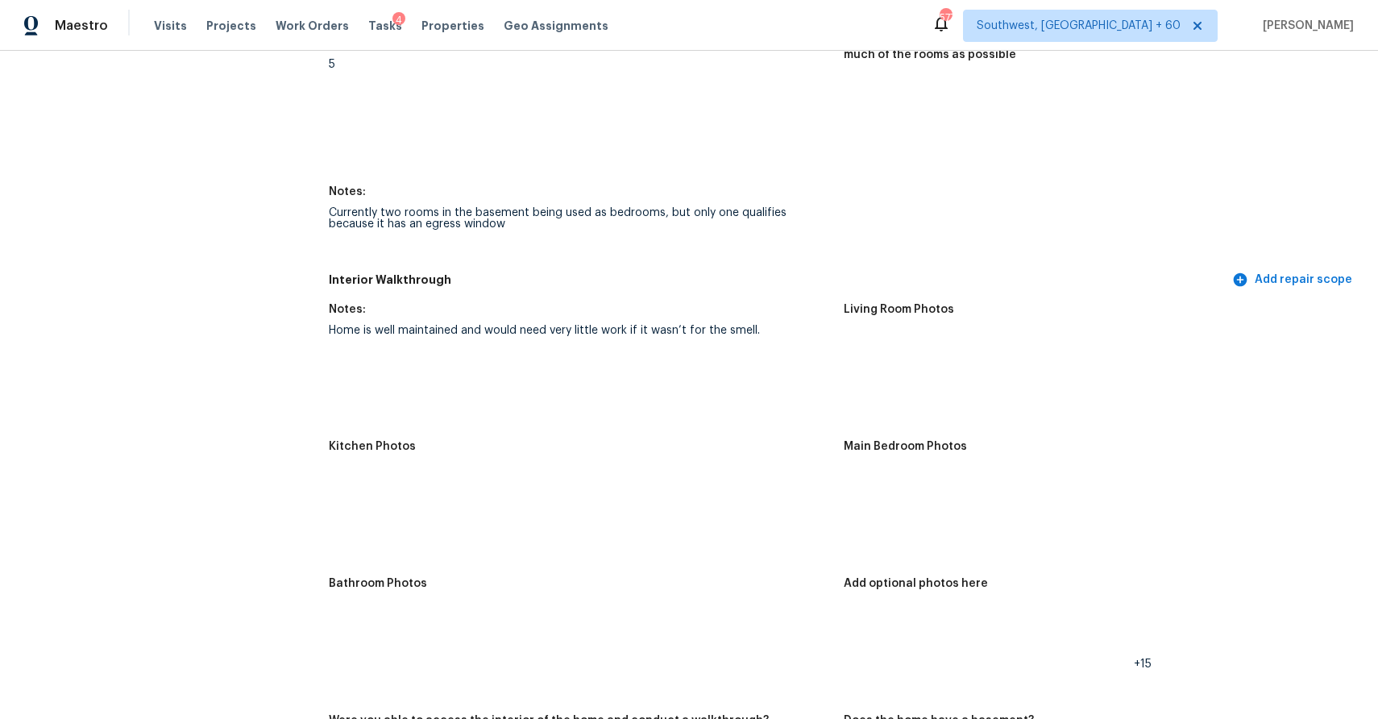
scroll to position [1932, 0]
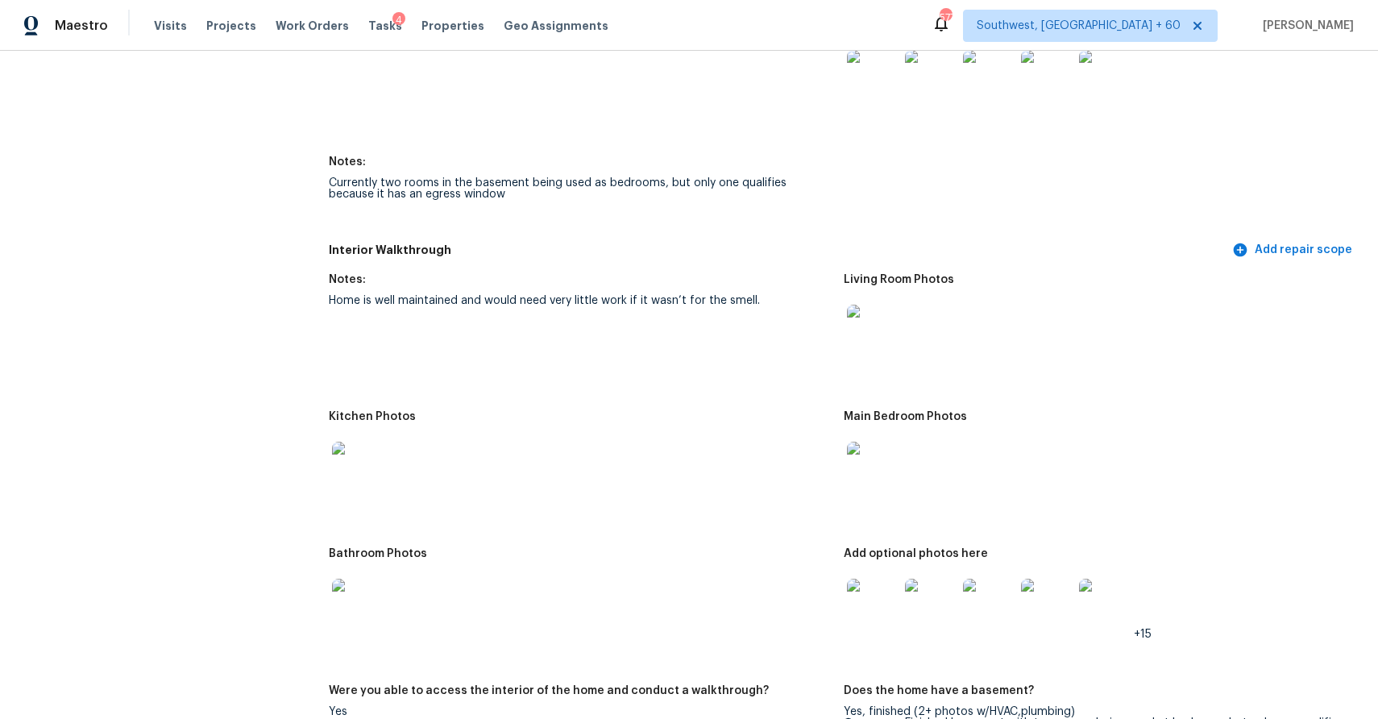
click at [884, 66] on img at bounding box center [873, 76] width 52 height 52
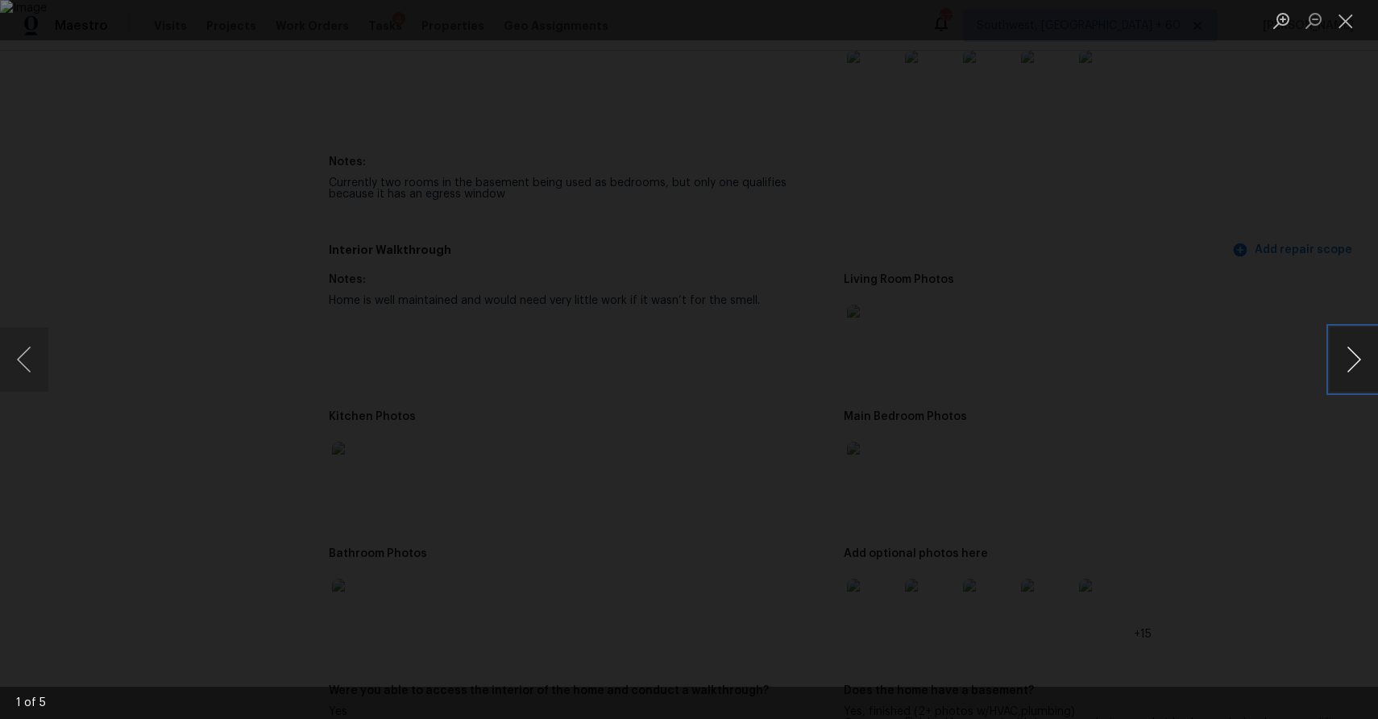
click at [1353, 365] on button "Next image" at bounding box center [1353, 359] width 48 height 64
click at [1154, 206] on div "Lightbox" at bounding box center [689, 359] width 1378 height 719
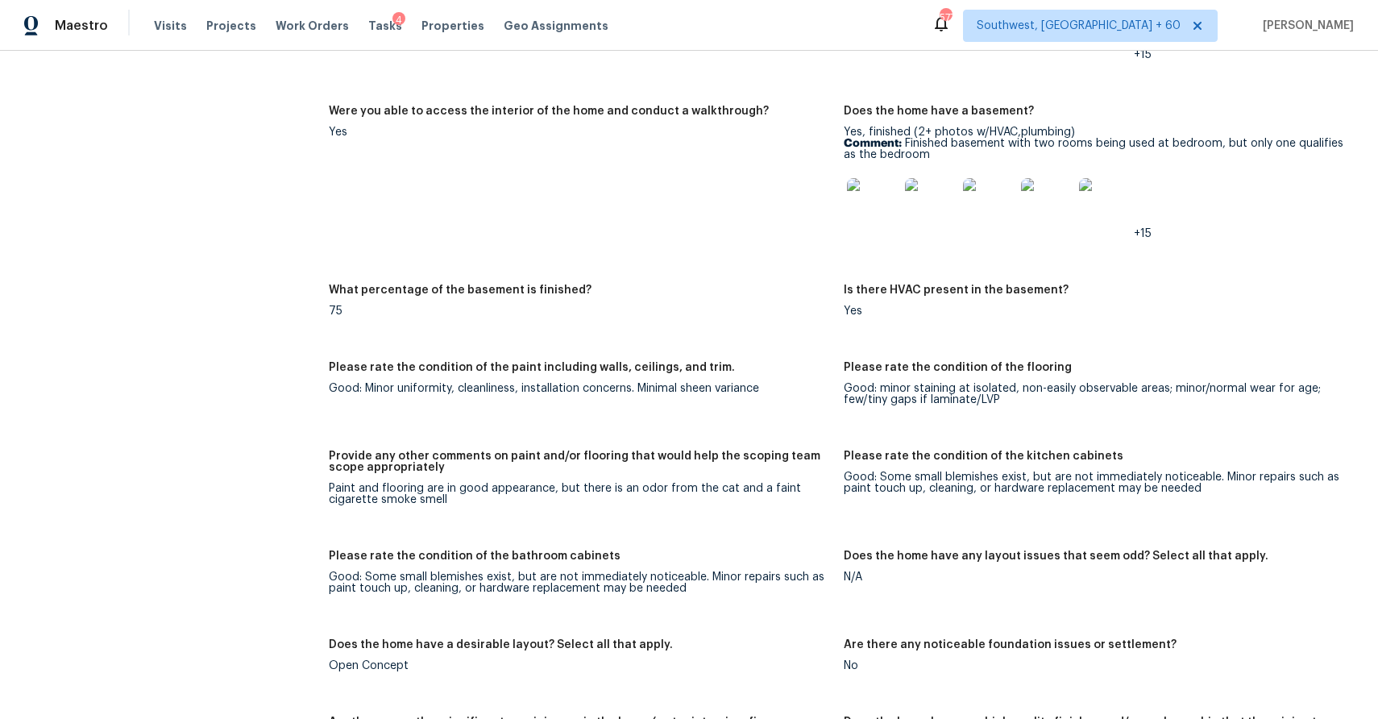
scroll to position [2510, 0]
click at [154, 27] on span "Visits" at bounding box center [170, 26] width 33 height 16
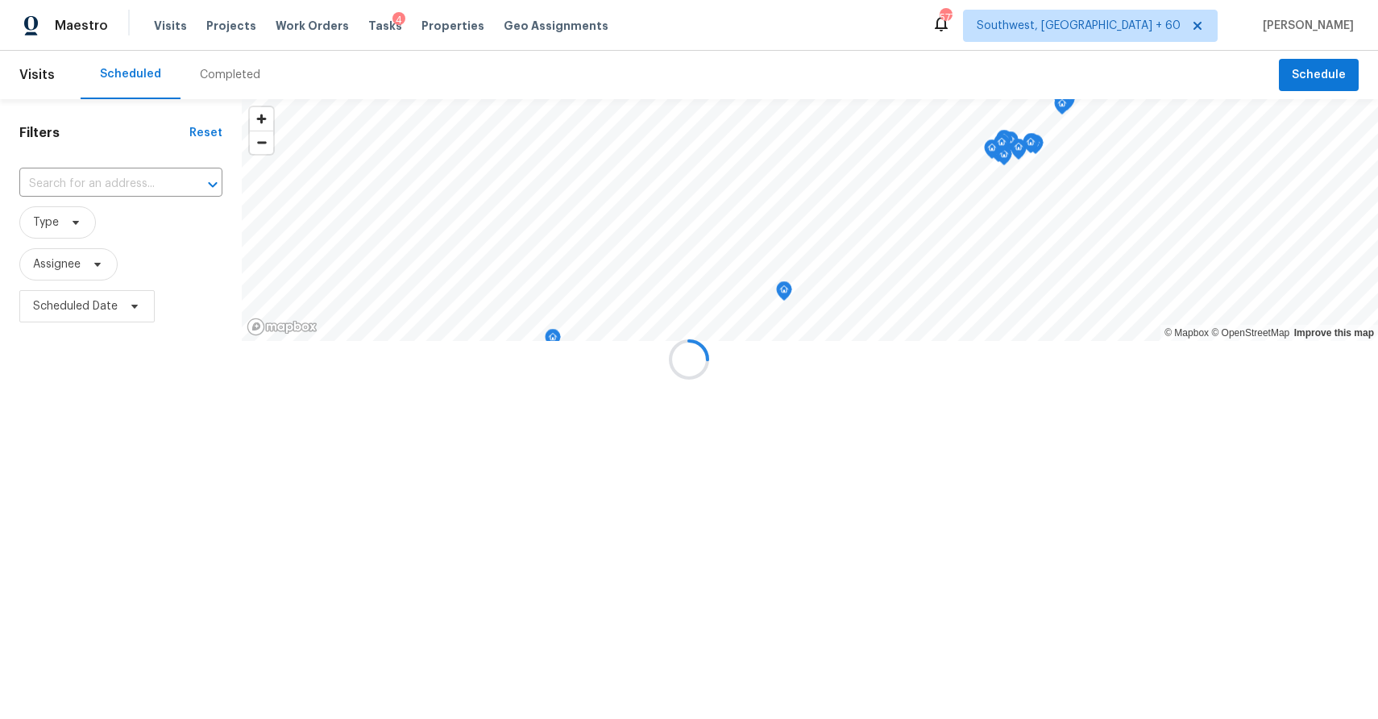
click at [213, 68] on div at bounding box center [689, 359] width 1378 height 719
click at [234, 72] on div at bounding box center [689, 359] width 1378 height 719
click at [234, 72] on div "Completed" at bounding box center [230, 75] width 60 height 16
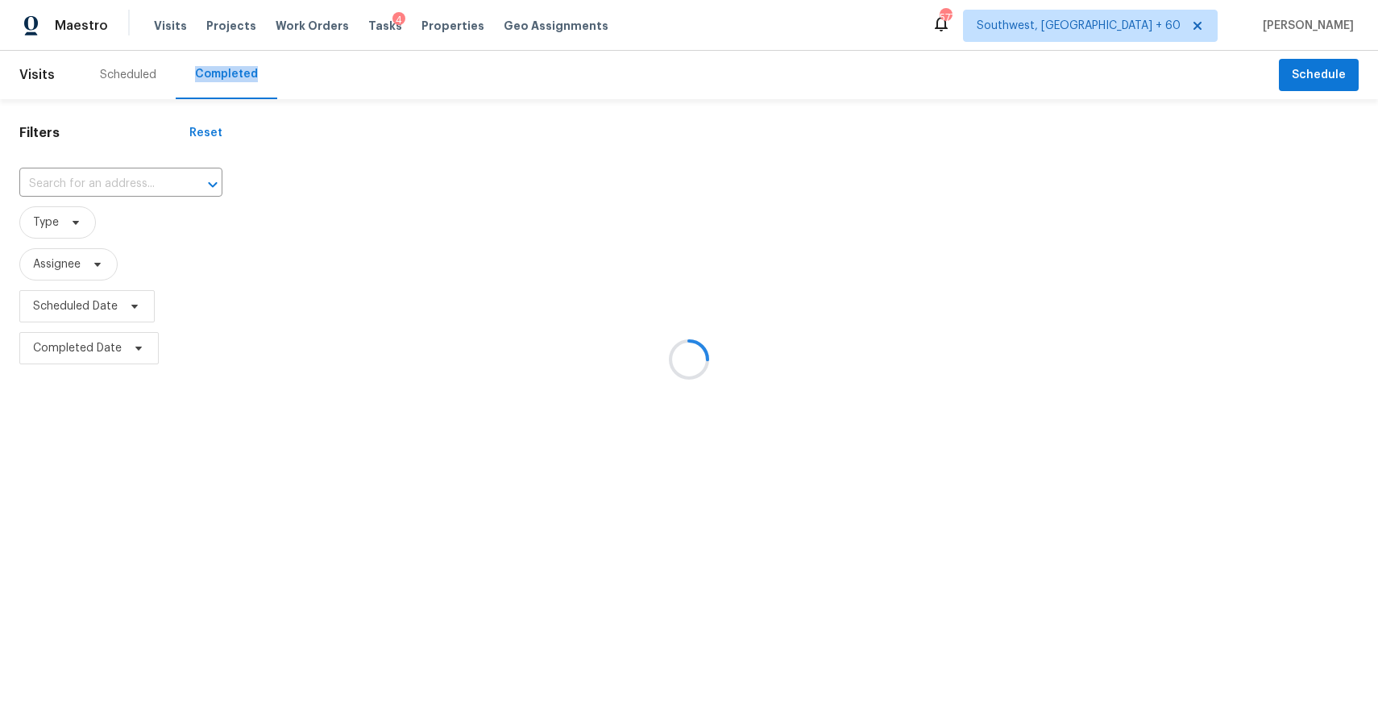
click at [133, 189] on div at bounding box center [689, 359] width 1378 height 719
click at [180, 189] on div at bounding box center [201, 184] width 42 height 23
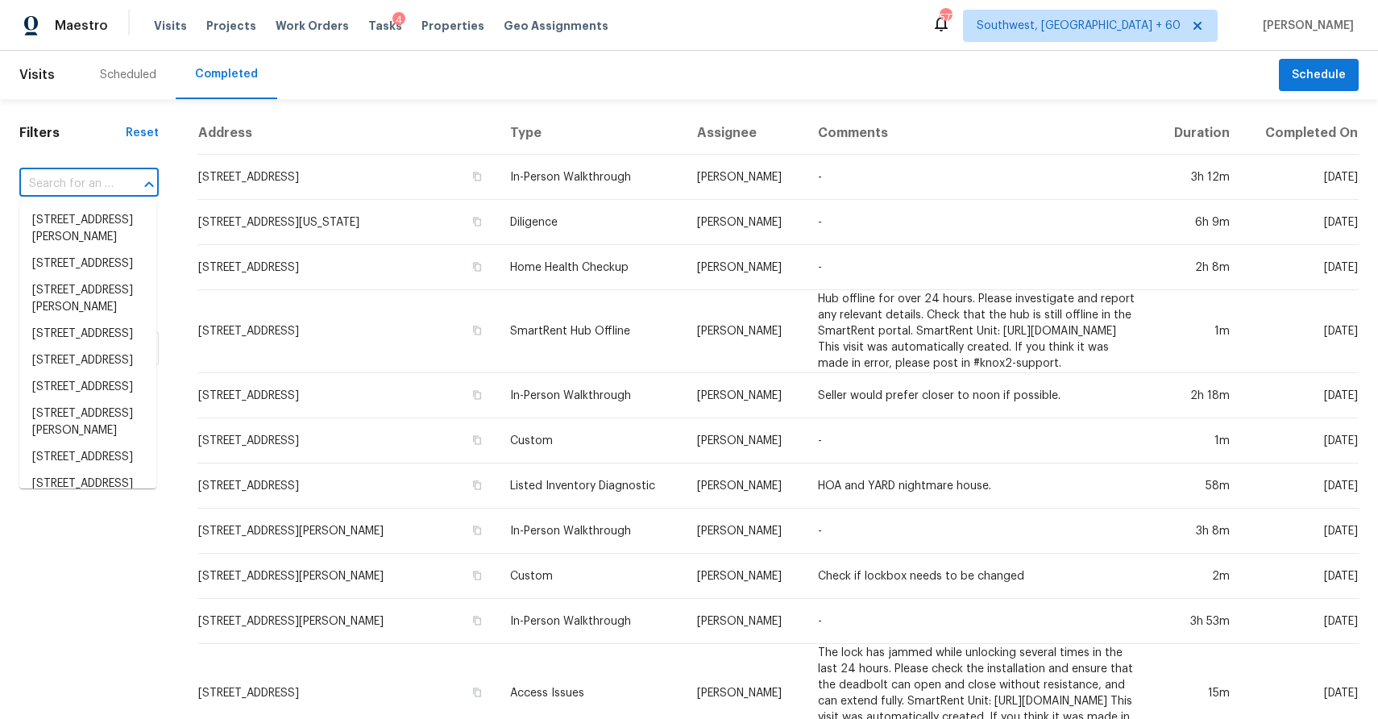
paste input "5141 Austen Ln, Cleveland, OH 44143"
type input "5141 Austen Ln, Cleveland, OH 44143"
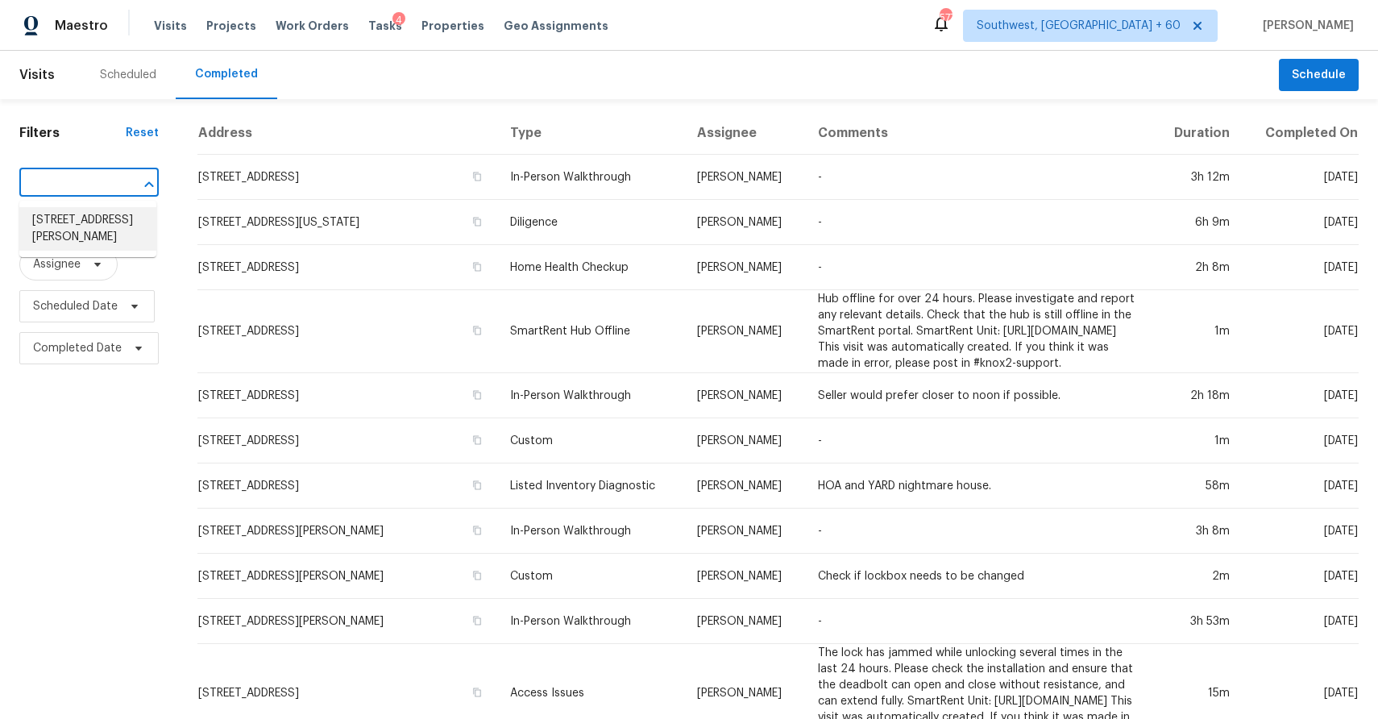
click at [74, 215] on li "5141 Austen Ln, Cleveland, OH 44143" at bounding box center [87, 229] width 137 height 44
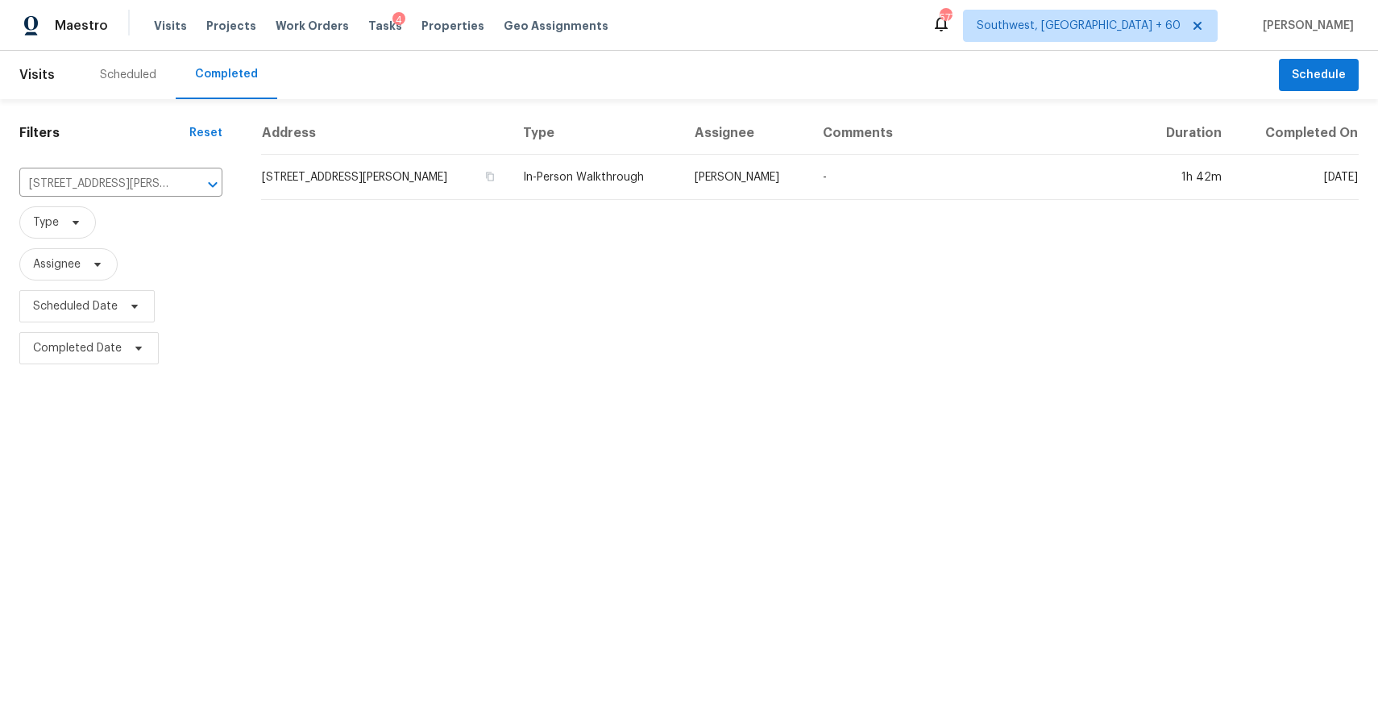
click at [787, 179] on td "Marissa Casias" at bounding box center [746, 177] width 129 height 45
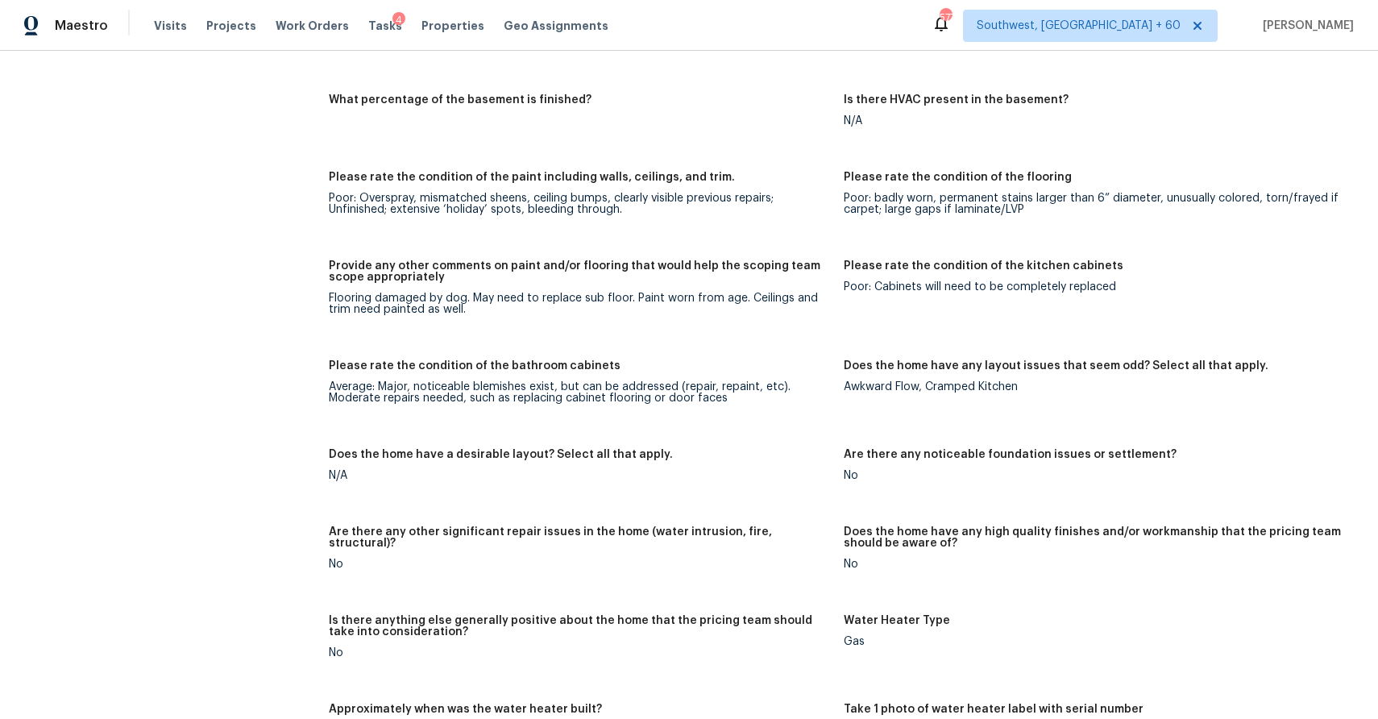
scroll to position [2535, 0]
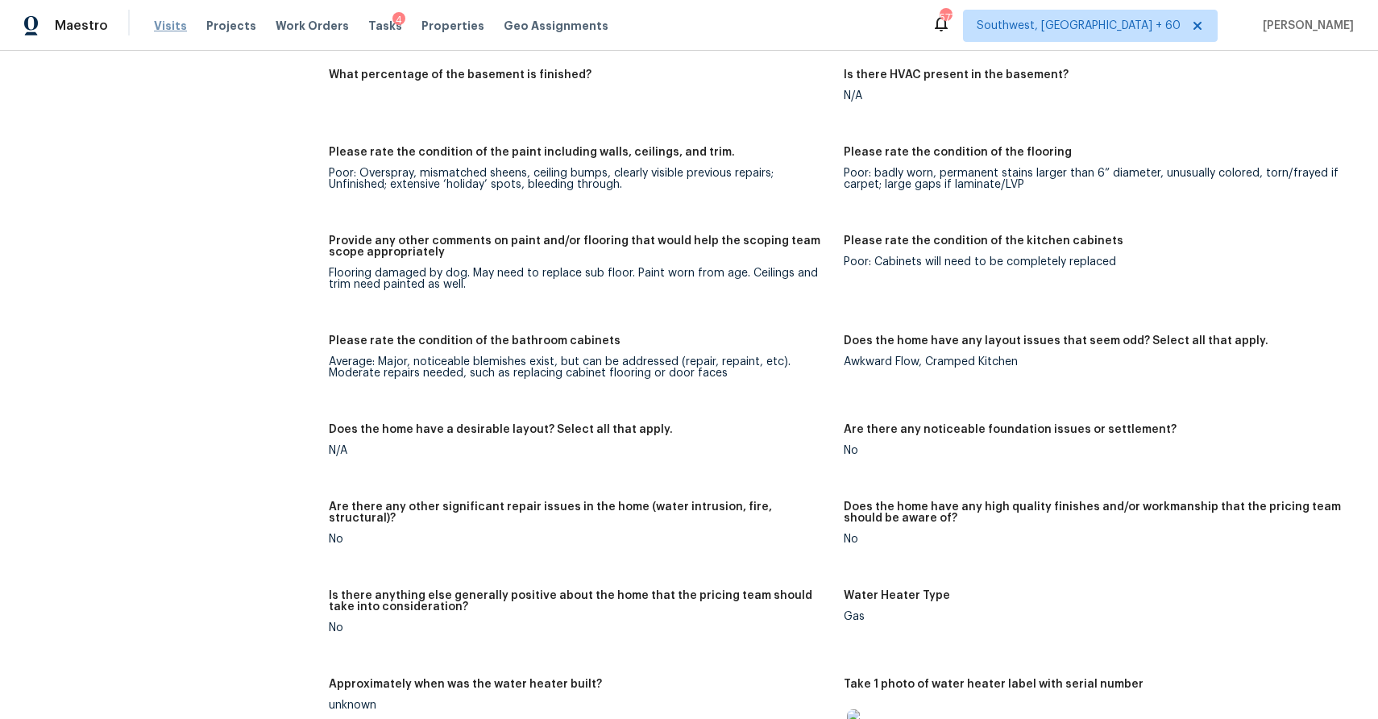
click at [160, 27] on span "Visits" at bounding box center [170, 26] width 33 height 16
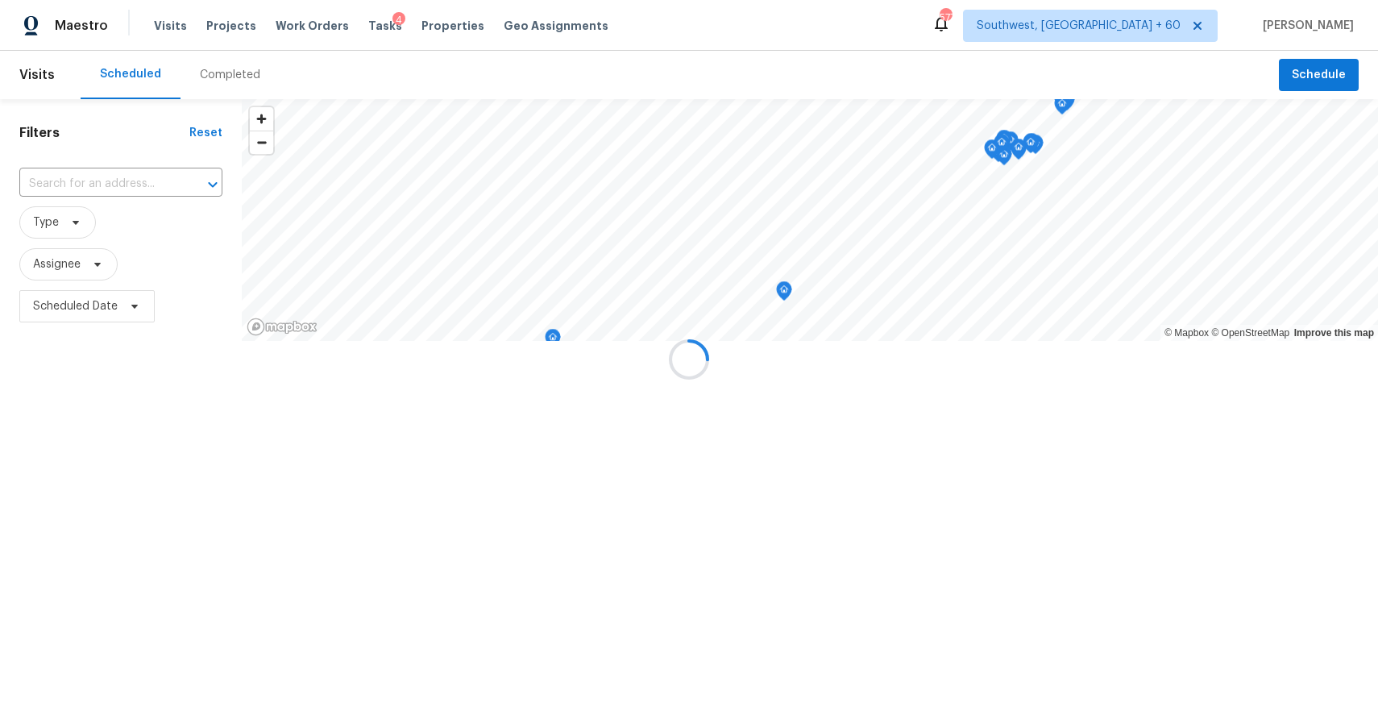
click at [226, 67] on div at bounding box center [689, 359] width 1378 height 719
click at [244, 75] on div "Completed" at bounding box center [230, 75] width 60 height 16
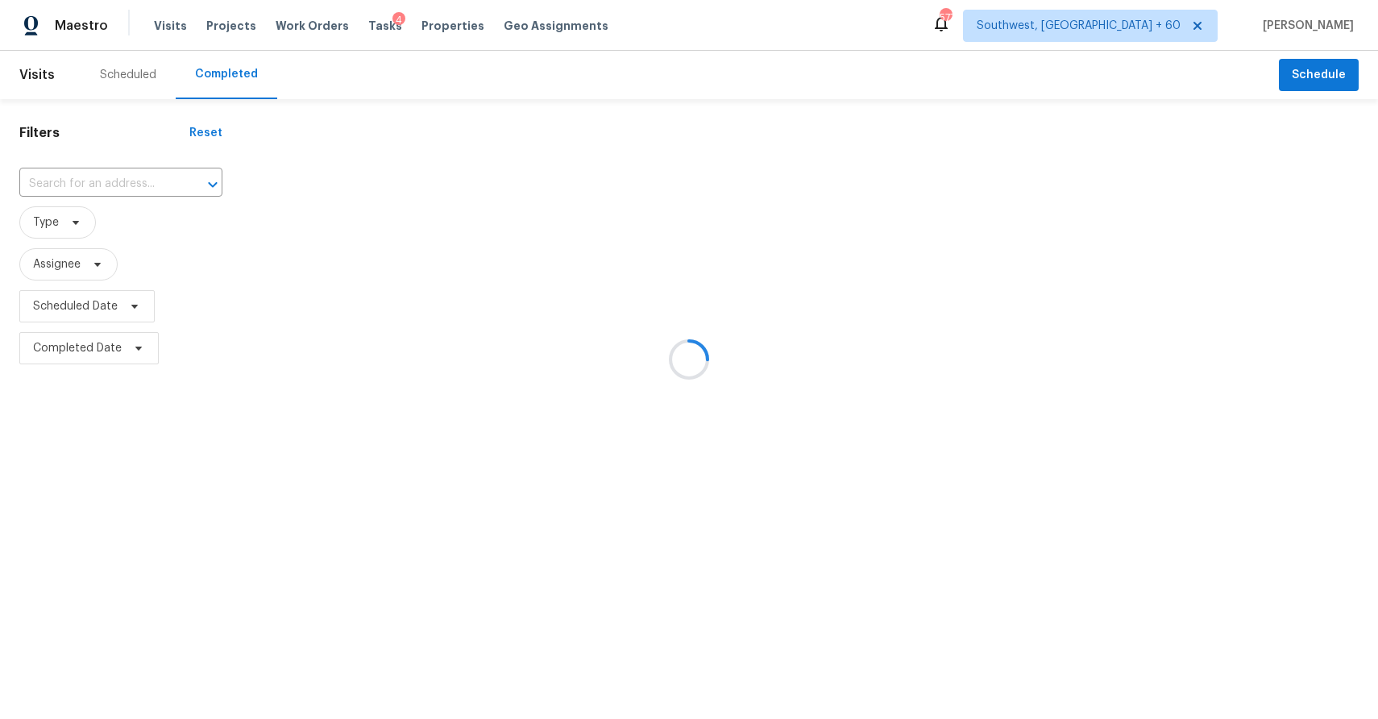
click at [244, 75] on div at bounding box center [689, 359] width 1378 height 719
click at [130, 181] on div at bounding box center [689, 359] width 1378 height 719
click at [100, 183] on div at bounding box center [689, 359] width 1378 height 719
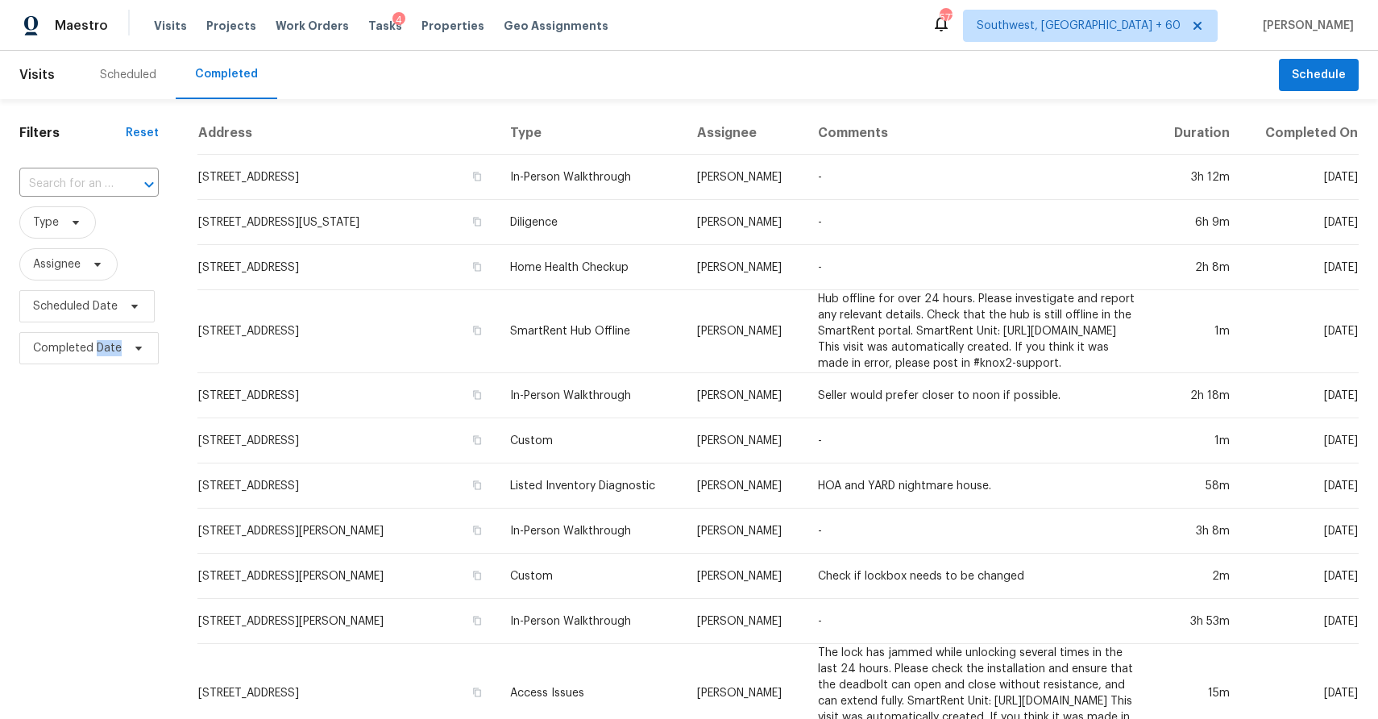
click at [100, 183] on input "text" at bounding box center [66, 184] width 94 height 25
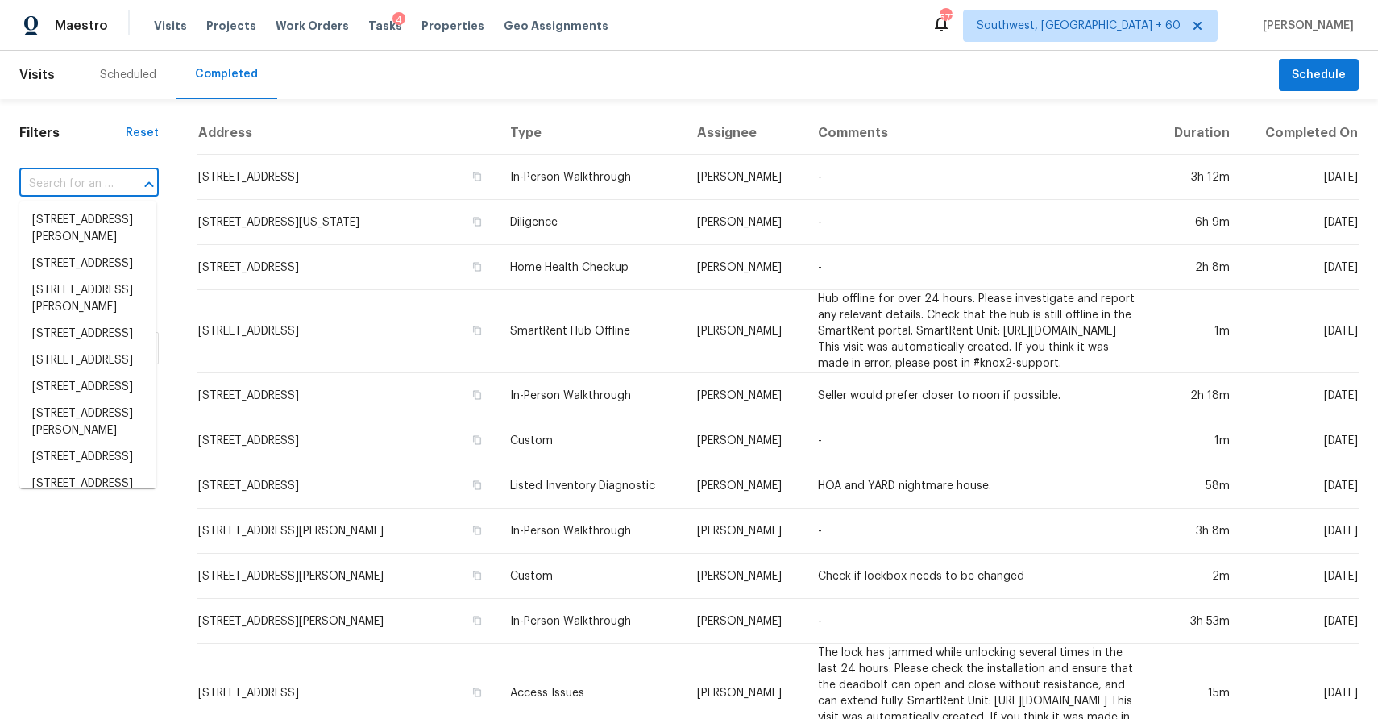
paste input "16 Dartmouth Rd, Annandale, NJ 08801"
type input "16 Dartmouth Rd, Annandale, NJ 08801"
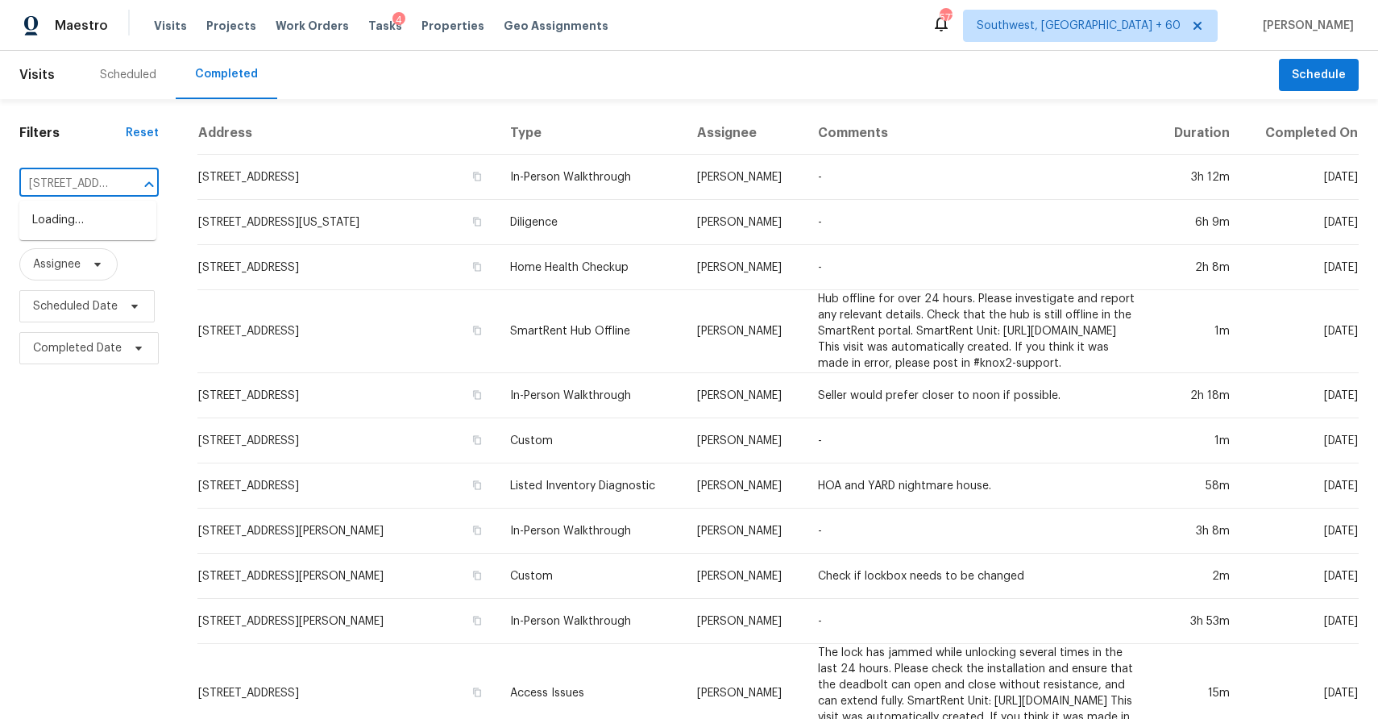
scroll to position [0, 123]
click at [108, 230] on li "16 Dartmouth Rd, Annandale, NJ 08801" at bounding box center [87, 220] width 137 height 27
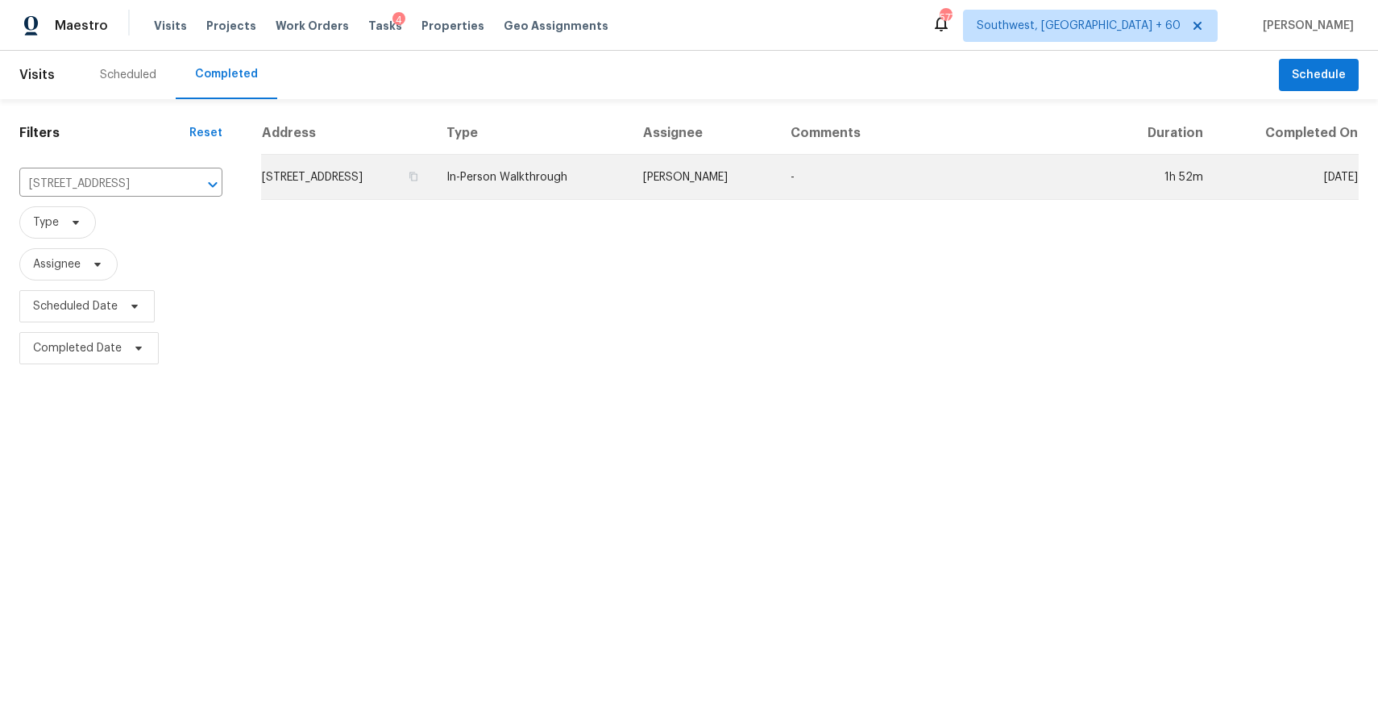
click at [882, 179] on td "-" at bounding box center [942, 177] width 330 height 45
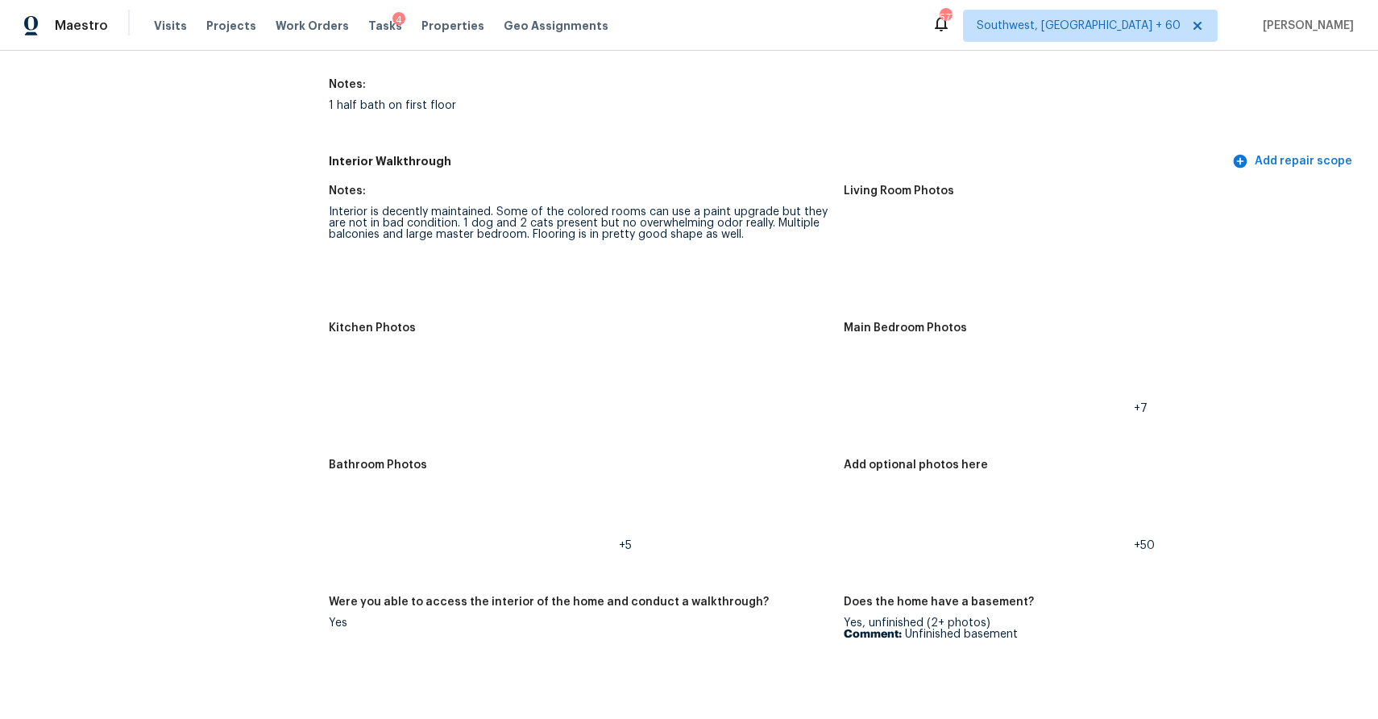
scroll to position [1880, 0]
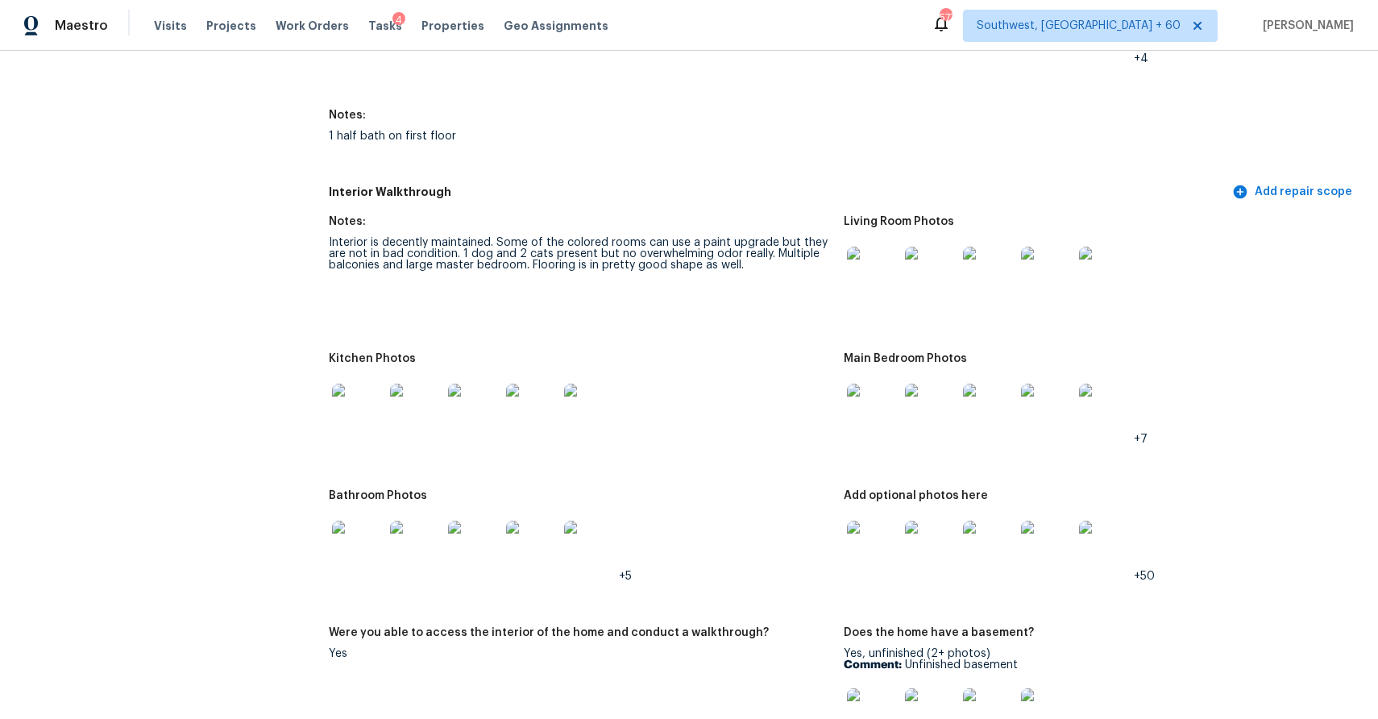
click at [872, 267] on img at bounding box center [873, 273] width 52 height 52
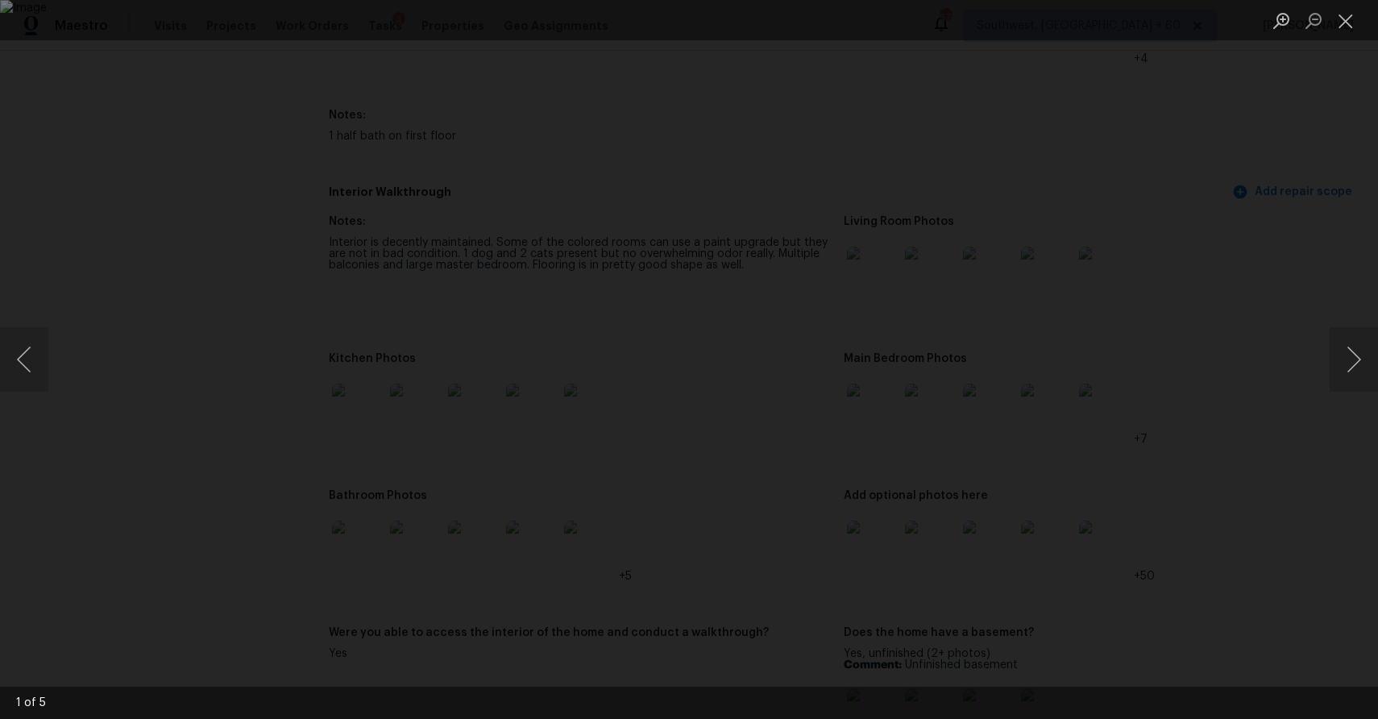
click at [1266, 307] on div "Lightbox" at bounding box center [689, 359] width 1378 height 719
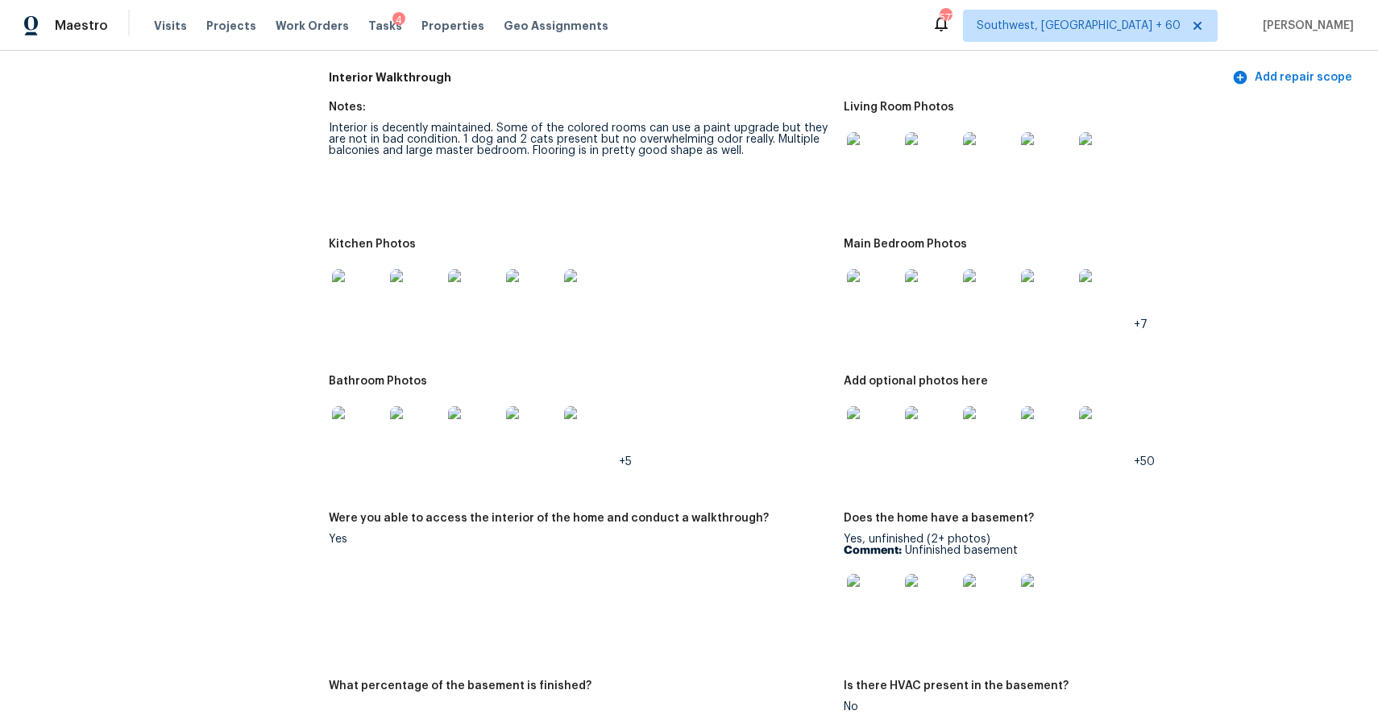
scroll to position [1861, 0]
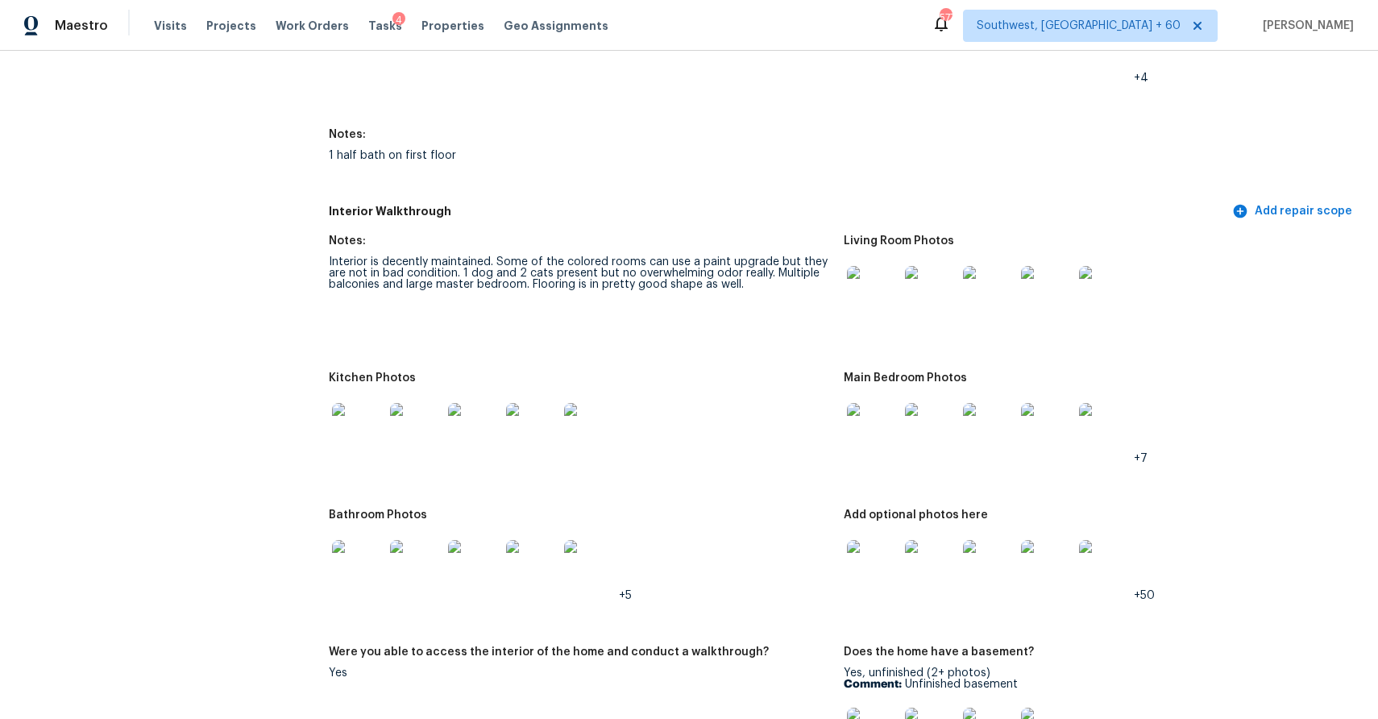
click at [886, 269] on img at bounding box center [873, 292] width 52 height 52
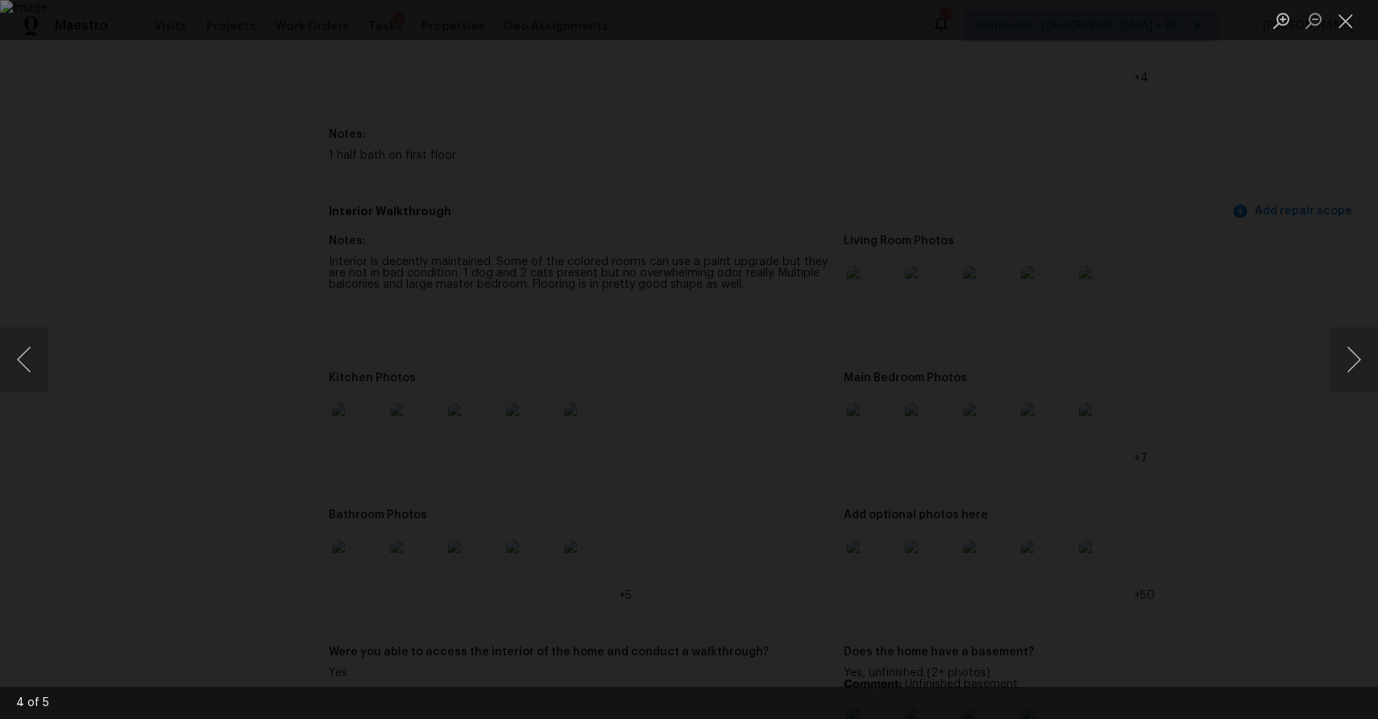
click at [1172, 447] on div "Lightbox" at bounding box center [689, 359] width 1378 height 719
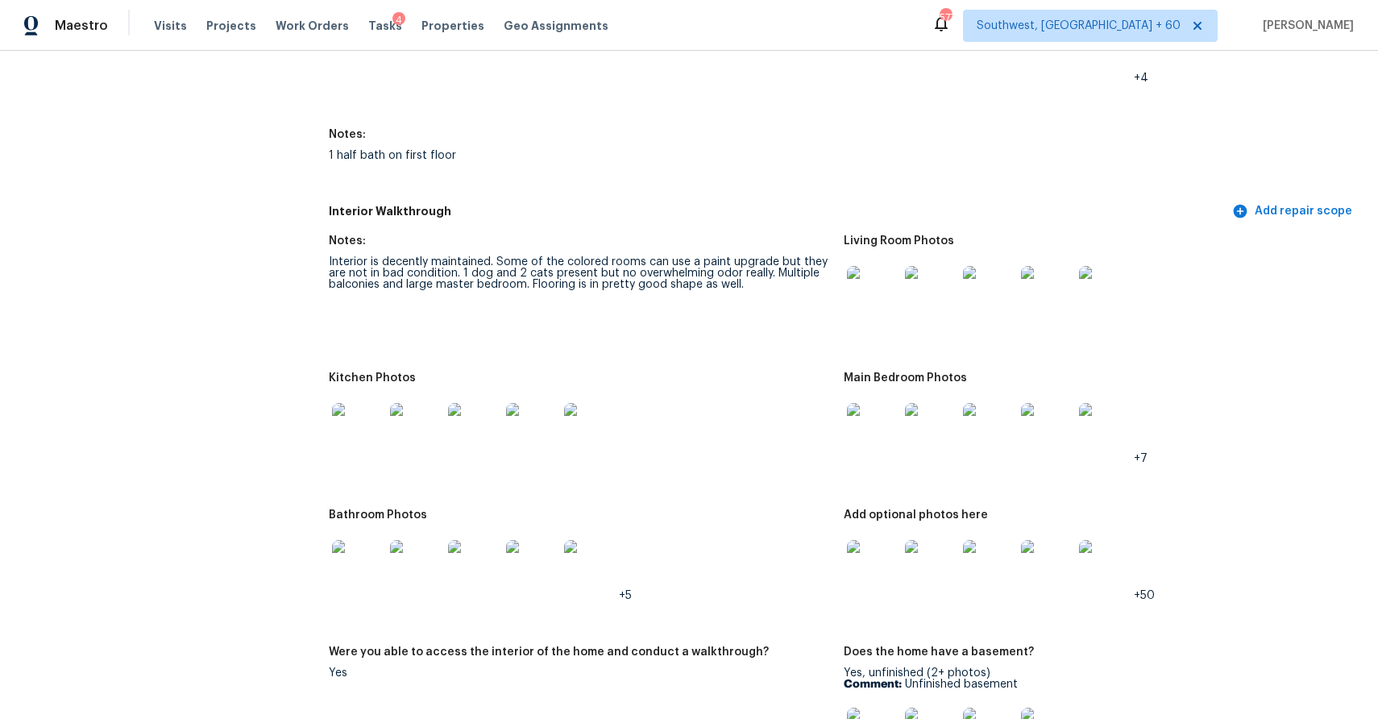
click at [876, 425] on img at bounding box center [873, 429] width 52 height 52
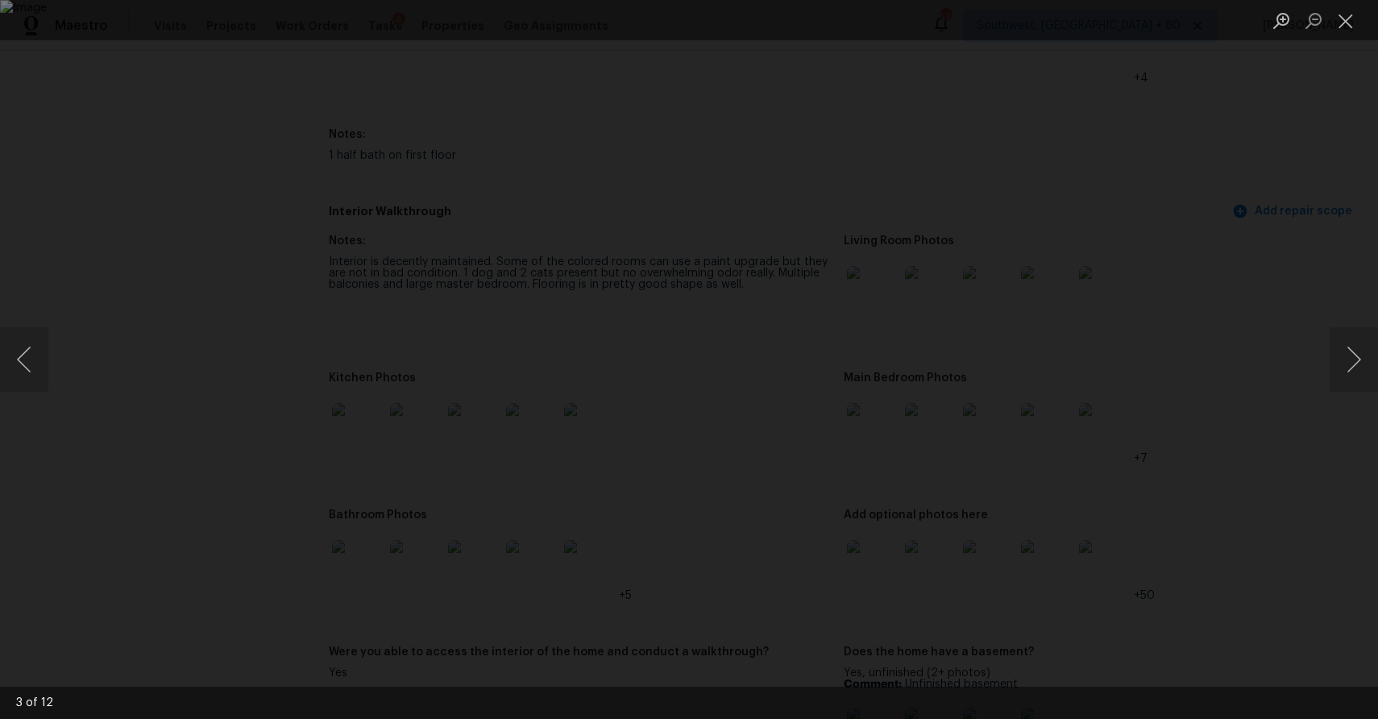
click at [1184, 520] on div "Lightbox" at bounding box center [689, 359] width 1378 height 719
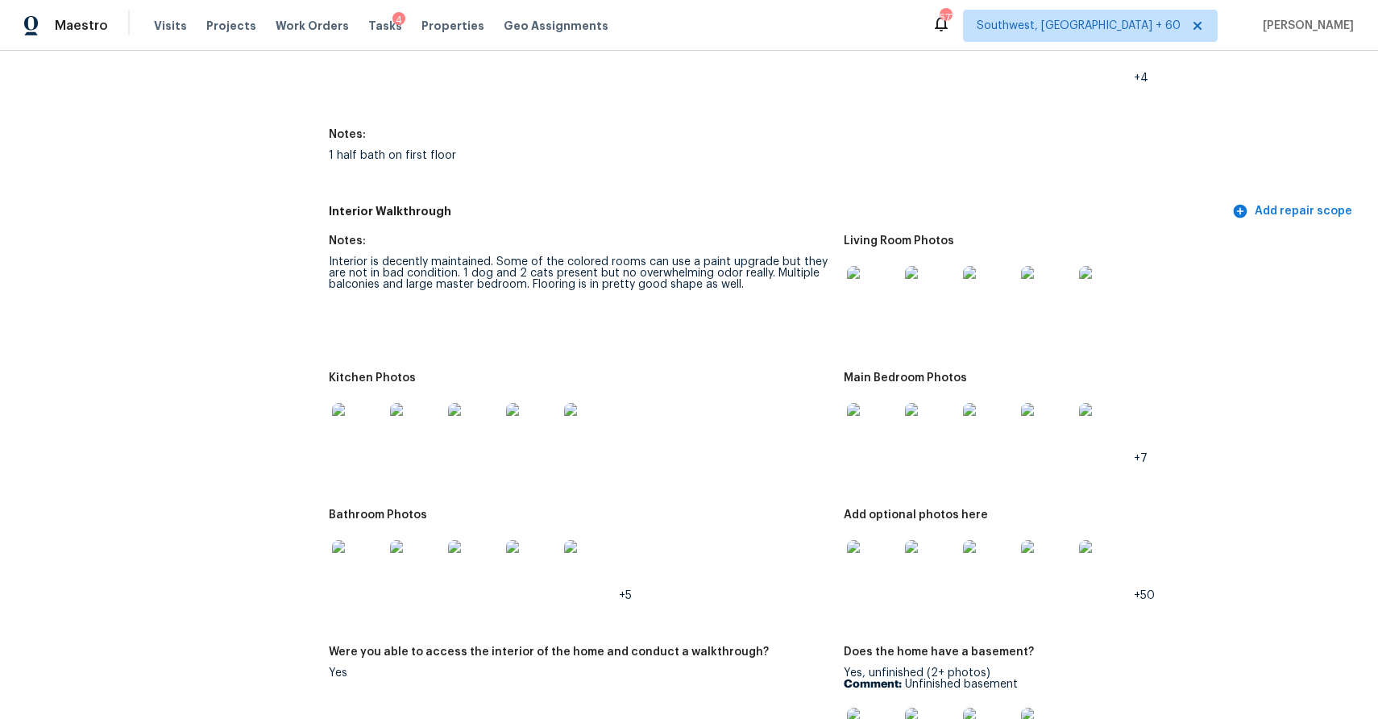
click at [923, 261] on div at bounding box center [930, 291] width 58 height 71
click at [876, 544] on img at bounding box center [873, 566] width 52 height 52
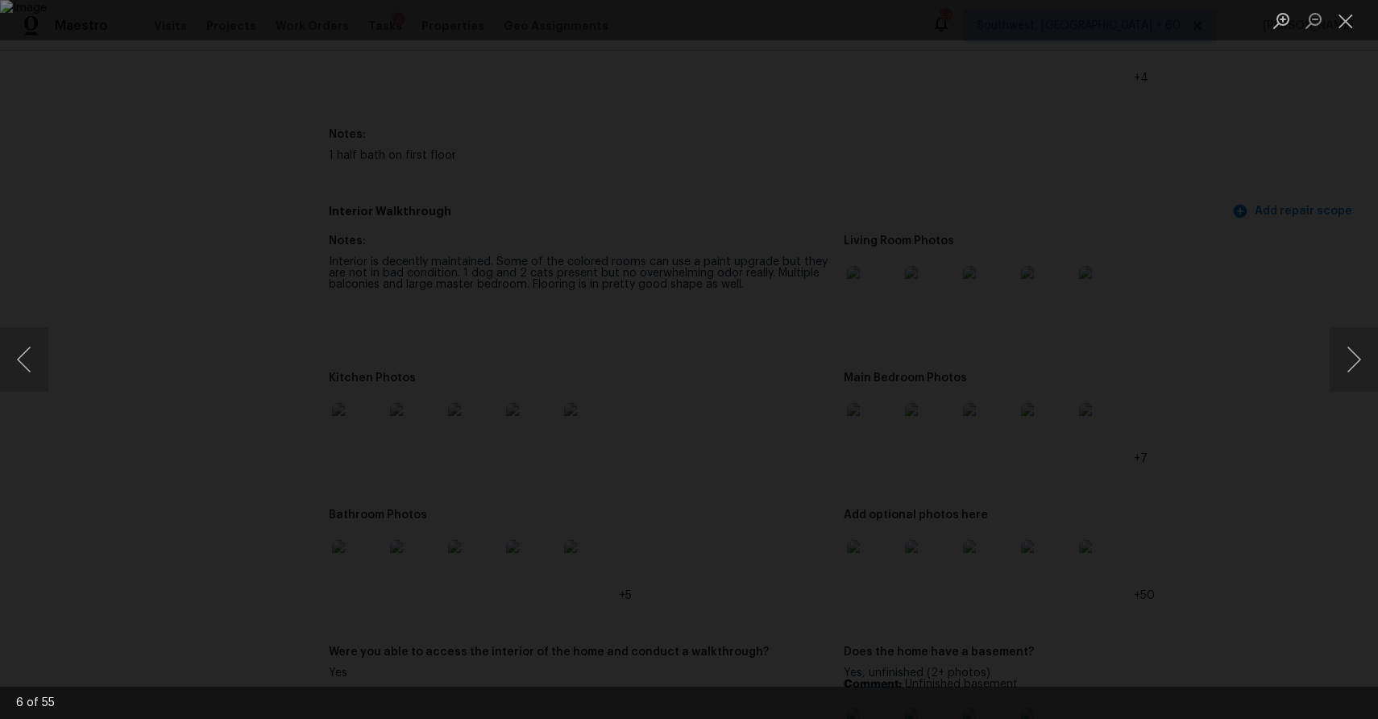
click at [1167, 402] on div "Lightbox" at bounding box center [689, 359] width 1378 height 719
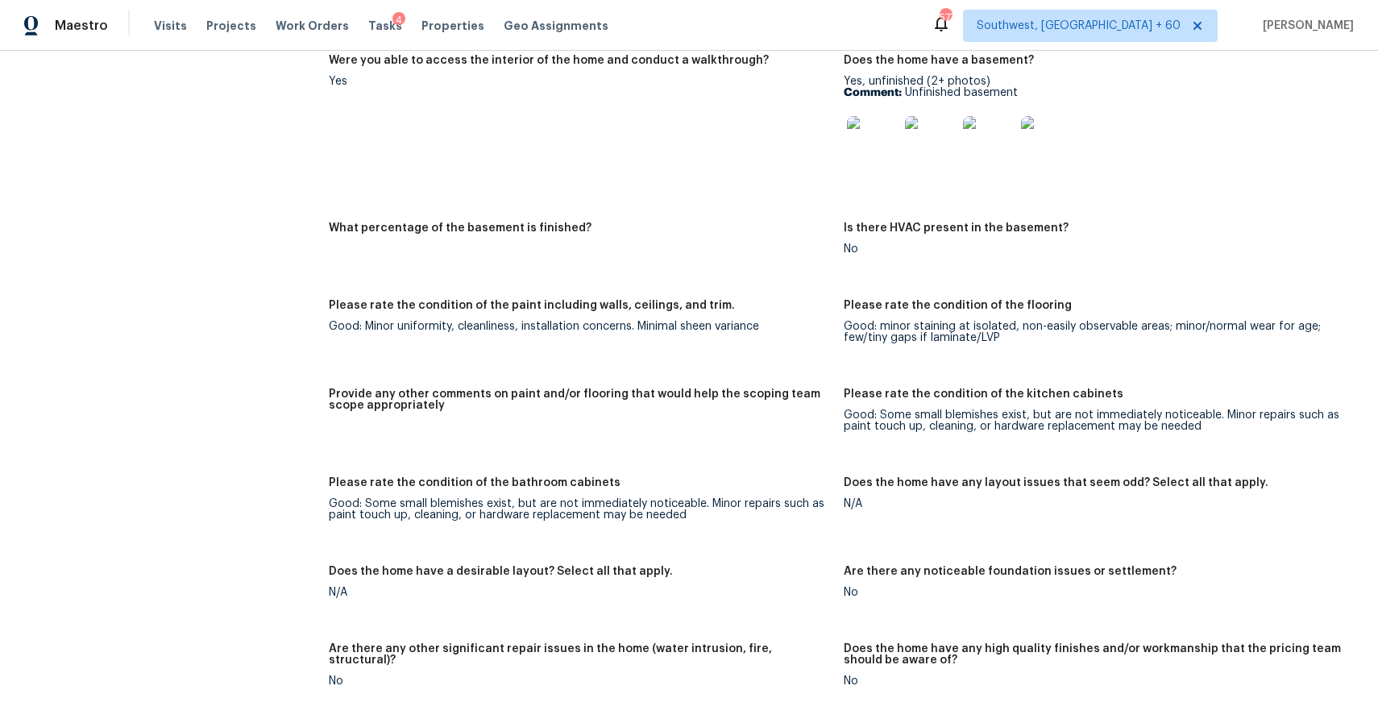
scroll to position [2019, 0]
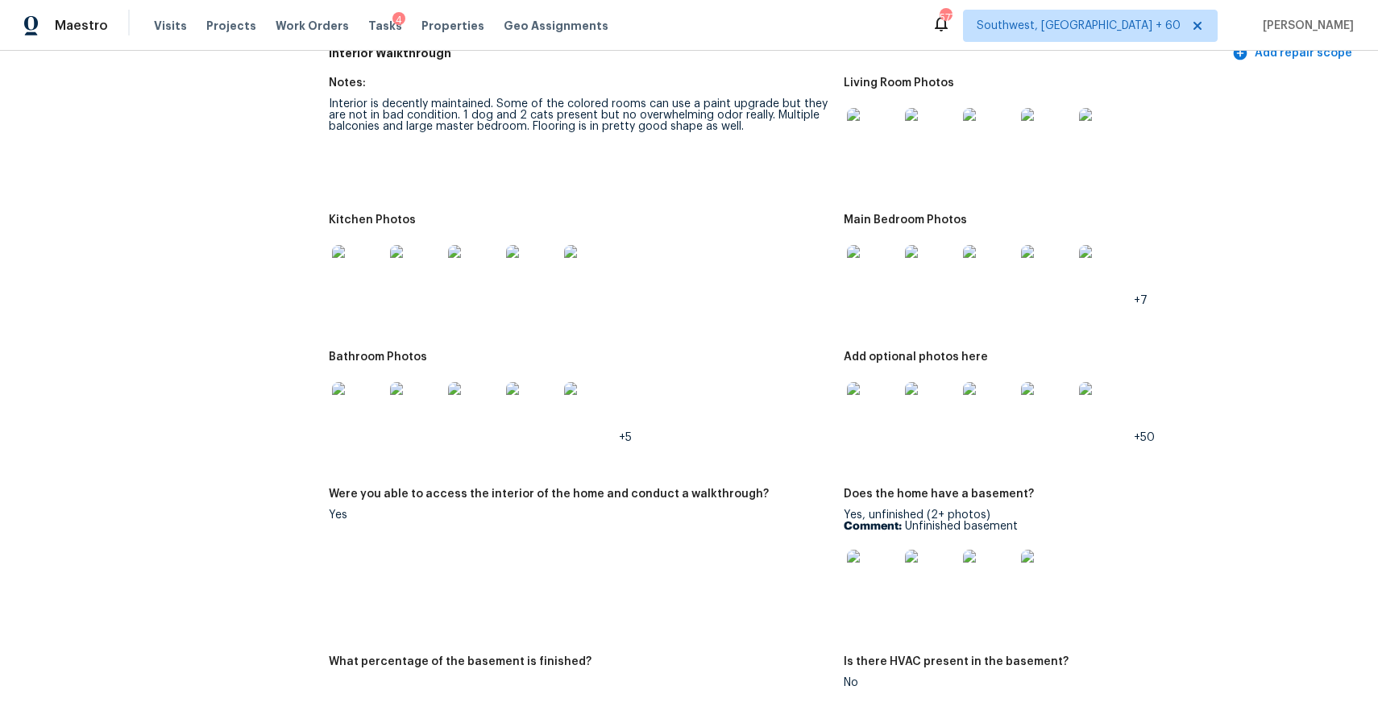
click at [877, 128] on img at bounding box center [873, 134] width 52 height 52
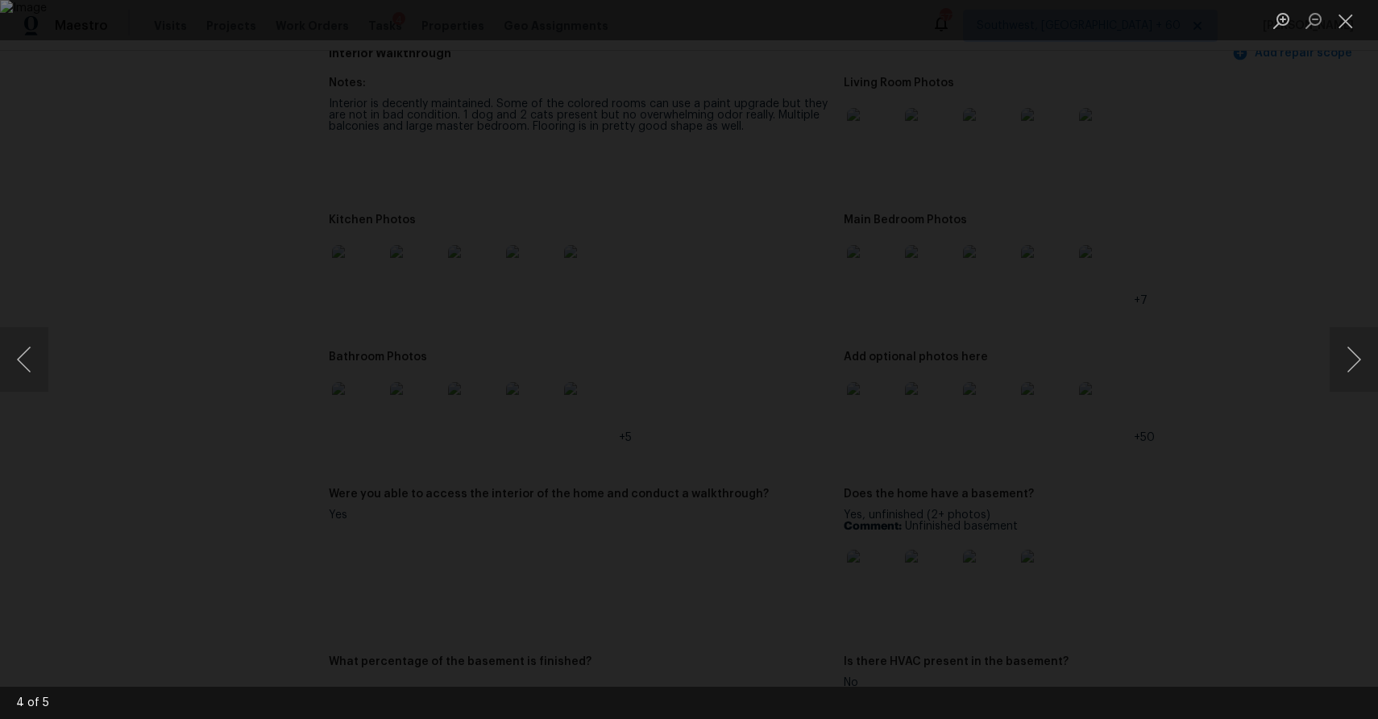
click at [1204, 227] on div "Lightbox" at bounding box center [689, 359] width 1378 height 719
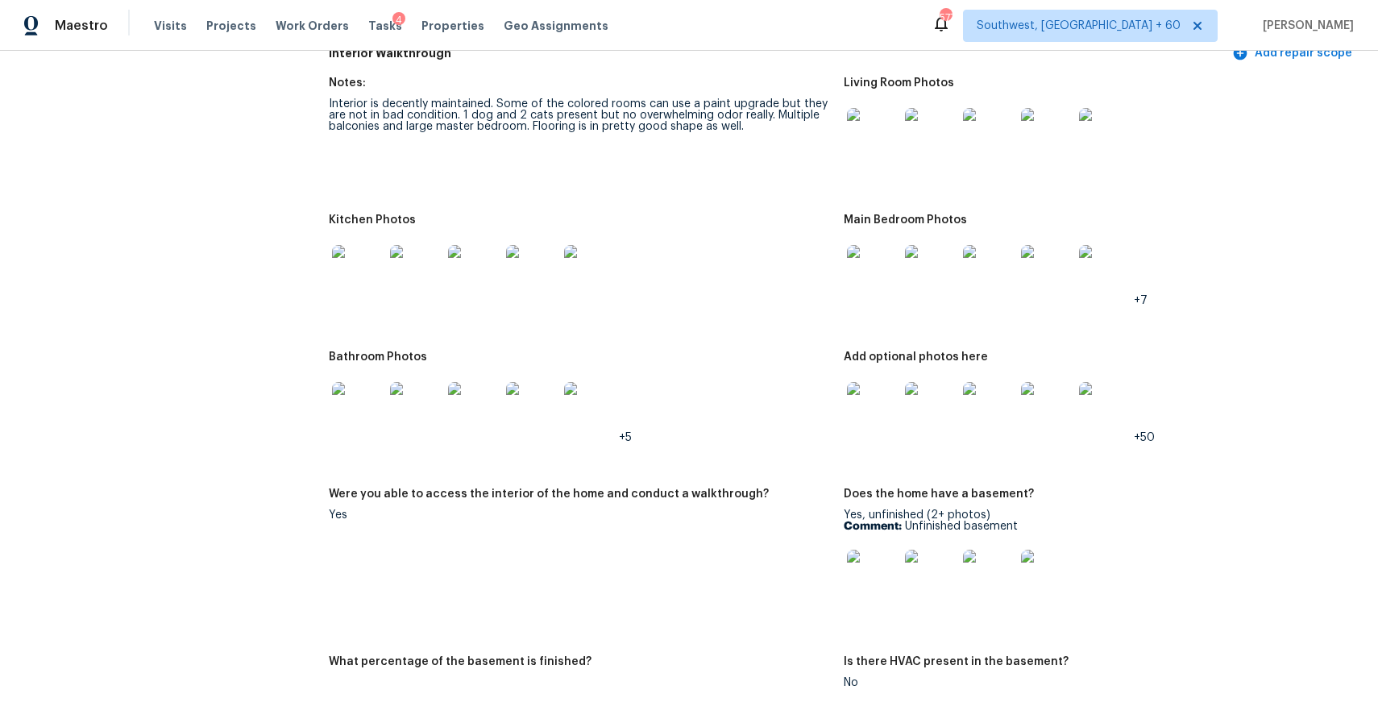
click at [857, 259] on img at bounding box center [873, 271] width 52 height 52
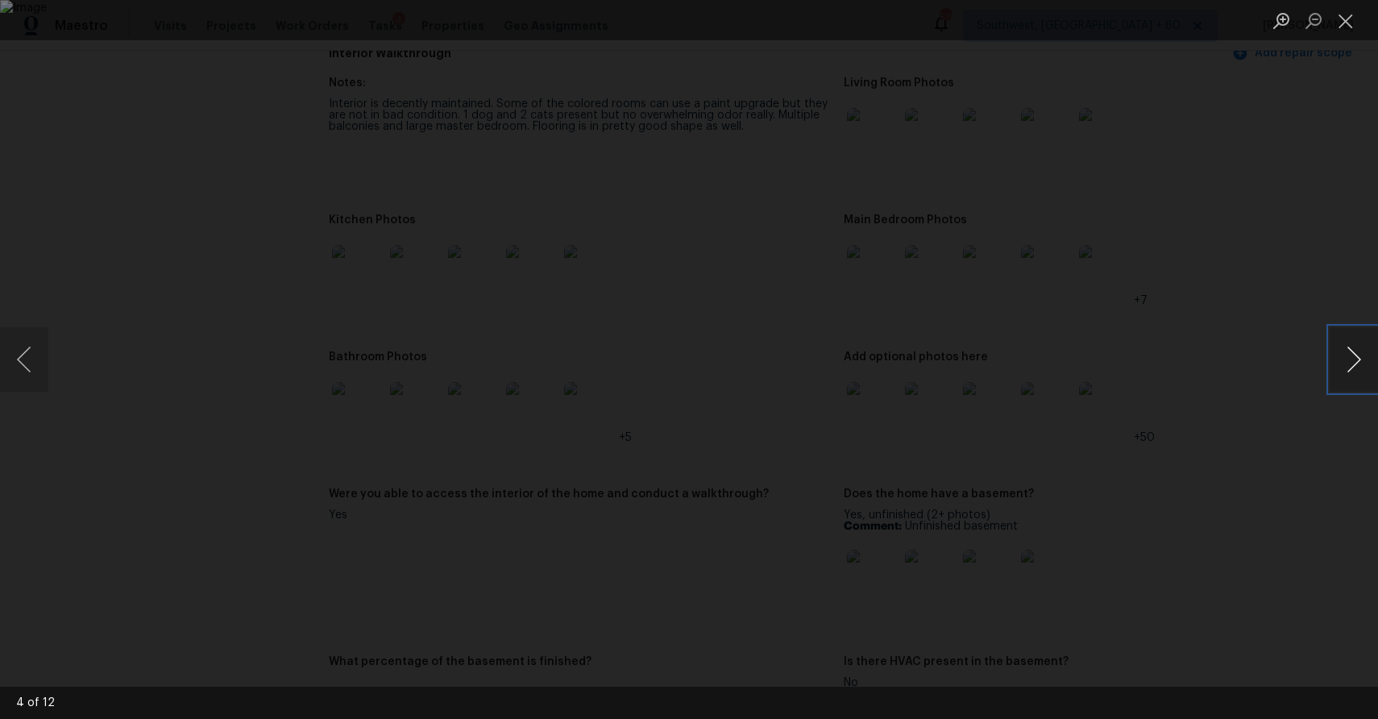
click at [1333, 363] on button "Next image" at bounding box center [1353, 359] width 48 height 64
click at [1349, 363] on button "Next image" at bounding box center [1353, 359] width 48 height 64
click at [1349, 365] on button "Next image" at bounding box center [1353, 359] width 48 height 64
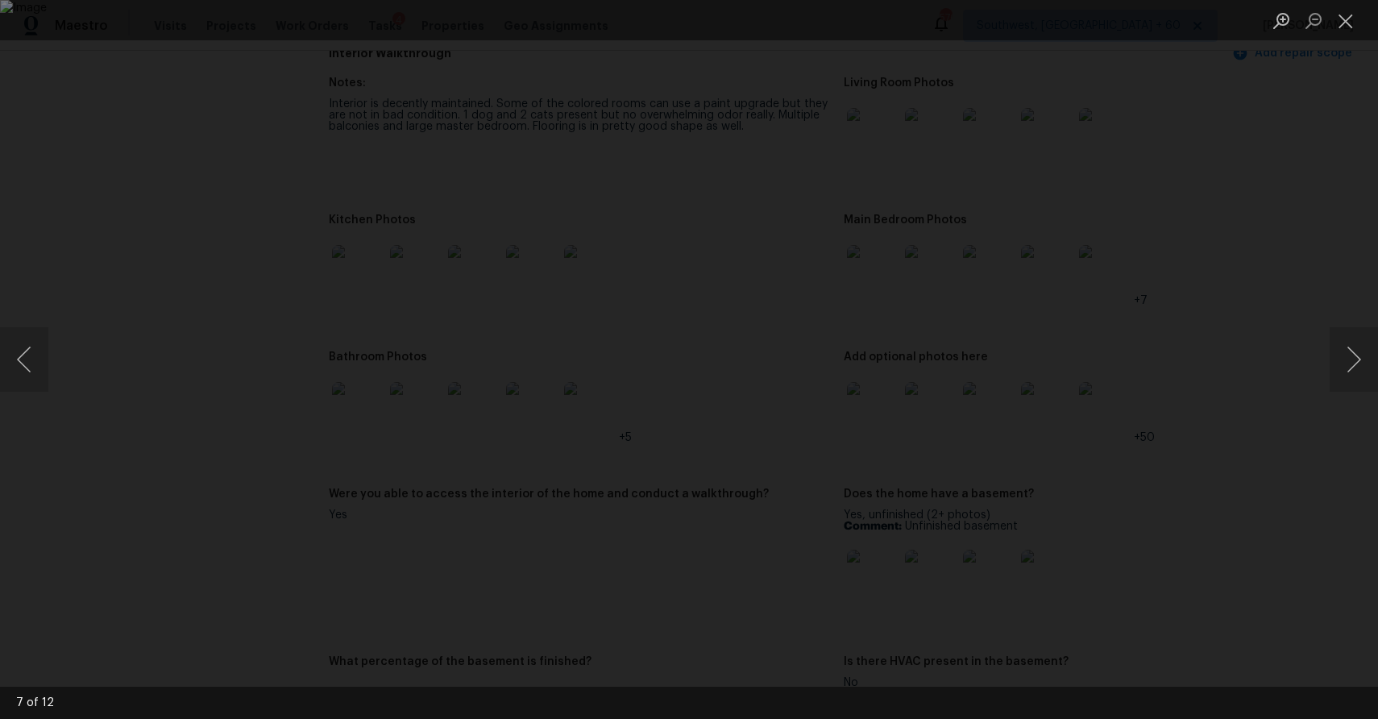
click at [1226, 335] on div "Lightbox" at bounding box center [689, 359] width 1378 height 719
click at [1187, 343] on div "Lightbox" at bounding box center [689, 359] width 1378 height 719
click at [1196, 350] on div "Lightbox" at bounding box center [689, 359] width 1378 height 719
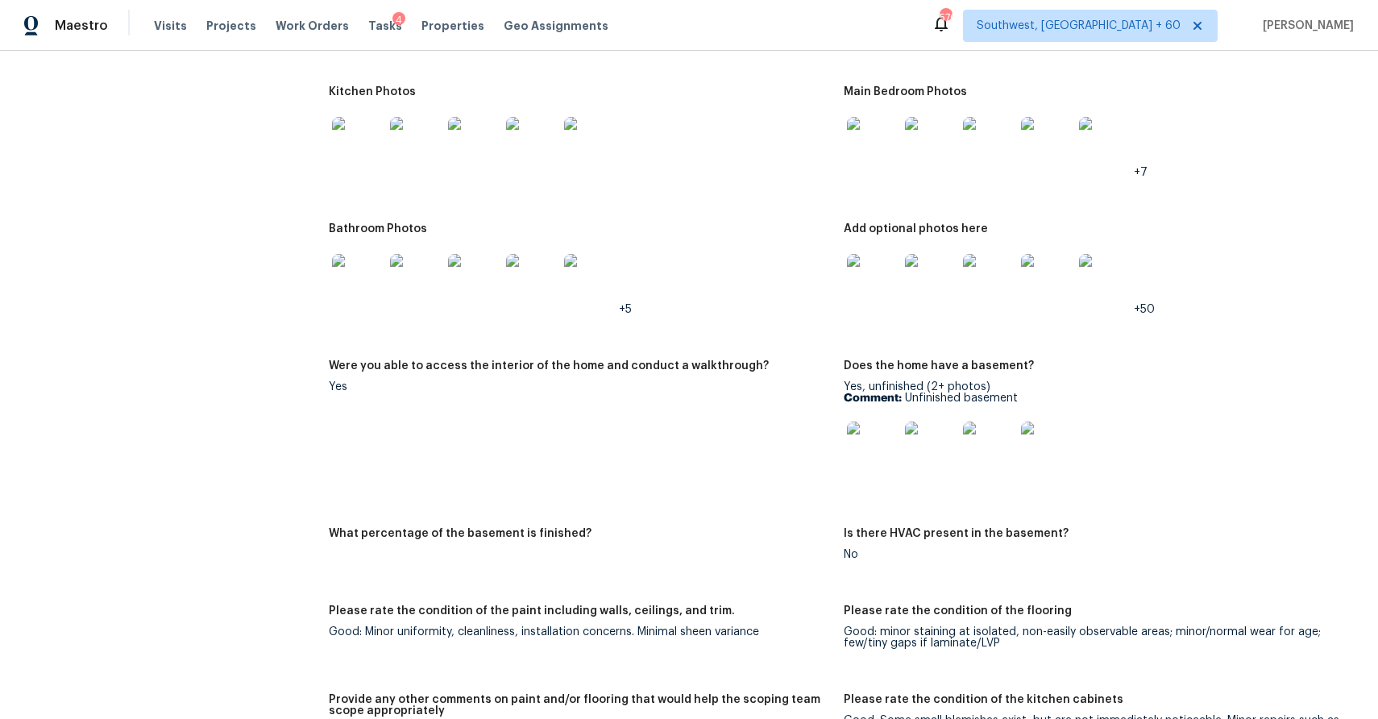
scroll to position [2145, 0]
click at [870, 437] on img at bounding box center [873, 449] width 52 height 52
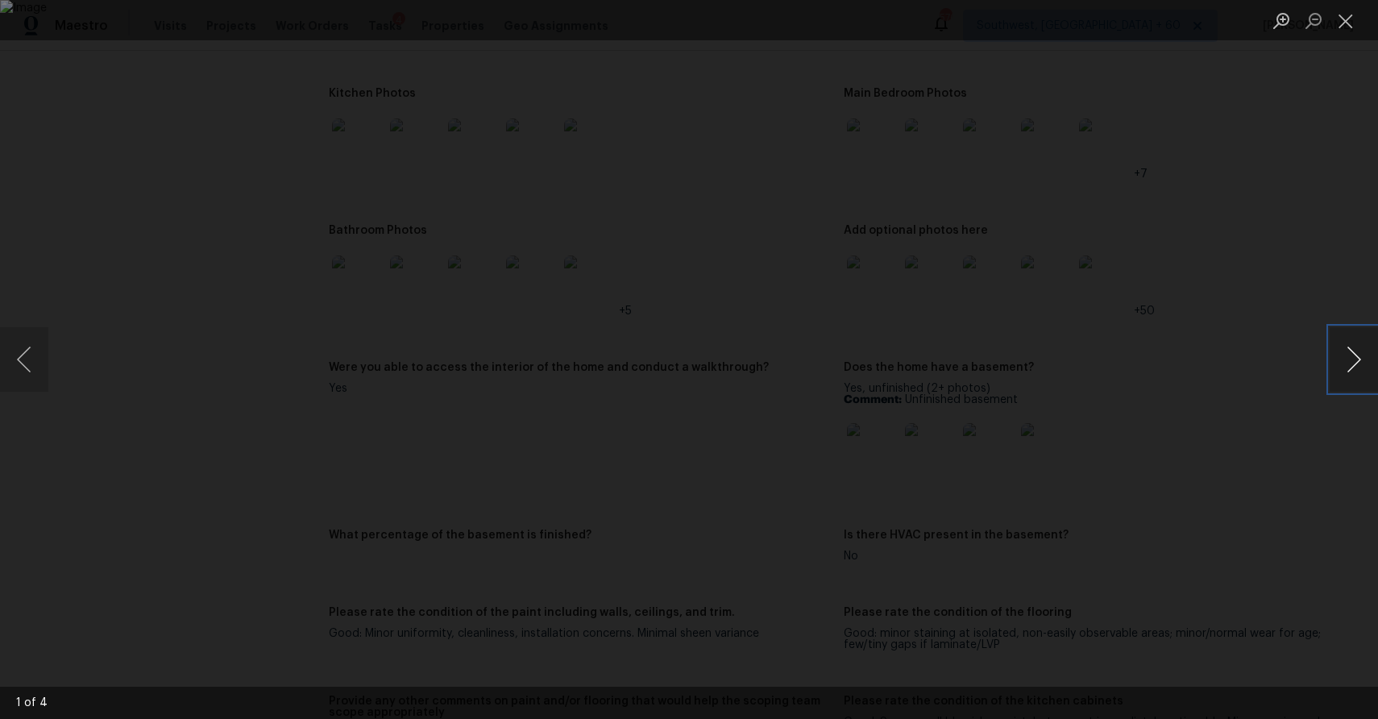
click at [1351, 359] on button "Next image" at bounding box center [1353, 359] width 48 height 64
click at [1357, 358] on button "Next image" at bounding box center [1353, 359] width 48 height 64
click at [1226, 222] on div "Lightbox" at bounding box center [689, 359] width 1378 height 719
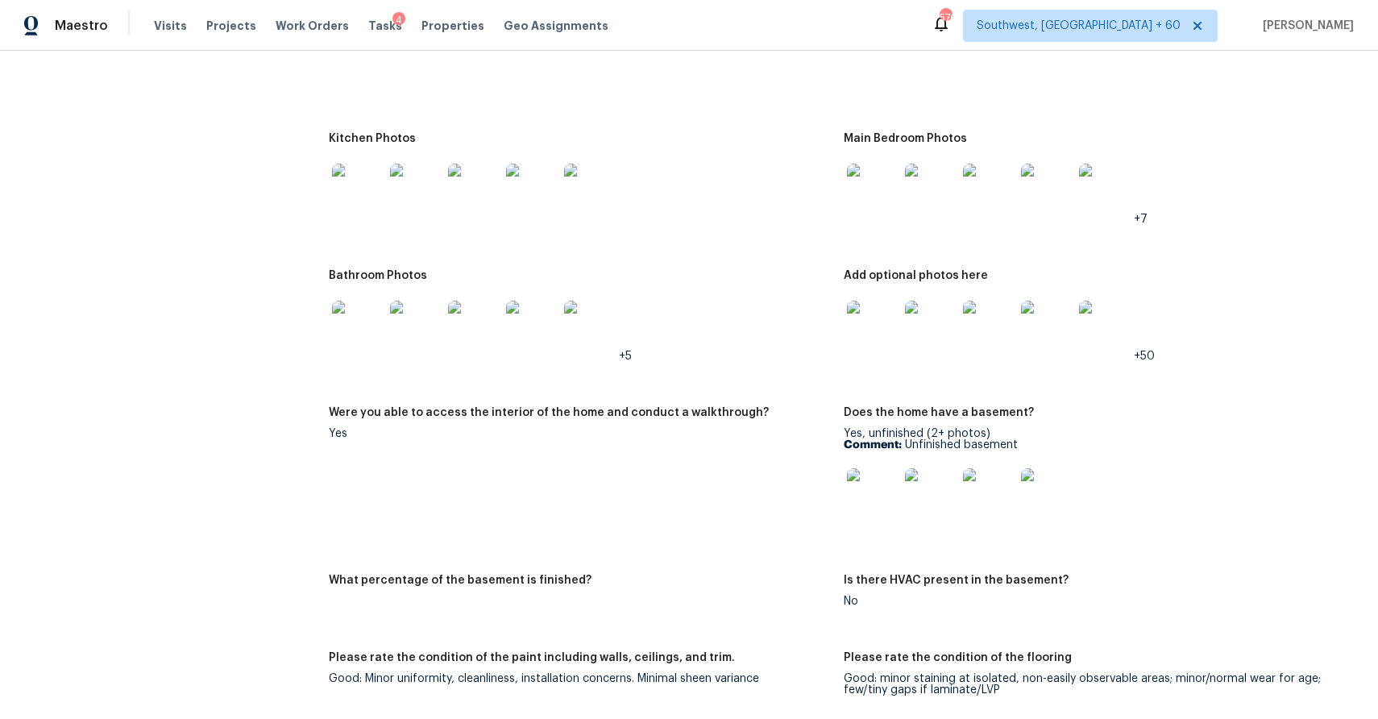
scroll to position [2060, 0]
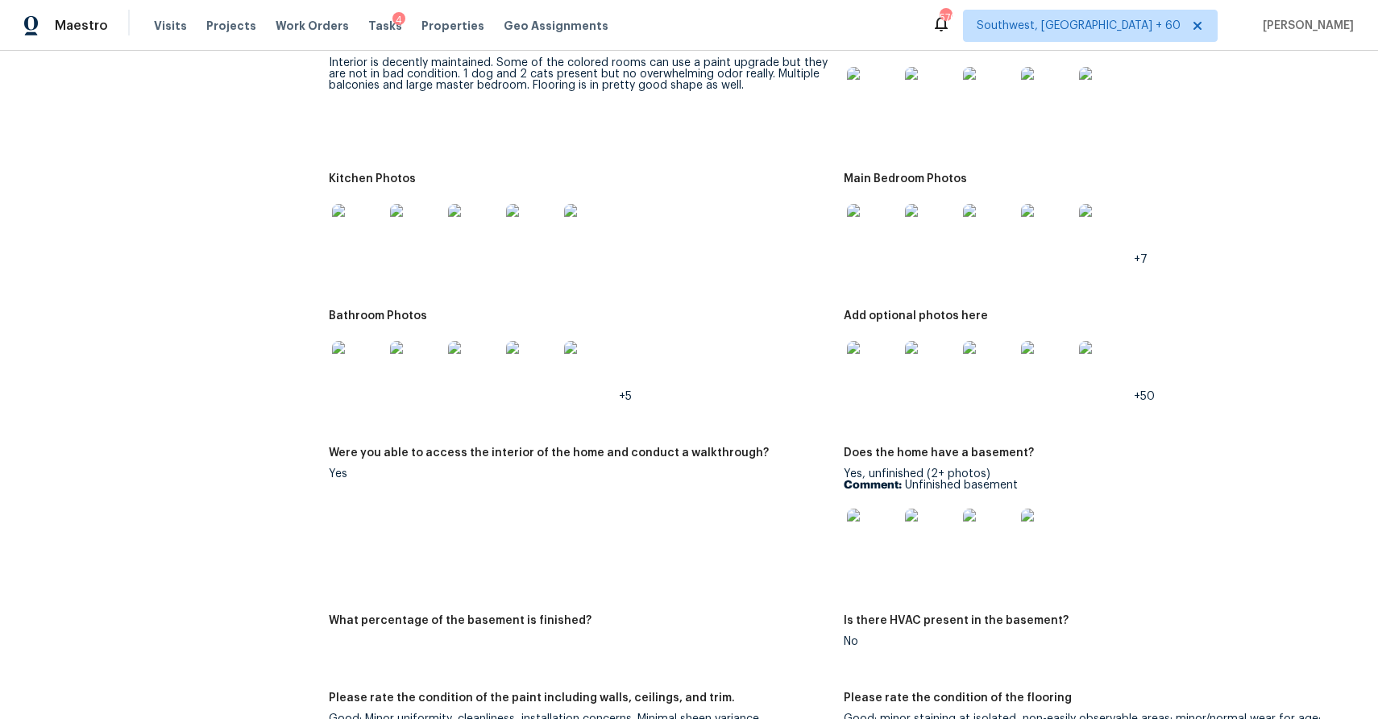
click at [881, 228] on img at bounding box center [873, 230] width 52 height 52
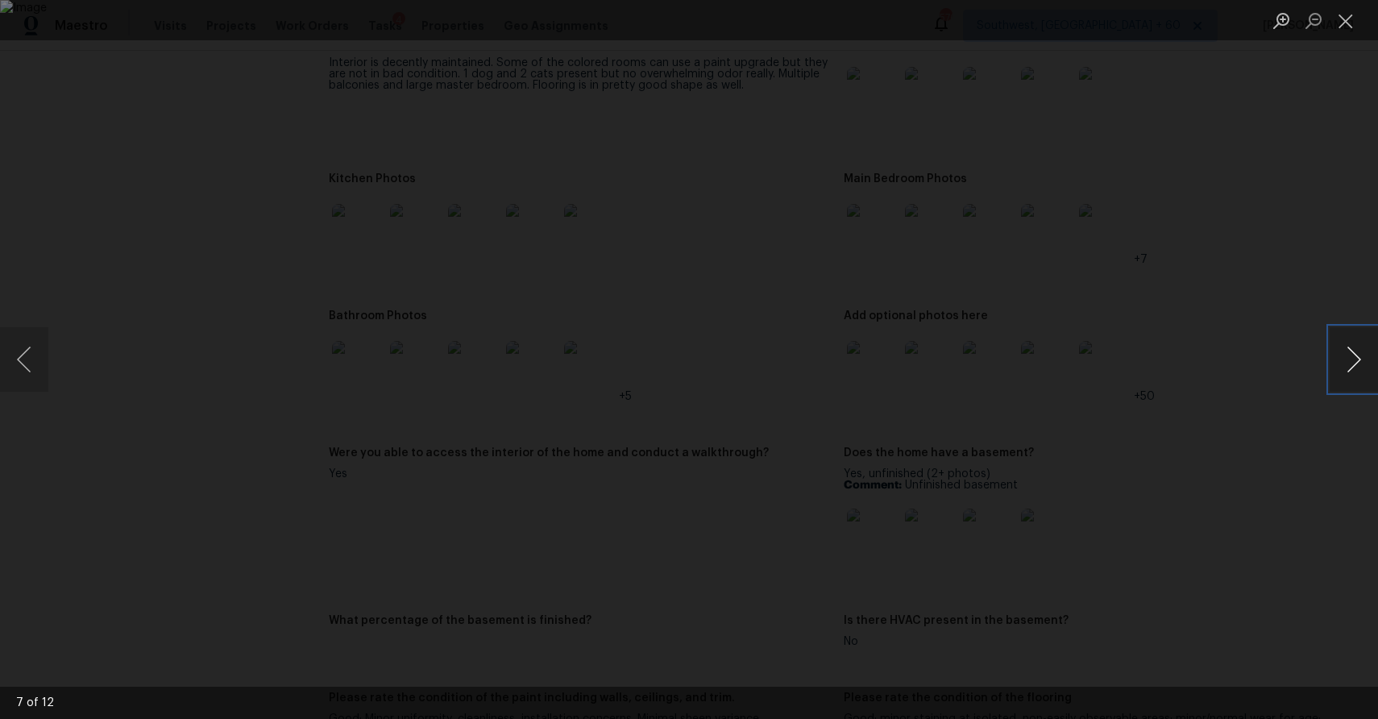
click at [1353, 367] on button "Next image" at bounding box center [1353, 359] width 48 height 64
click at [1299, 330] on div "Lightbox" at bounding box center [689, 359] width 1378 height 719
click at [1313, 350] on div "Lightbox" at bounding box center [689, 359] width 1378 height 719
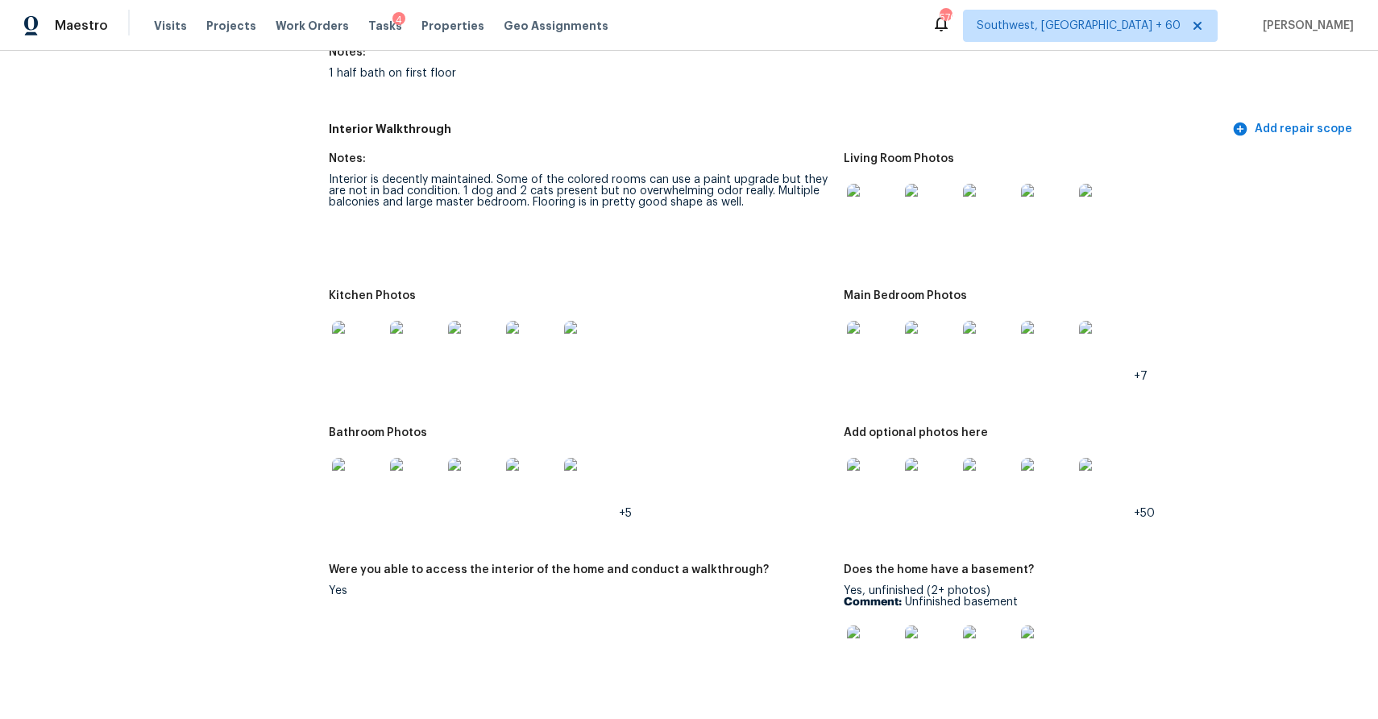
scroll to position [2000, 0]
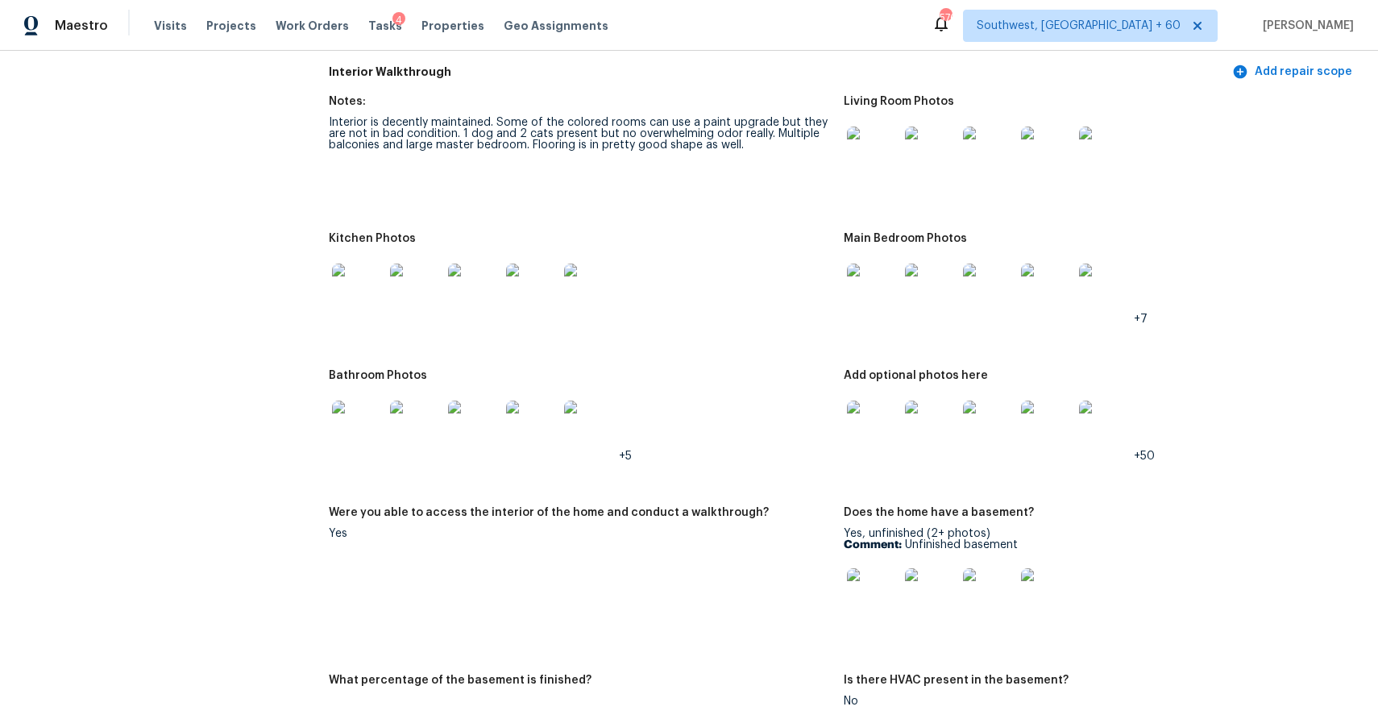
click at [371, 421] on img at bounding box center [358, 426] width 52 height 52
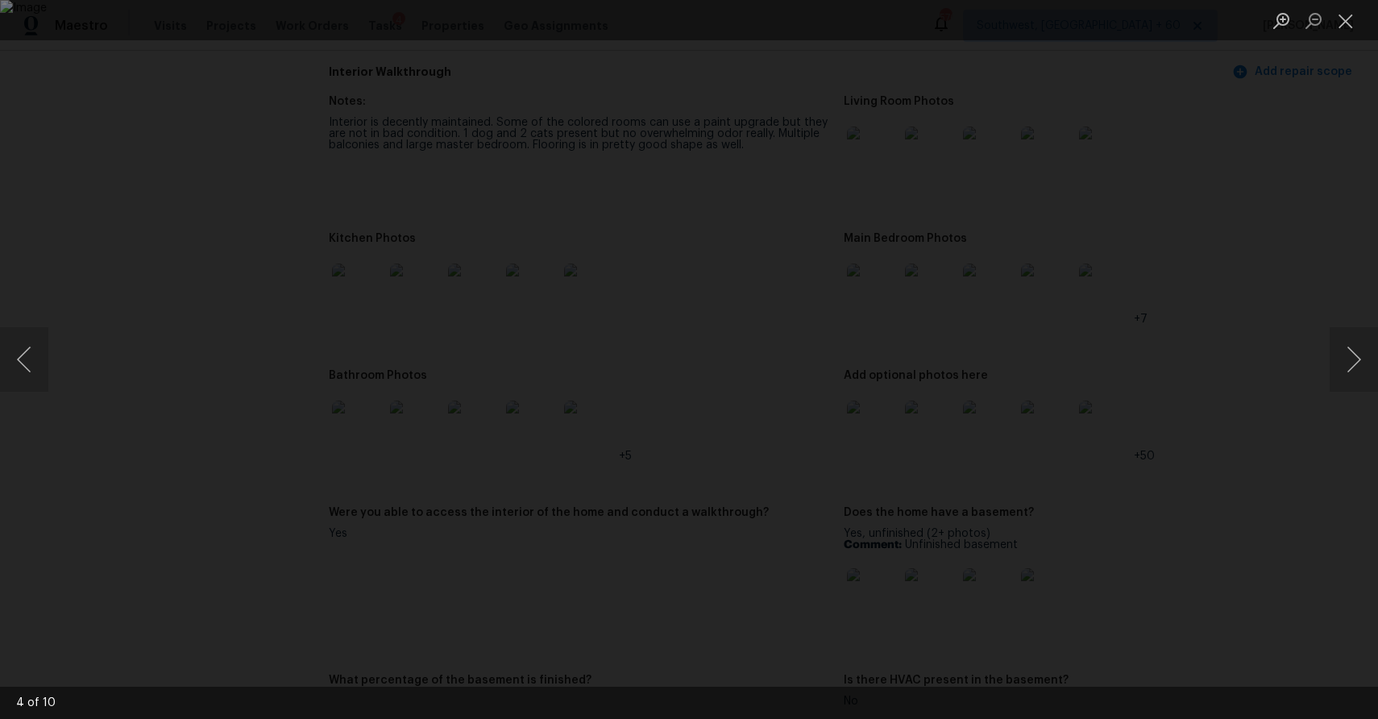
click at [1215, 525] on div "Lightbox" at bounding box center [689, 359] width 1378 height 719
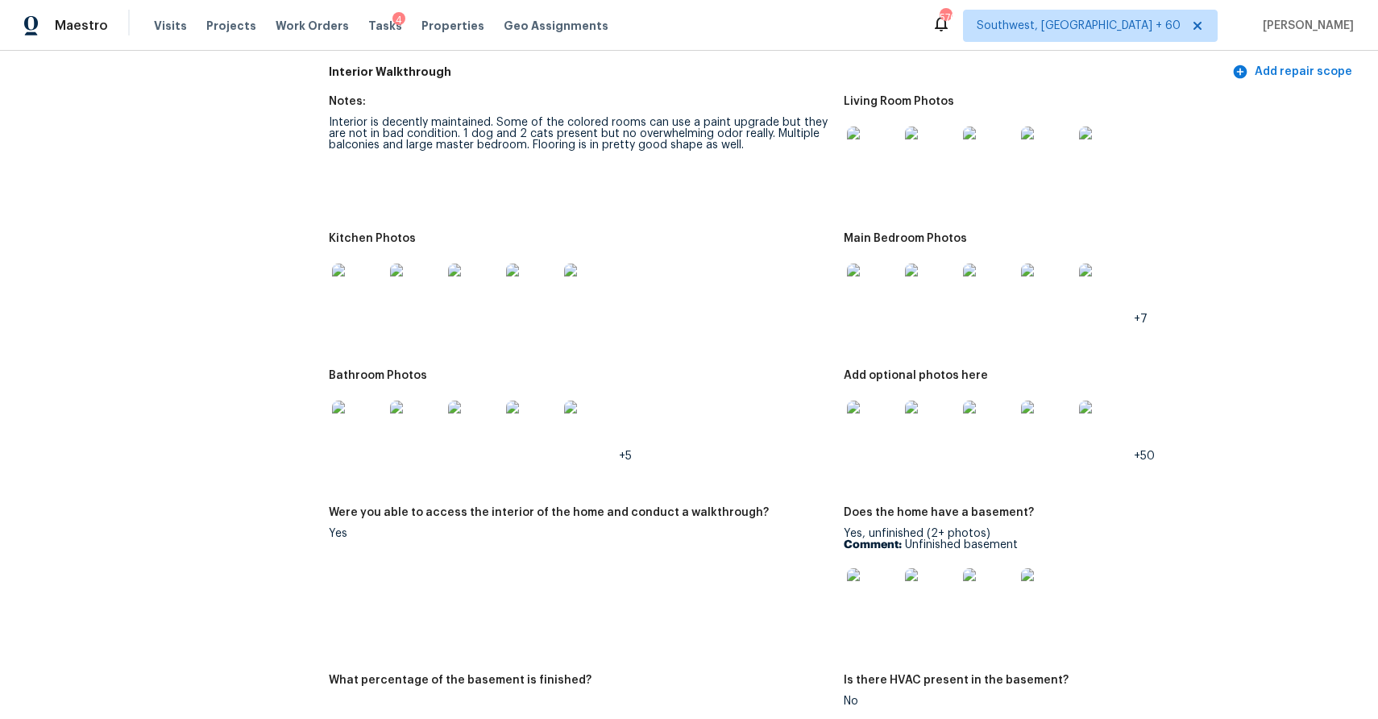
click at [347, 298] on img at bounding box center [358, 289] width 52 height 52
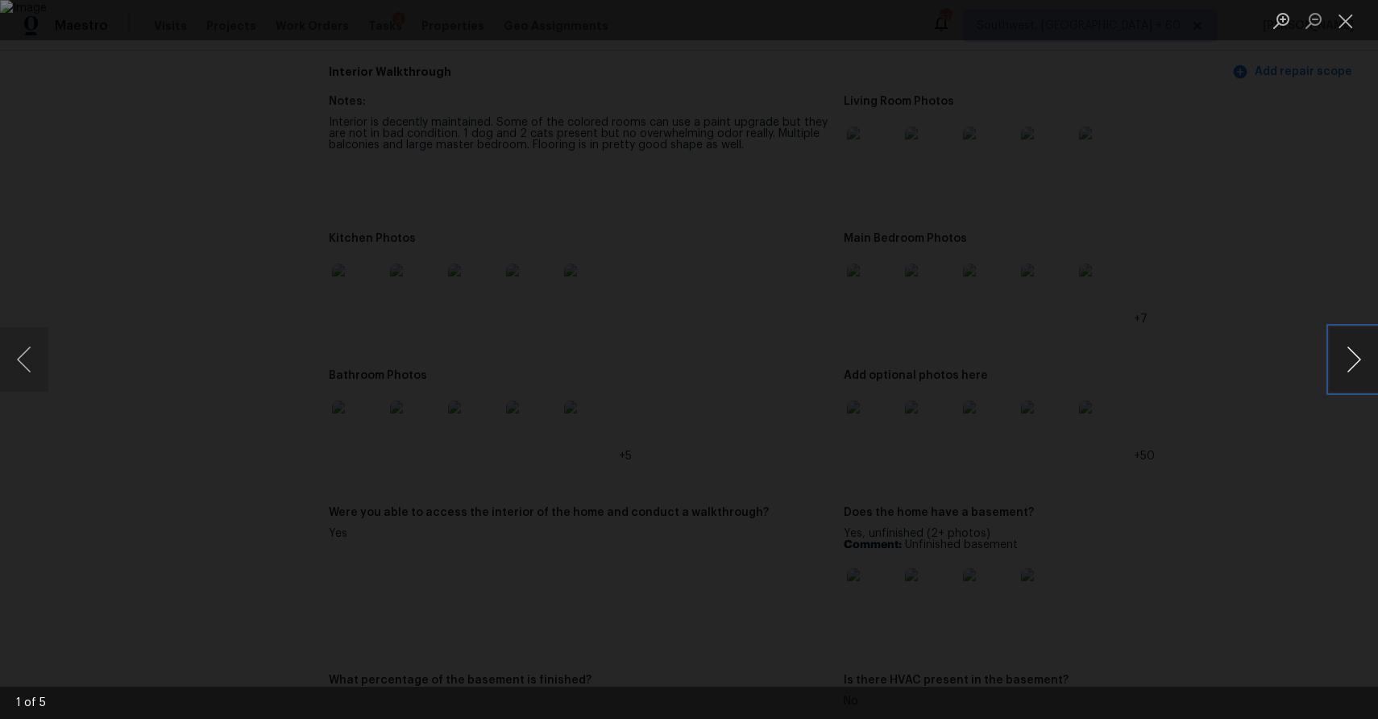
click at [1347, 351] on button "Next image" at bounding box center [1353, 359] width 48 height 64
click at [19, 375] on button "Previous image" at bounding box center [24, 359] width 48 height 64
click at [56, 388] on div "Lightbox" at bounding box center [689, 359] width 1378 height 719
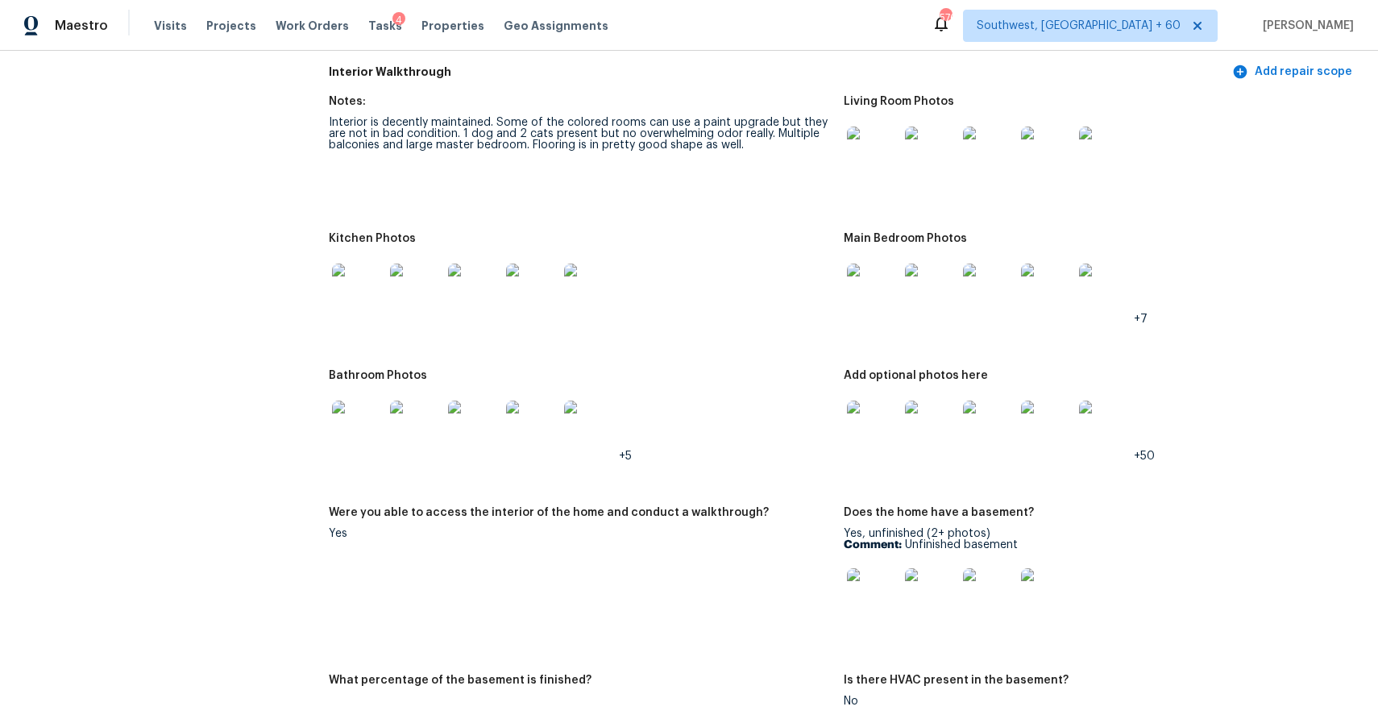
click at [330, 292] on div at bounding box center [358, 289] width 58 height 71
click at [375, 289] on img at bounding box center [358, 289] width 52 height 52
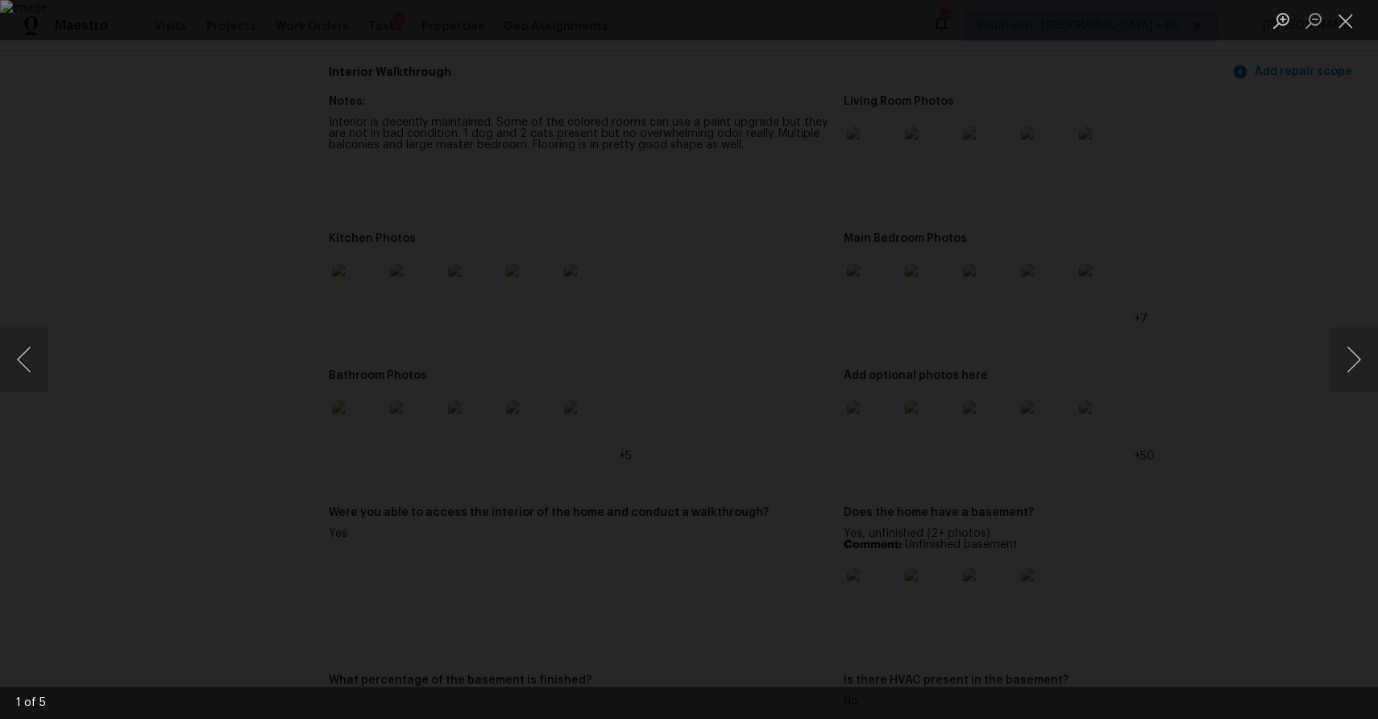
click at [1218, 437] on div "Lightbox" at bounding box center [689, 359] width 1378 height 719
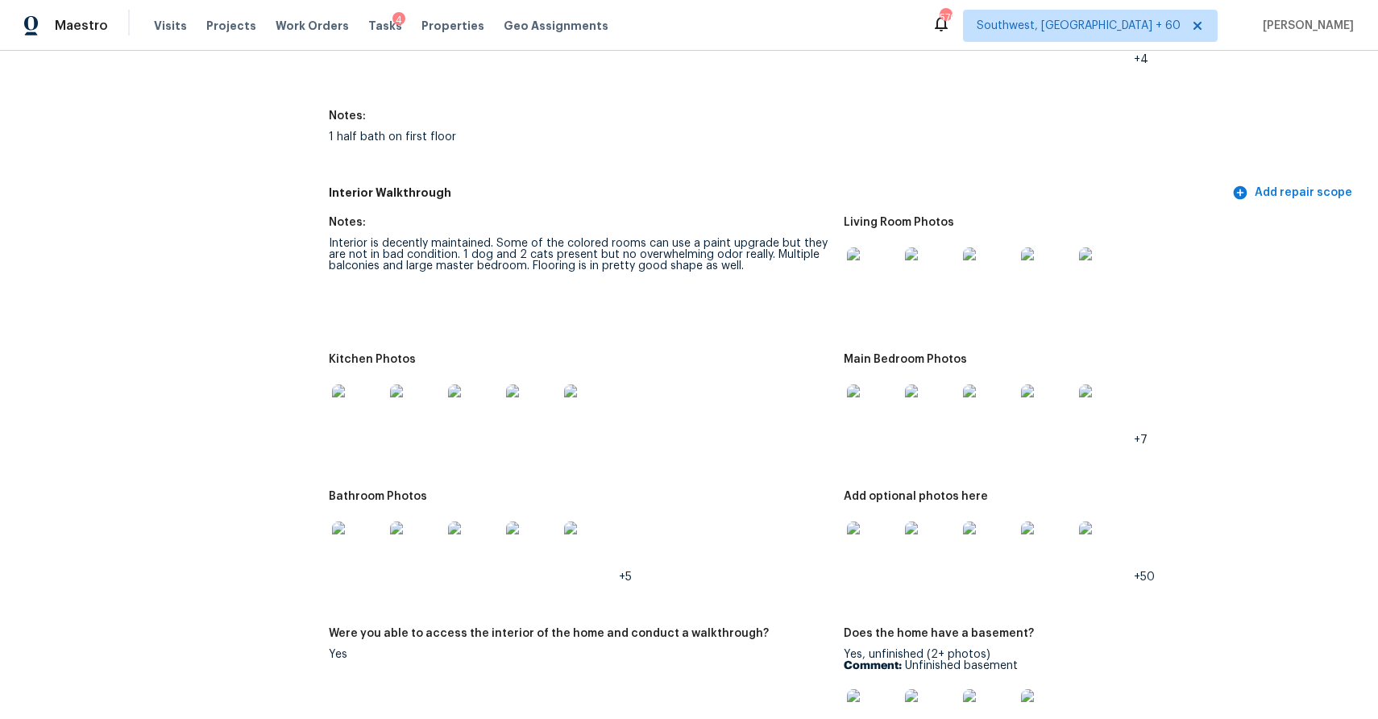
scroll to position [1863, 0]
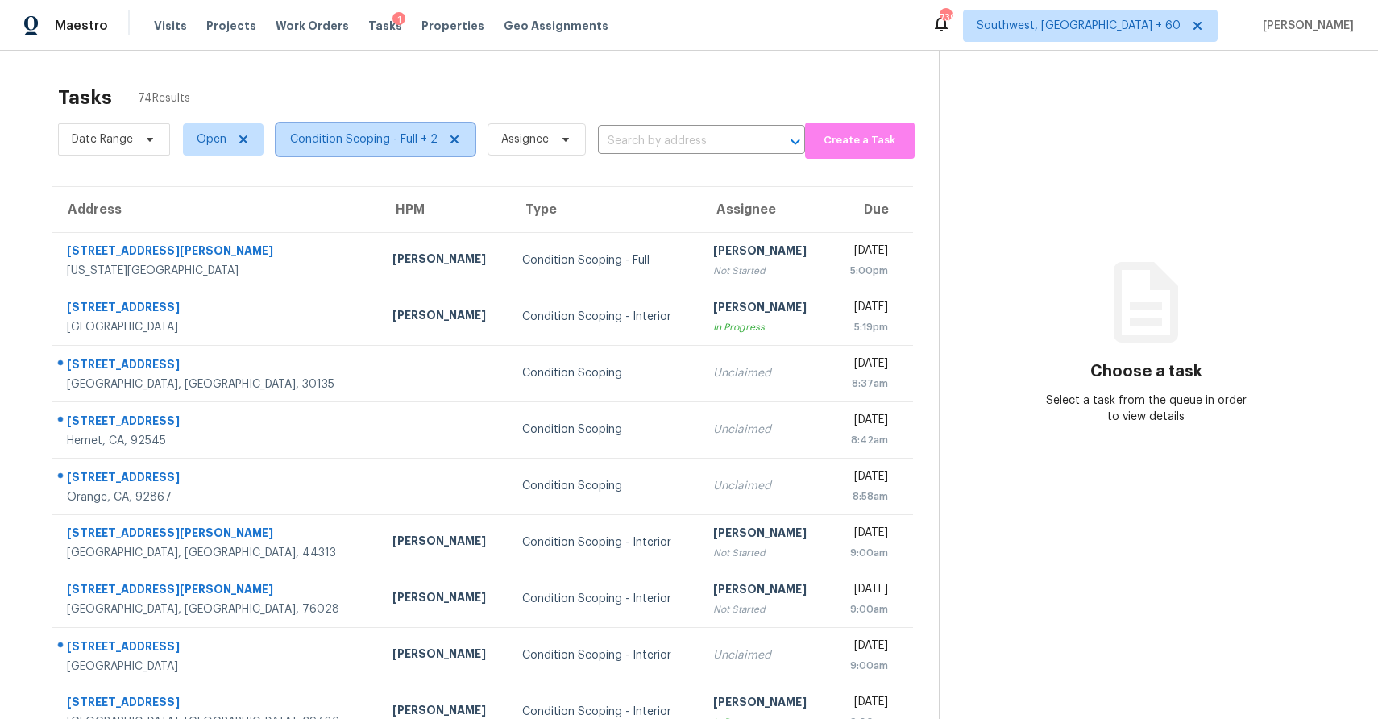
click at [376, 143] on span "Condition Scoping - Full + 2" at bounding box center [363, 139] width 147 height 16
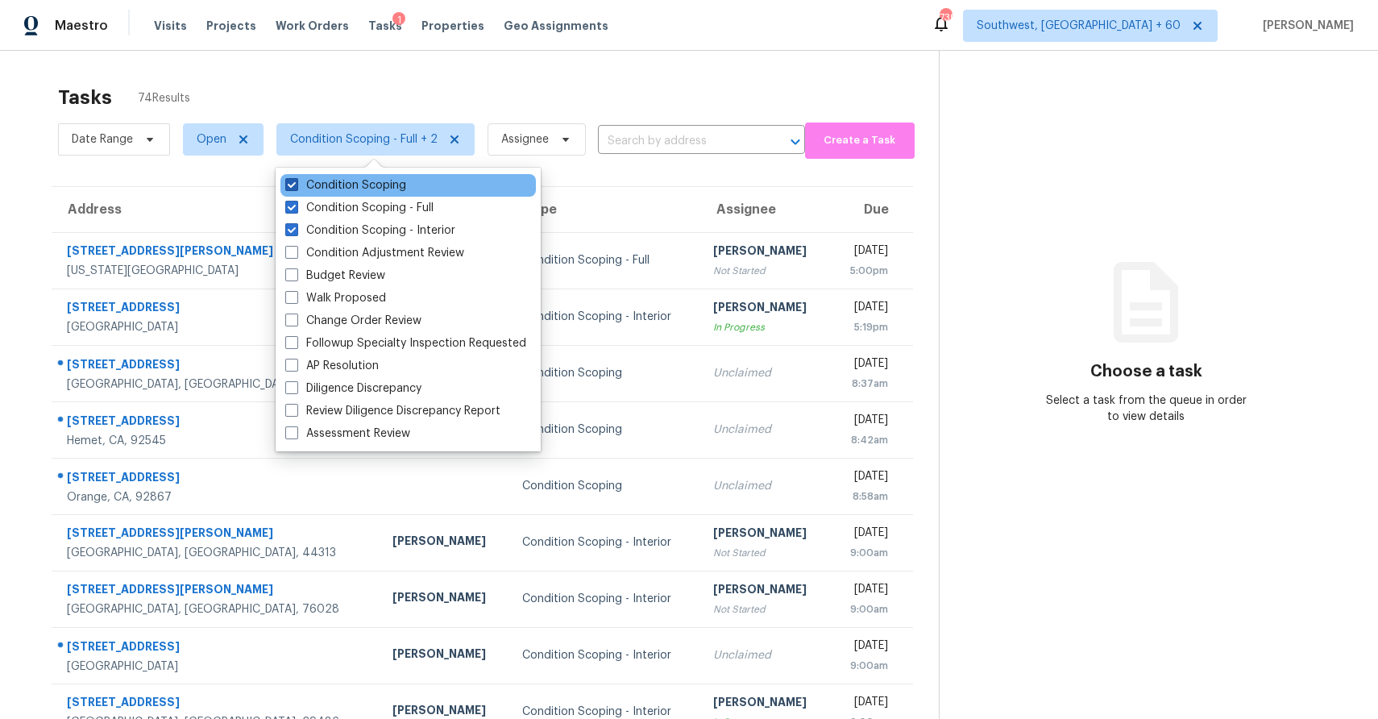
click at [376, 177] on label "Condition Scoping" at bounding box center [345, 185] width 121 height 16
click at [296, 177] on input "Condition Scoping" at bounding box center [290, 182] width 10 height 10
checkbox input "false"
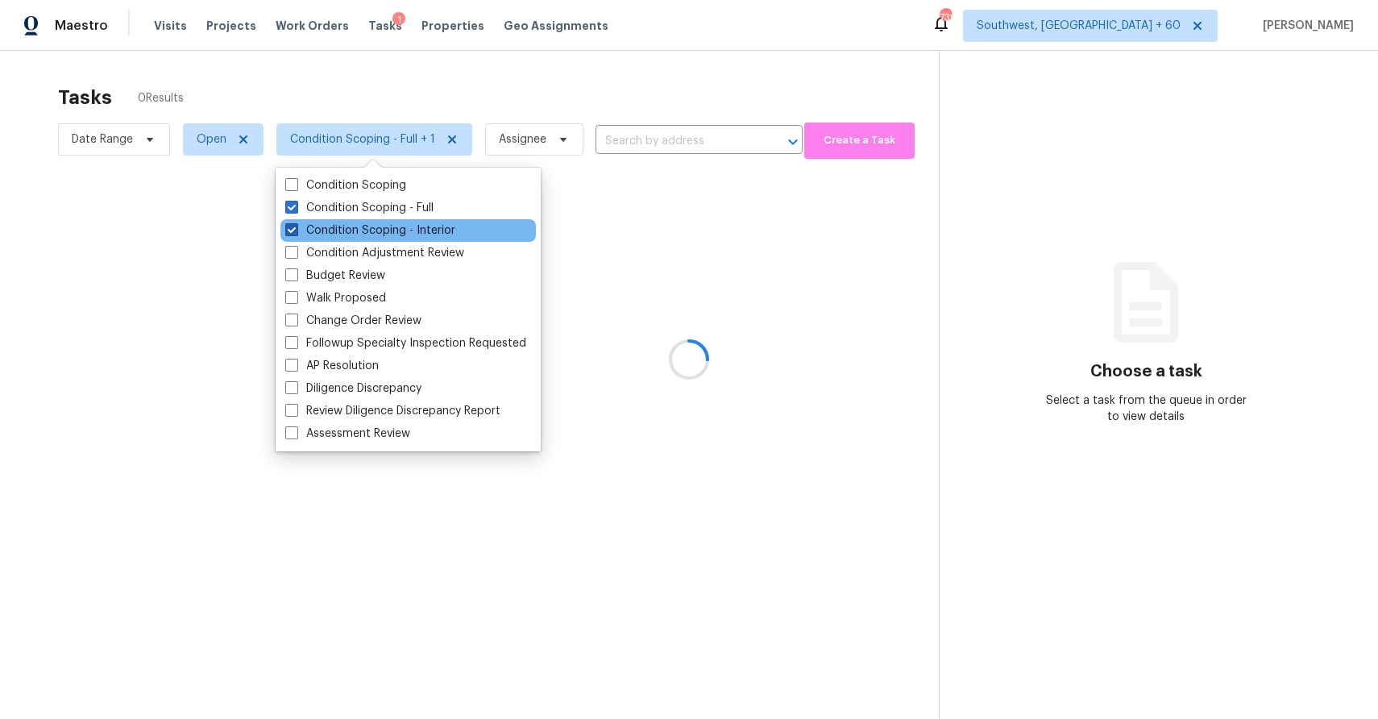
click at [380, 223] on label "Condition Scoping - Interior" at bounding box center [370, 230] width 170 height 16
click at [296, 223] on input "Condition Scoping - Interior" at bounding box center [290, 227] width 10 height 10
checkbox input "false"
click at [505, 79] on div at bounding box center [689, 359] width 1378 height 719
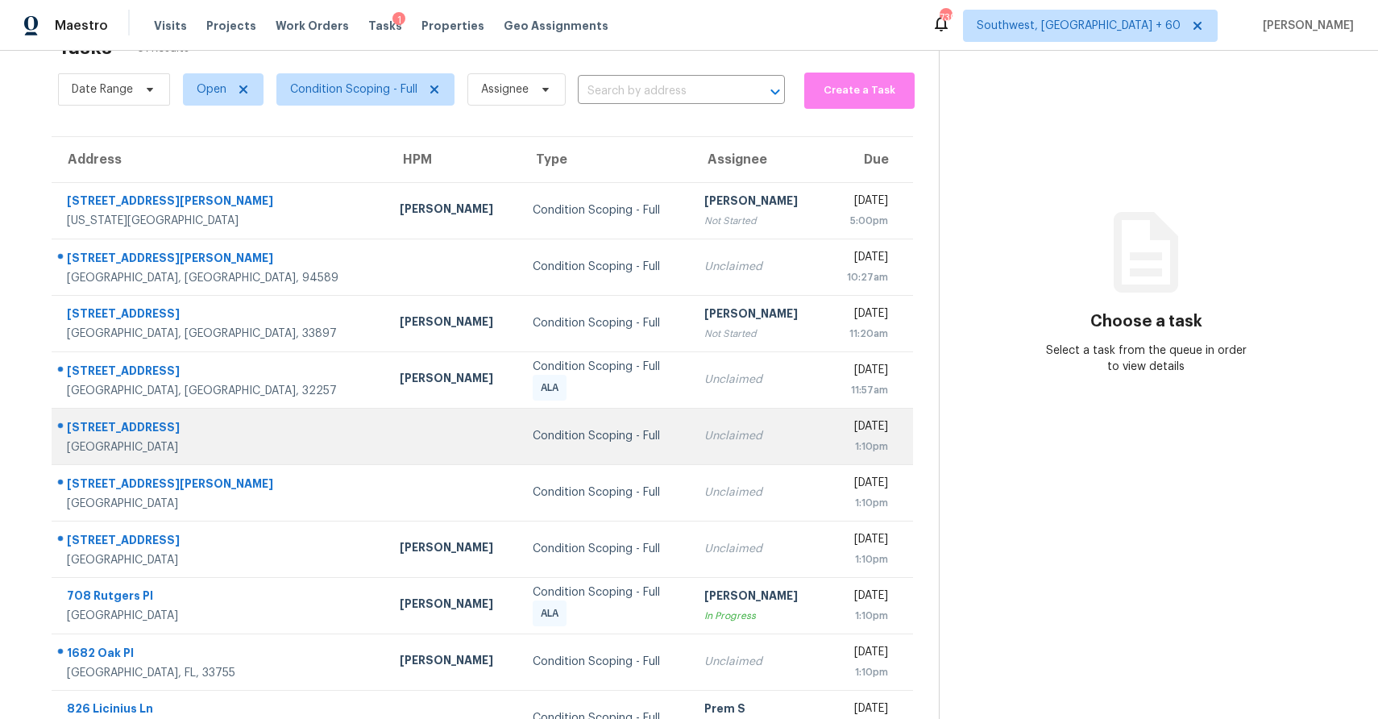
scroll to position [120, 0]
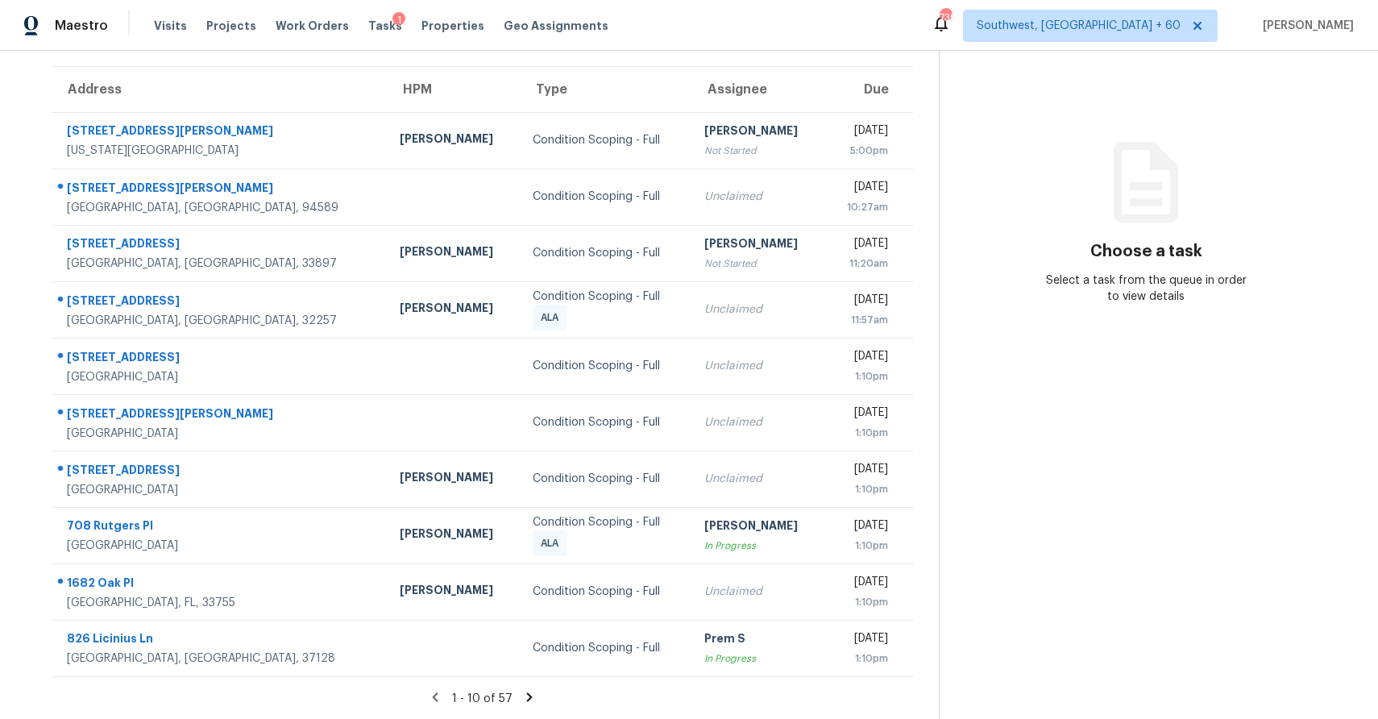
click at [528, 693] on icon at bounding box center [529, 697] width 15 height 15
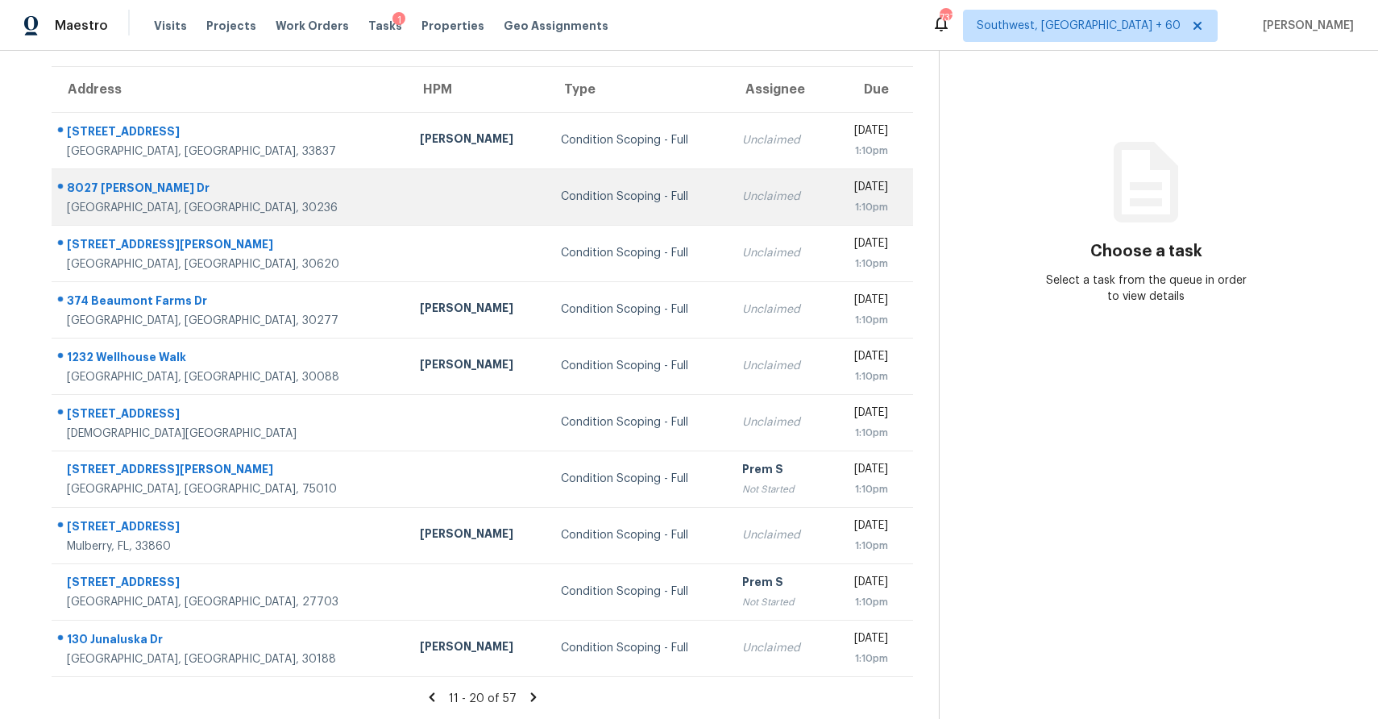
scroll to position [0, 0]
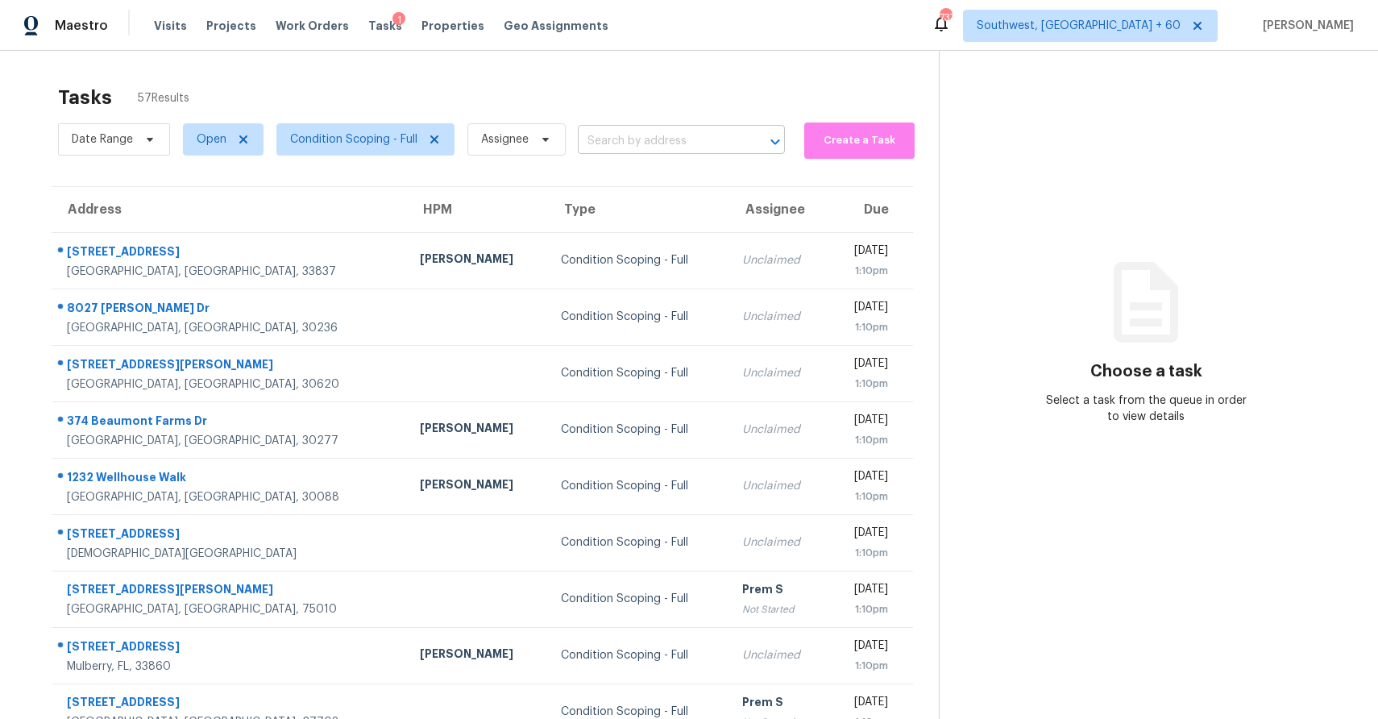
click at [628, 135] on input "text" at bounding box center [659, 141] width 162 height 25
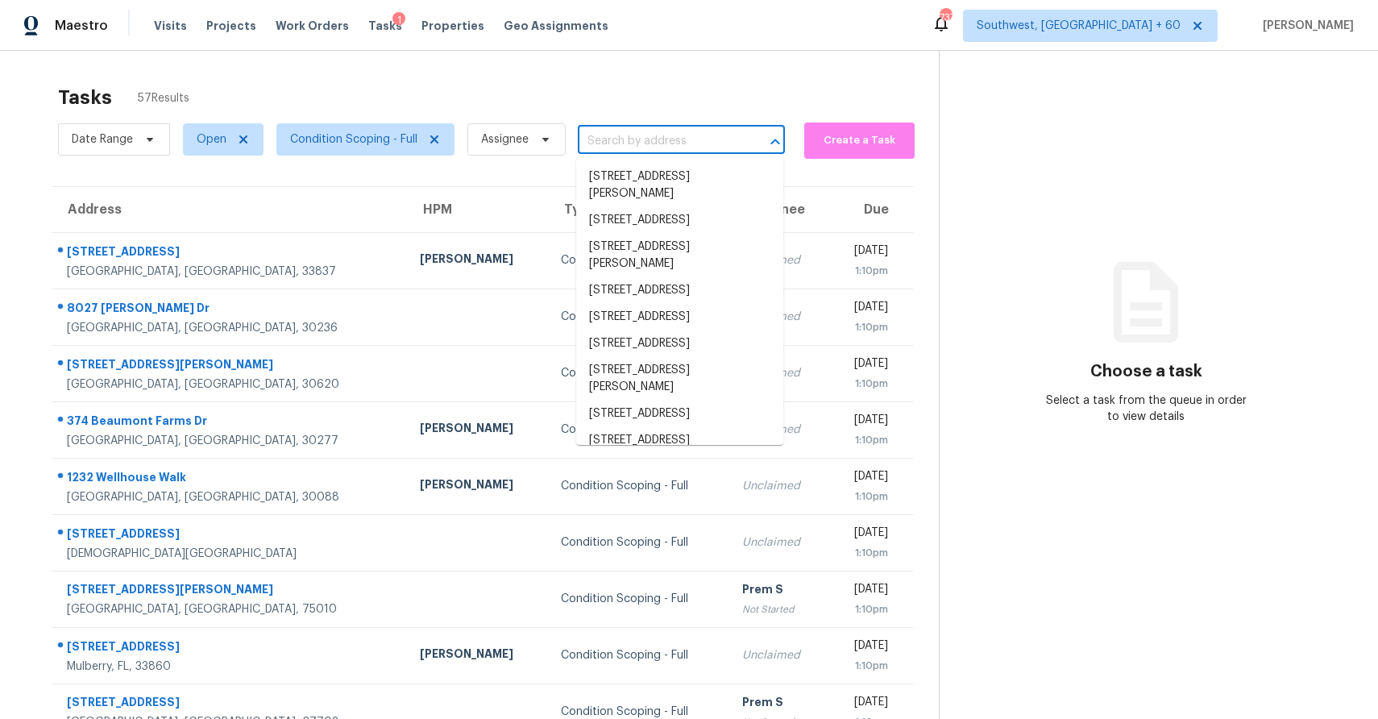
paste input "[STREET_ADDRESS]"
type input "[STREET_ADDRESS]"
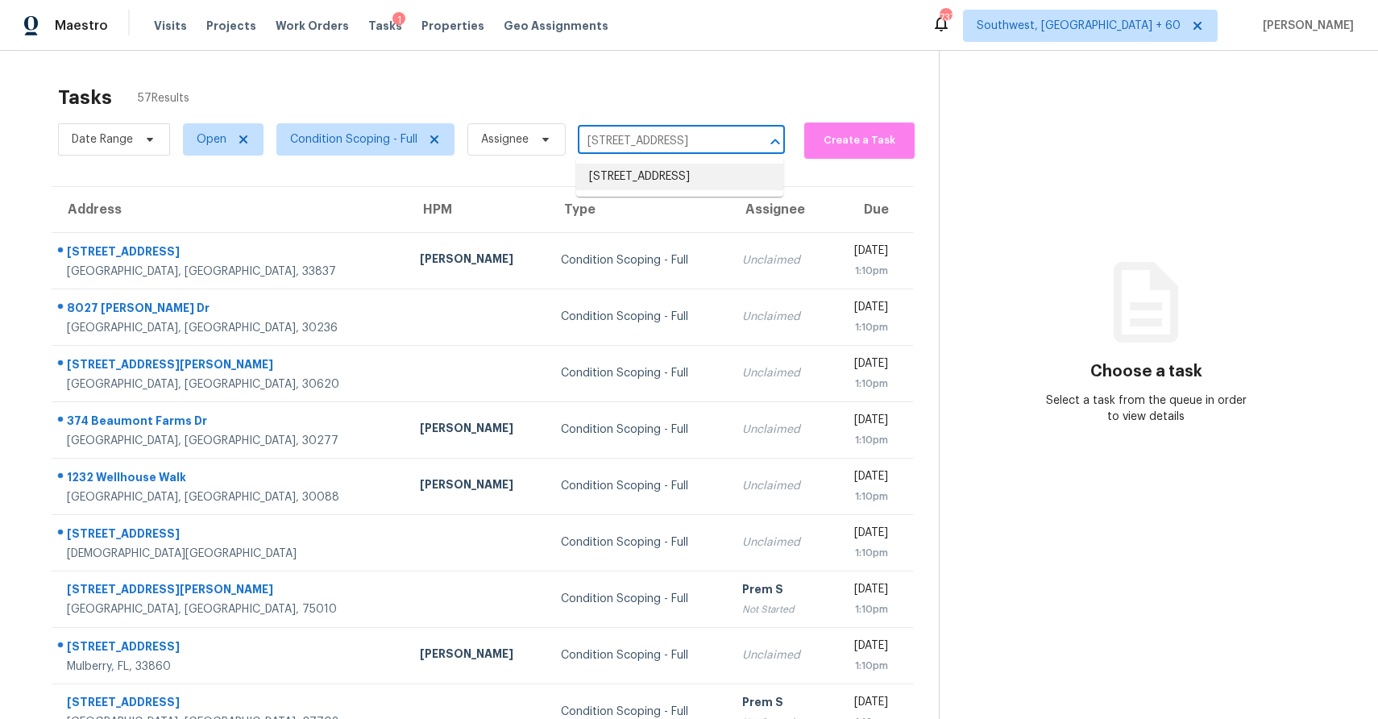
click at [685, 180] on li "[STREET_ADDRESS]" at bounding box center [679, 177] width 207 height 27
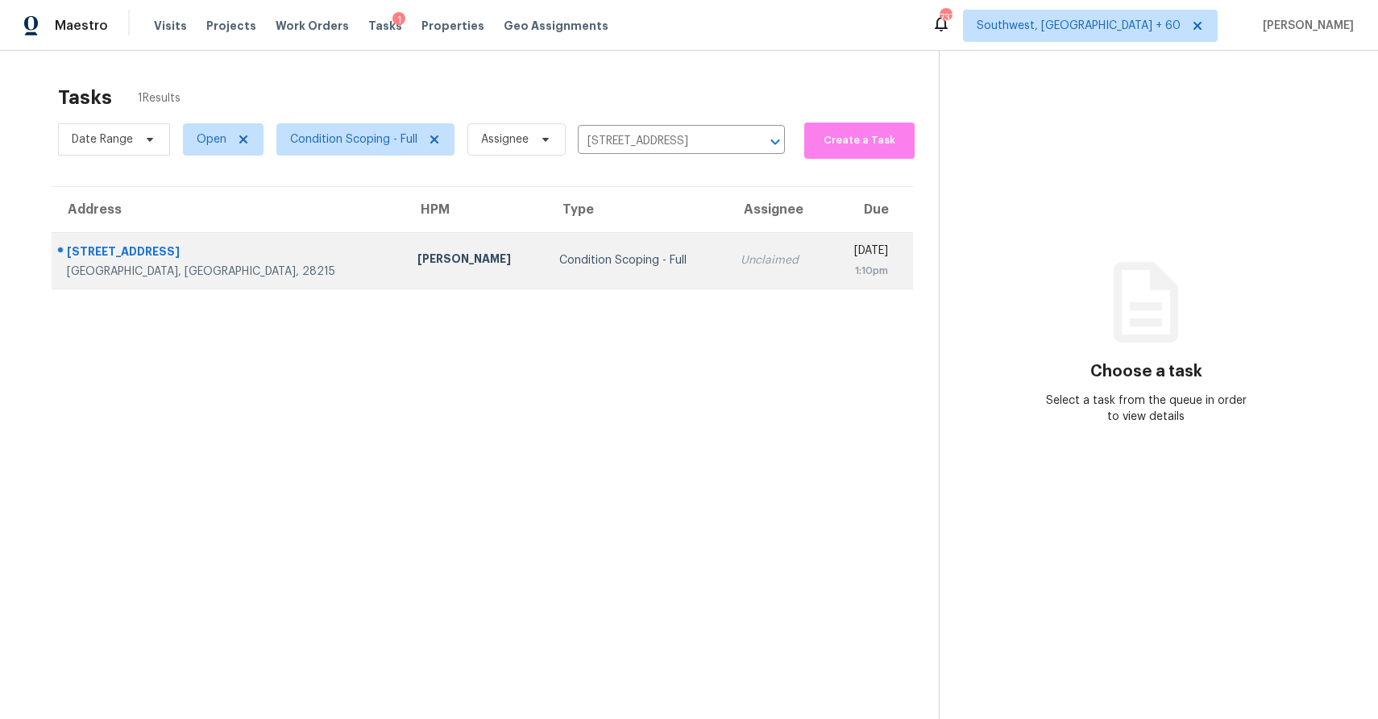
click at [727, 267] on td "Unclaimed" at bounding box center [777, 260] width 100 height 56
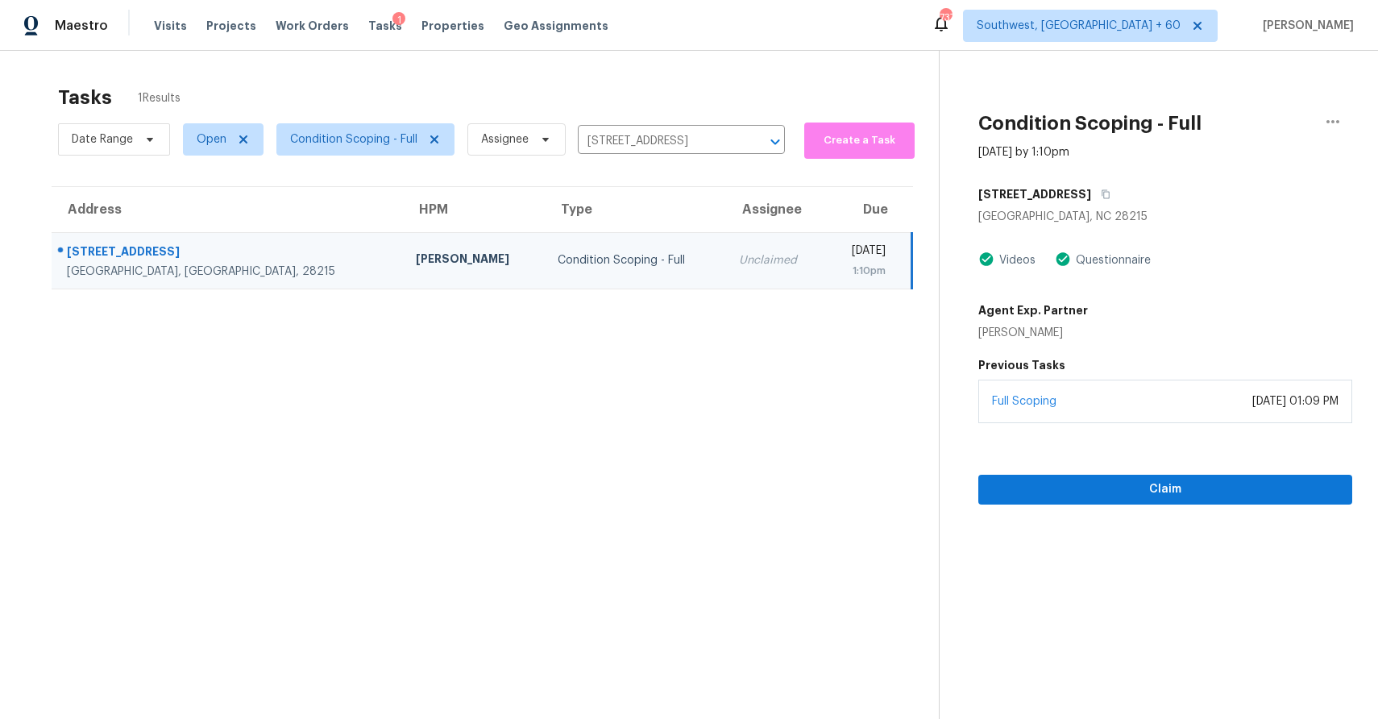
click at [1183, 470] on div "Claim" at bounding box center [1165, 463] width 374 height 81
click at [1190, 487] on span "Claim" at bounding box center [1165, 489] width 348 height 20
